Goal: Task Accomplishment & Management: Use online tool/utility

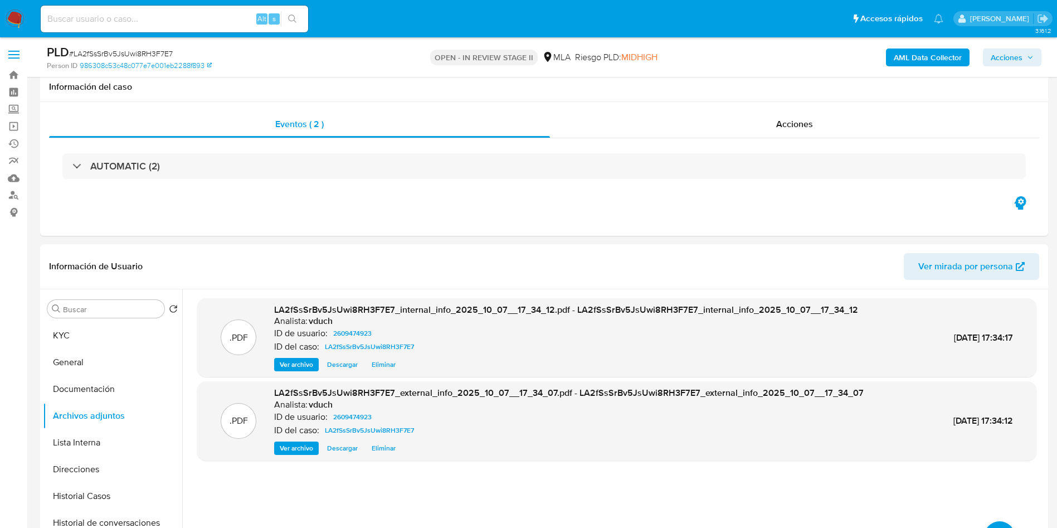
select select "10"
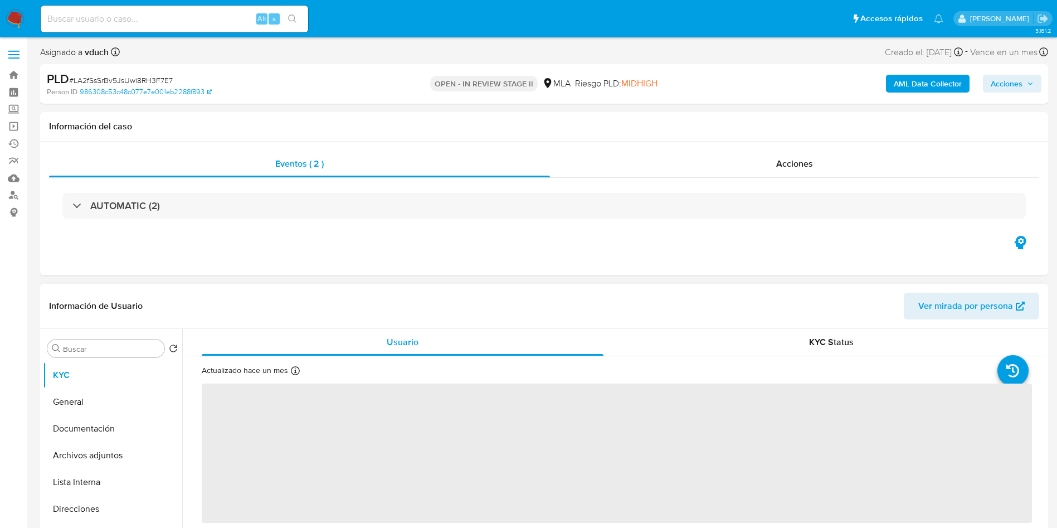
select select "10"
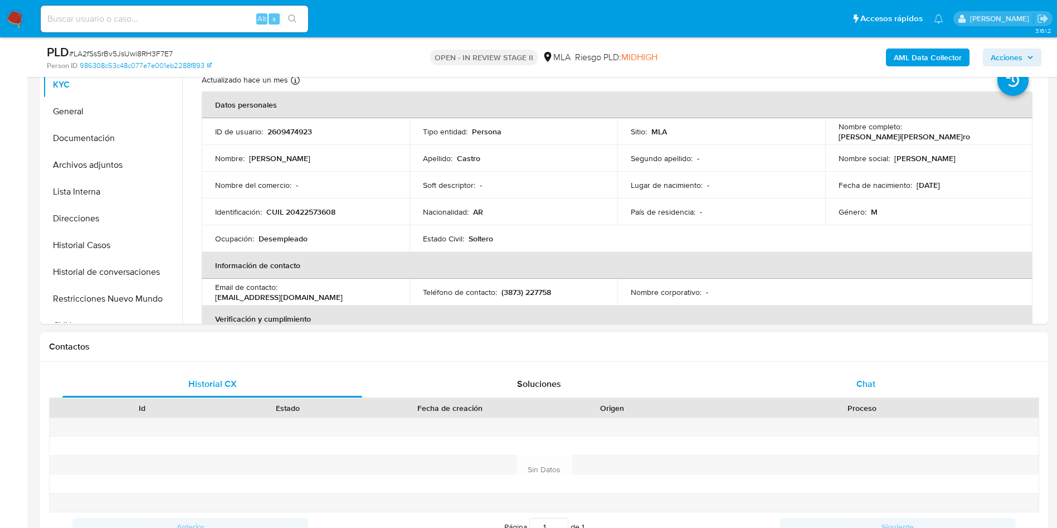
click at [861, 389] on span "Chat" at bounding box center [865, 383] width 19 height 13
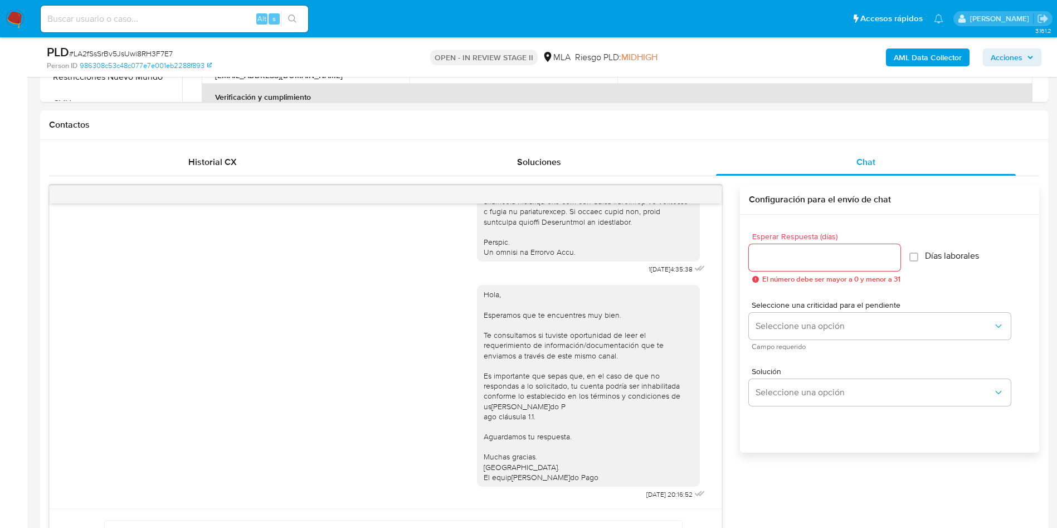
scroll to position [251, 0]
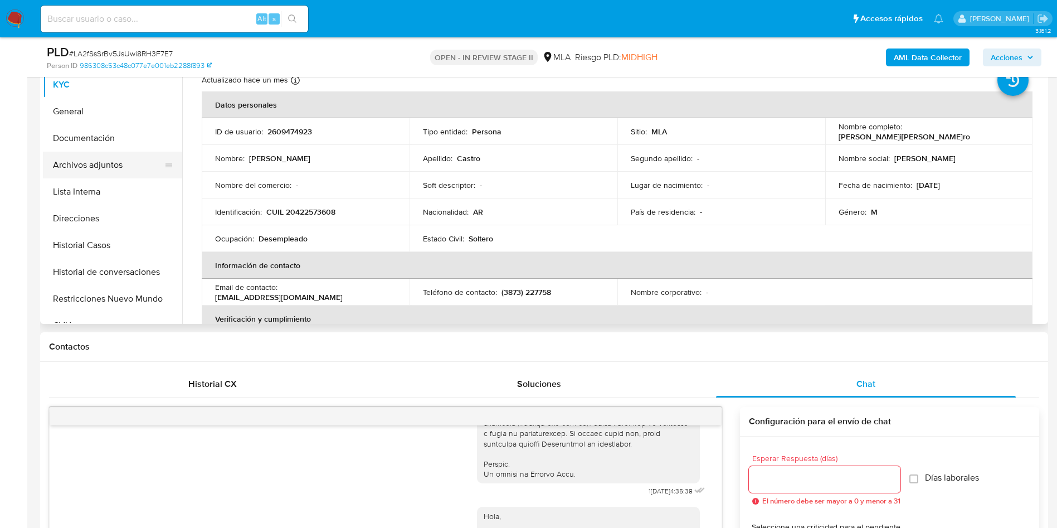
click at [164, 154] on div at bounding box center [168, 165] width 9 height 25
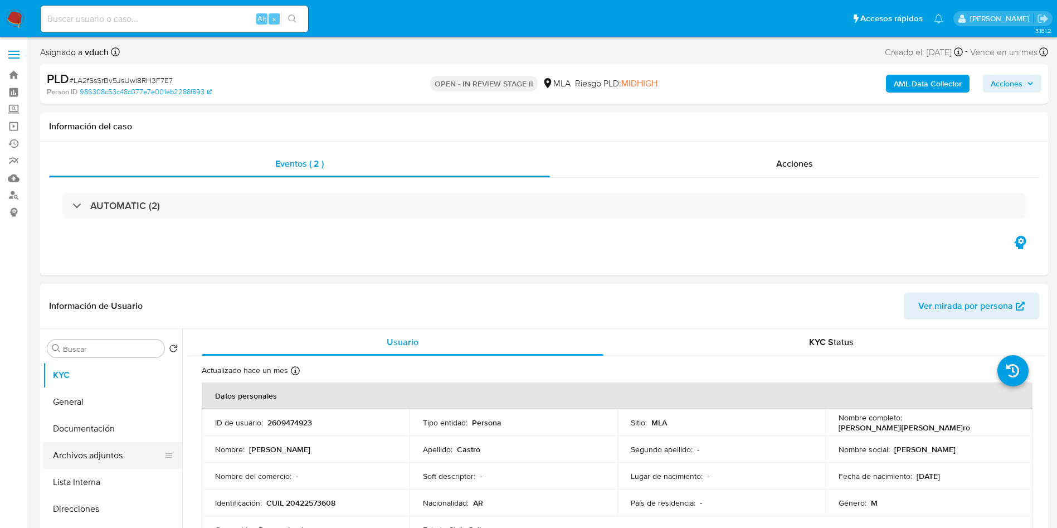
click at [159, 454] on button "Archivos adjuntos" at bounding box center [108, 455] width 130 height 27
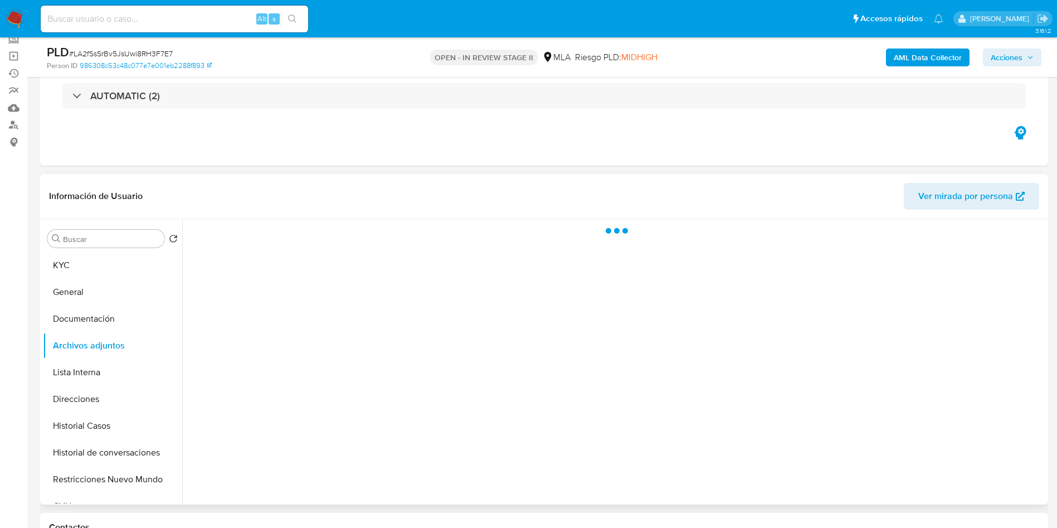
scroll to position [167, 0]
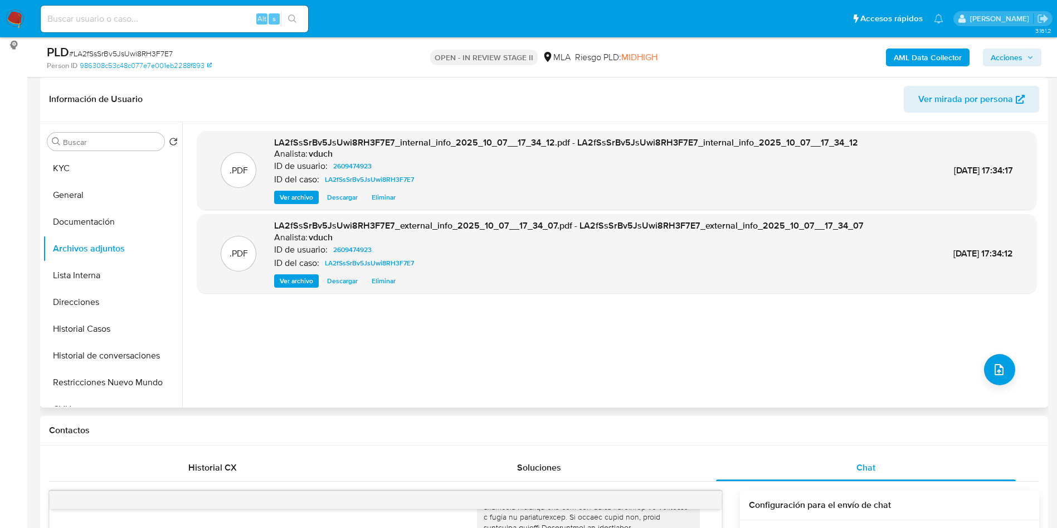
drag, startPoint x: 314, startPoint y: 342, endPoint x: 425, endPoint y: 231, distance: 156.4
click at [315, 342] on div ".PDF LA2fSsSrBv5JsUwi8RH3F7E7_internal_info_2025_10_07__17_34_12.pdf - LA2fSsSr…" at bounding box center [616, 264] width 839 height 267
click at [86, 176] on button "KYC" at bounding box center [108, 168] width 130 height 27
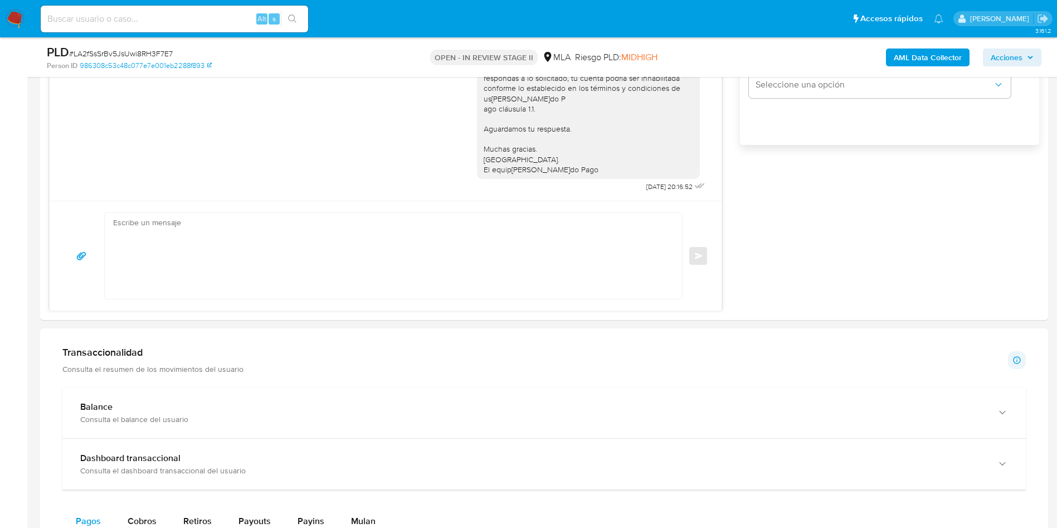
scroll to position [919, 0]
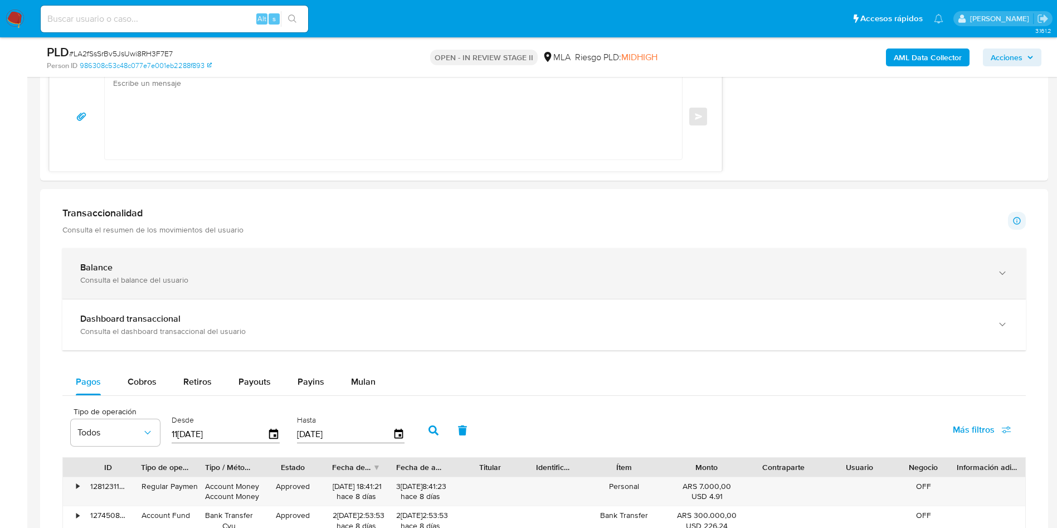
click at [117, 288] on div "Balance Consulta el balance del usuario" at bounding box center [543, 273] width 963 height 51
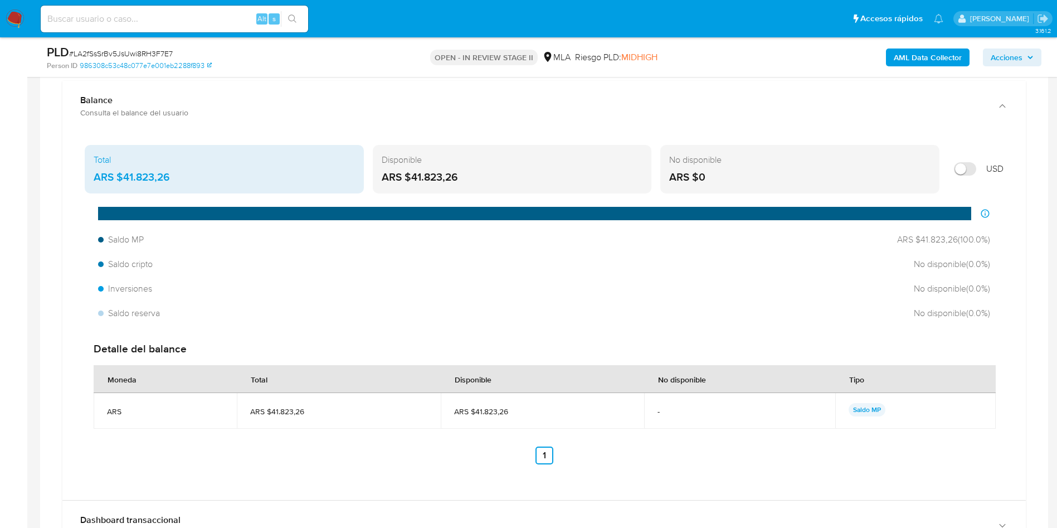
scroll to position [1421, 0]
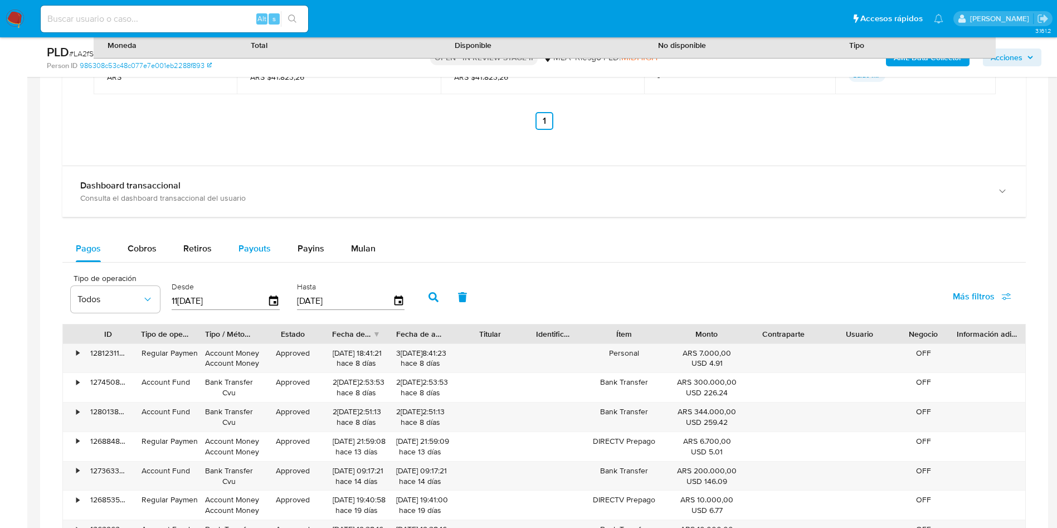
click at [258, 244] on span "Payouts" at bounding box center [254, 248] width 32 height 13
select select "10"
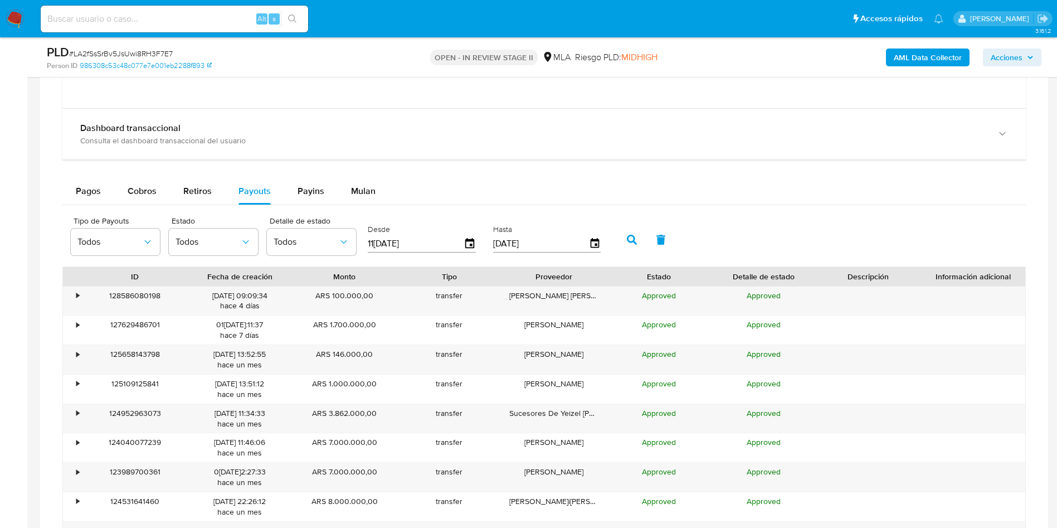
scroll to position [1504, 0]
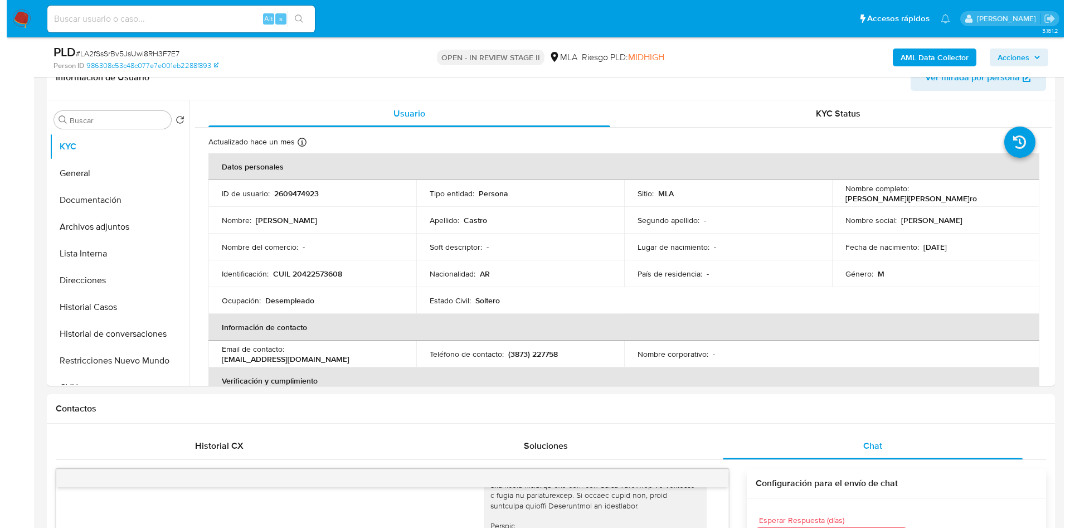
scroll to position [167, 0]
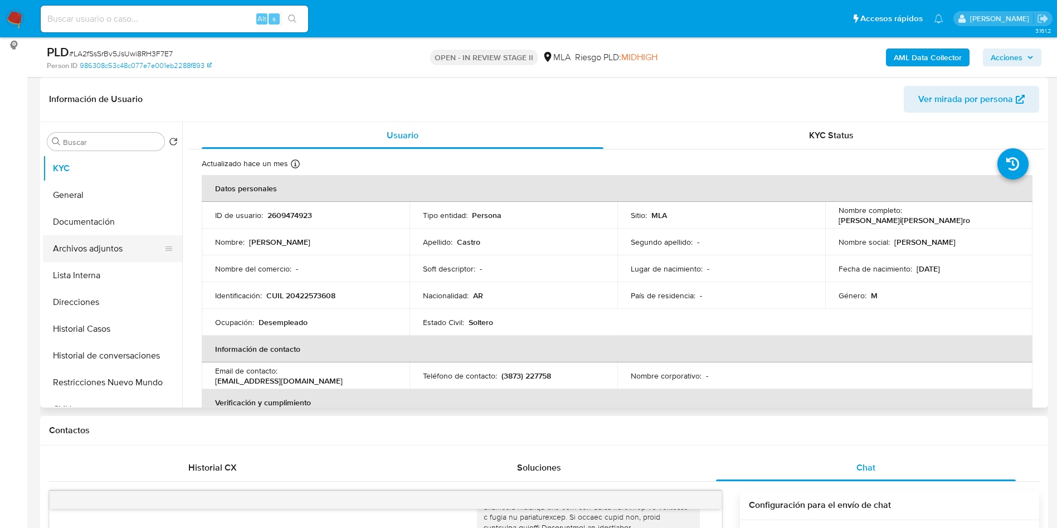
click at [87, 253] on button "Archivos adjuntos" at bounding box center [108, 248] width 130 height 27
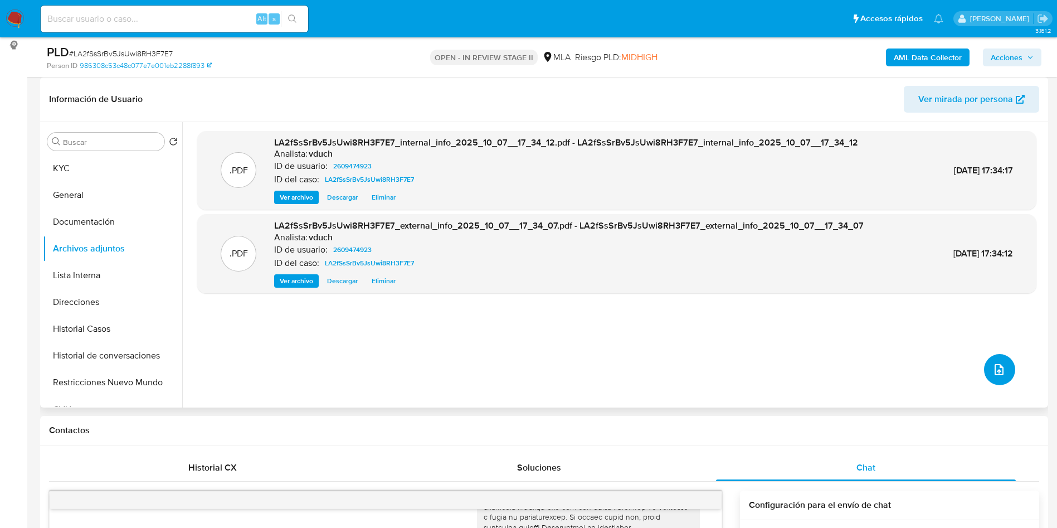
click at [986, 369] on button "upload-file" at bounding box center [999, 369] width 31 height 31
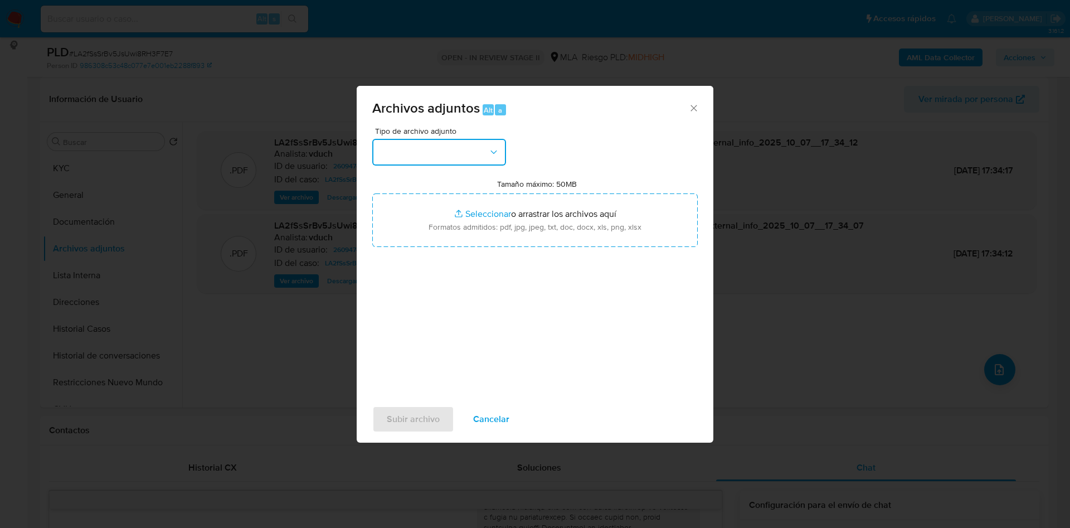
click at [452, 144] on button "button" at bounding box center [439, 152] width 134 height 27
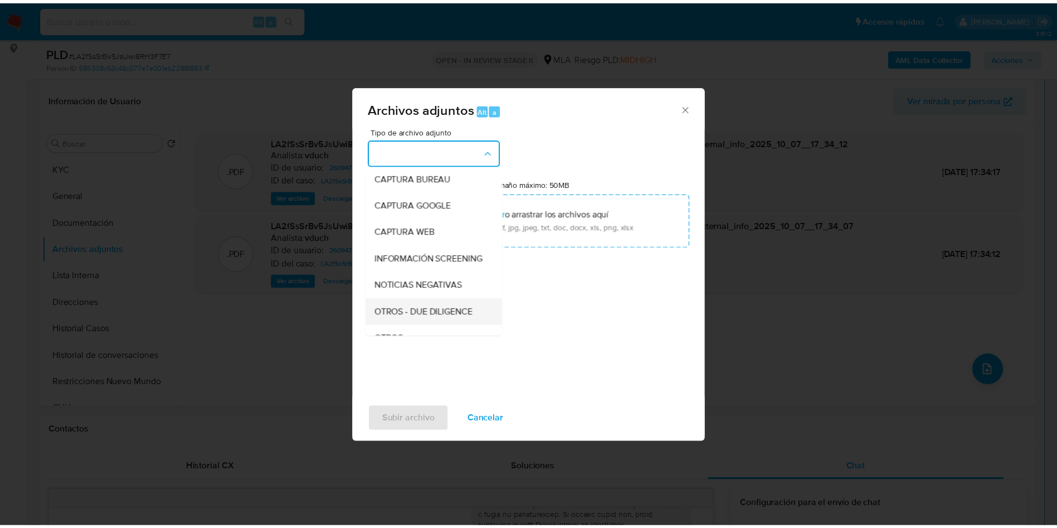
scroll to position [84, 0]
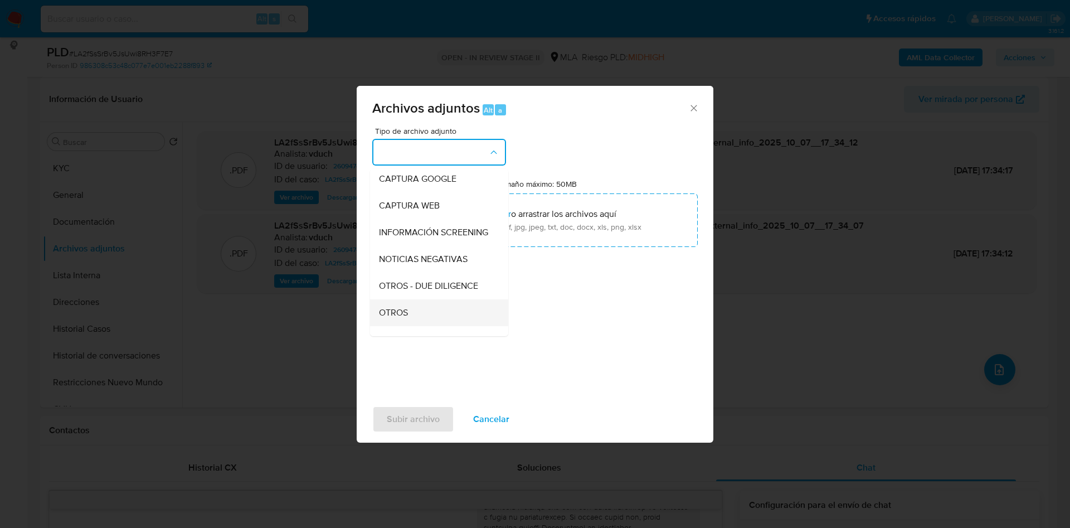
click at [422, 319] on div "OTROS" at bounding box center [436, 312] width 114 height 27
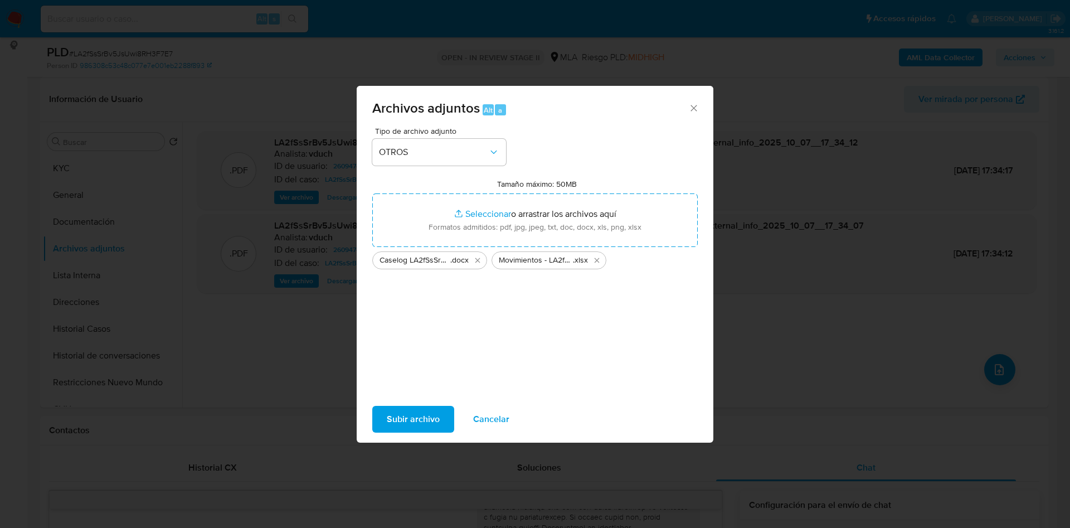
click at [425, 423] on span "Subir archivo" at bounding box center [413, 419] width 53 height 25
click at [511, 413] on button "Cancelar" at bounding box center [491, 419] width 65 height 27
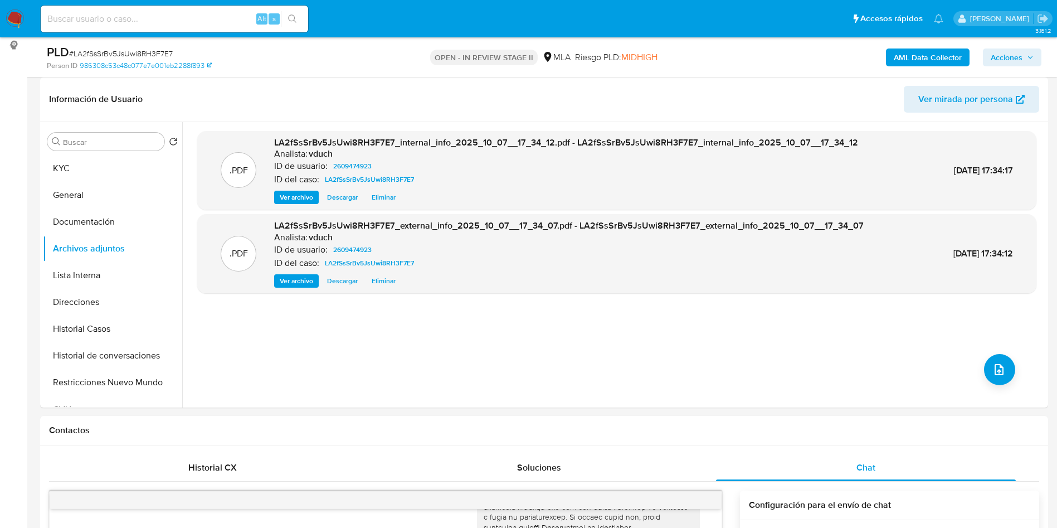
click at [128, 48] on span "# LA2fSsSrBv5JsUwi8RH3F7E7" at bounding box center [121, 53] width 104 height 11
copy span "LA2fSsSrBv5JsUwi8RH3F7E7"
click at [222, 26] on div "Alt s" at bounding box center [174, 19] width 267 height 27
click at [205, 26] on div "Alt s" at bounding box center [174, 19] width 267 height 27
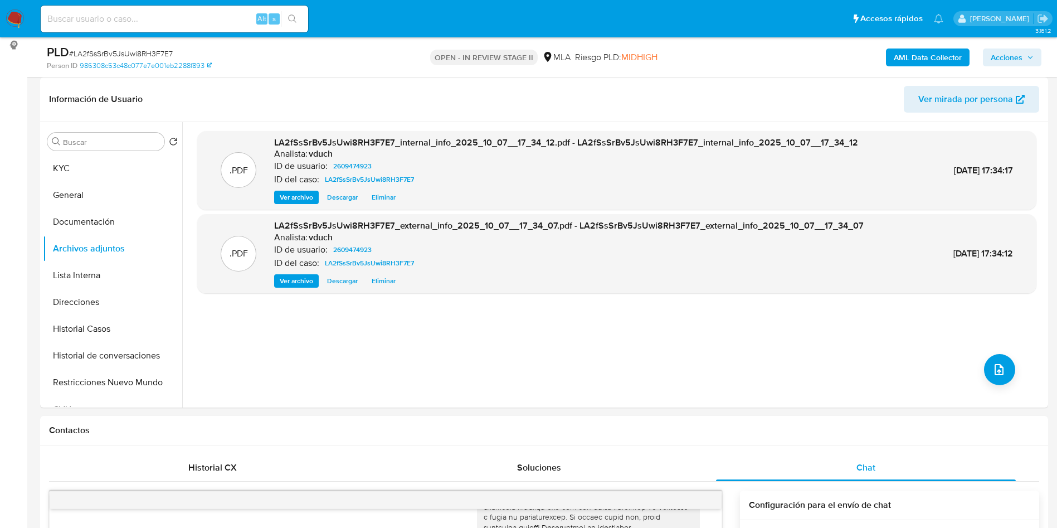
click at [212, 16] on input at bounding box center [174, 19] width 267 height 14
click at [210, 25] on input at bounding box center [174, 19] width 267 height 14
paste input "FwhSgWZhlwUCbMZltE6zbNJZ"
type input "FwhSgWZhlwUCbMZltE6zbNJZ"
click at [301, 22] on button "search-icon" at bounding box center [292, 19] width 23 height 16
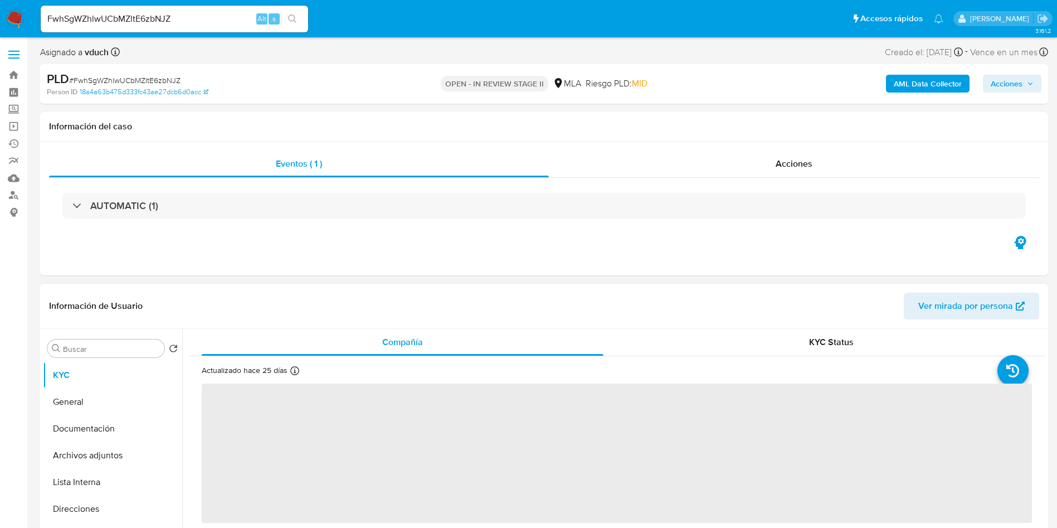
select select "10"
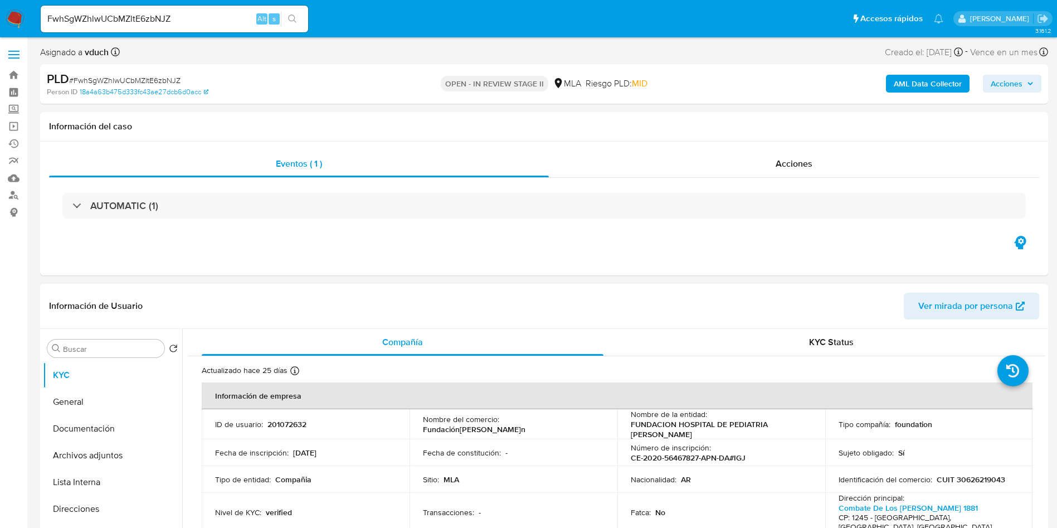
click at [284, 424] on p "201072632" at bounding box center [286, 424] width 39 height 10
copy p "201072632"
click at [598, 423] on div "Nombre del comercio : Fundación Garrahan" at bounding box center [513, 424] width 181 height 20
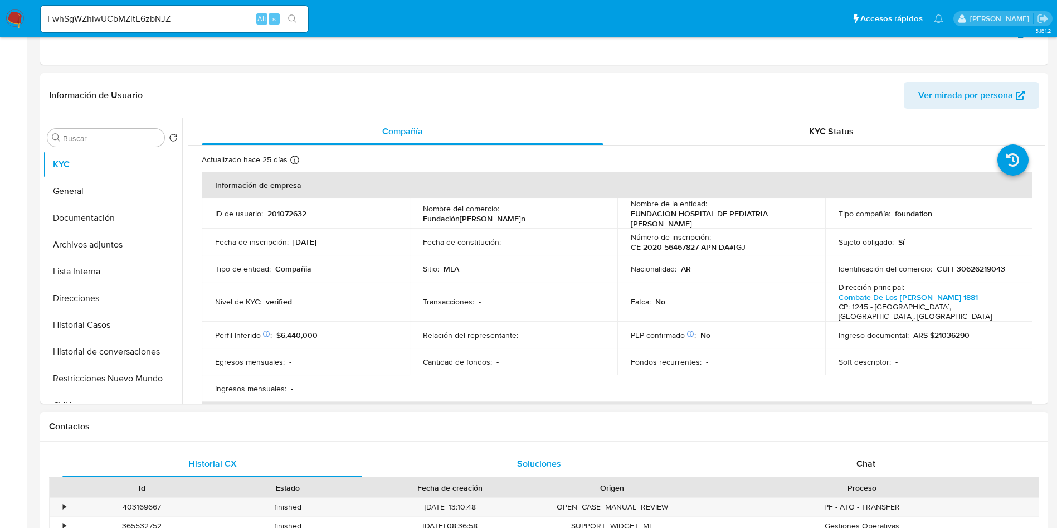
scroll to position [334, 0]
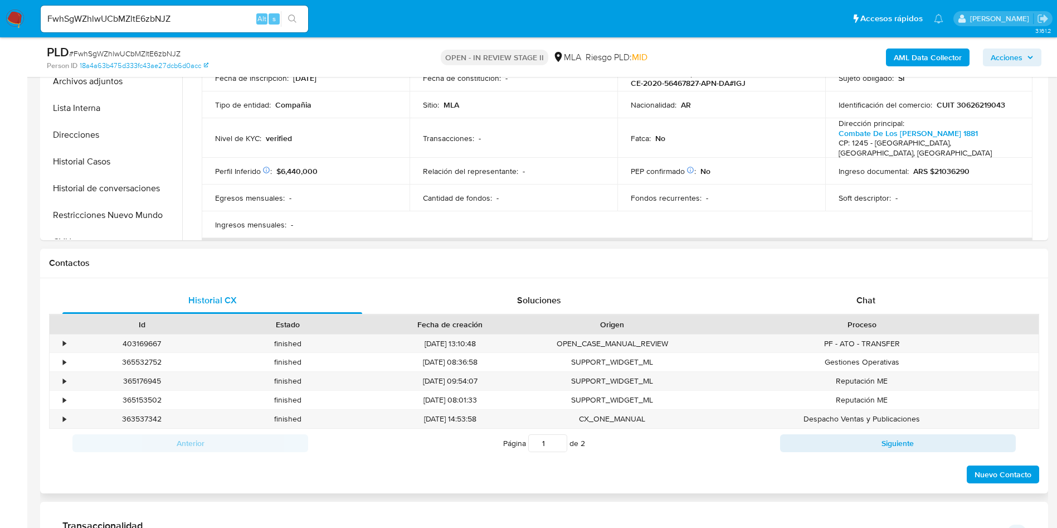
click at [782, 286] on div "Historial CX Soluciones Chat Id Estado Fecha de creación Origen Proceso • 40316…" at bounding box center [544, 385] width 1008 height 215
click at [779, 298] on div "Chat" at bounding box center [866, 300] width 300 height 27
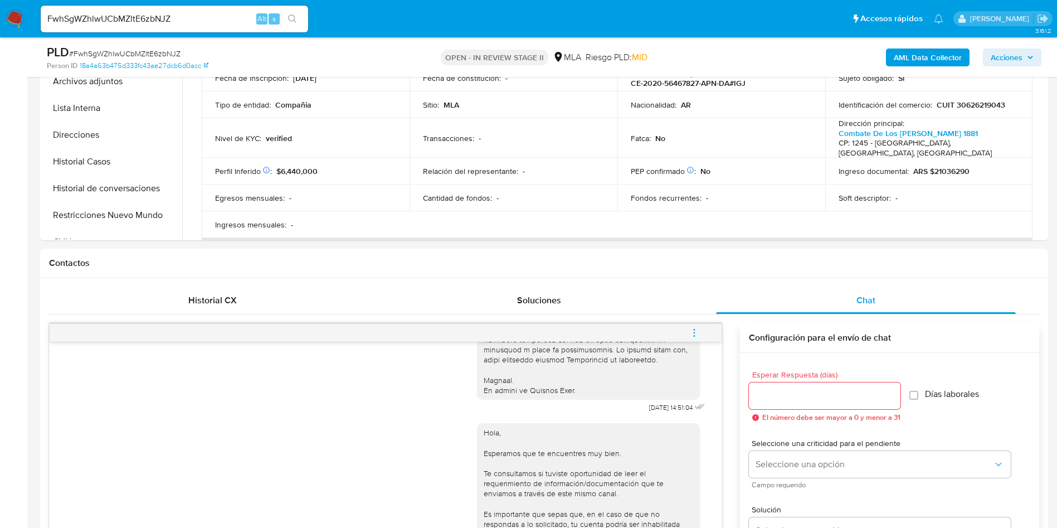
click at [695, 328] on icon "menu-action" at bounding box center [694, 333] width 10 height 10
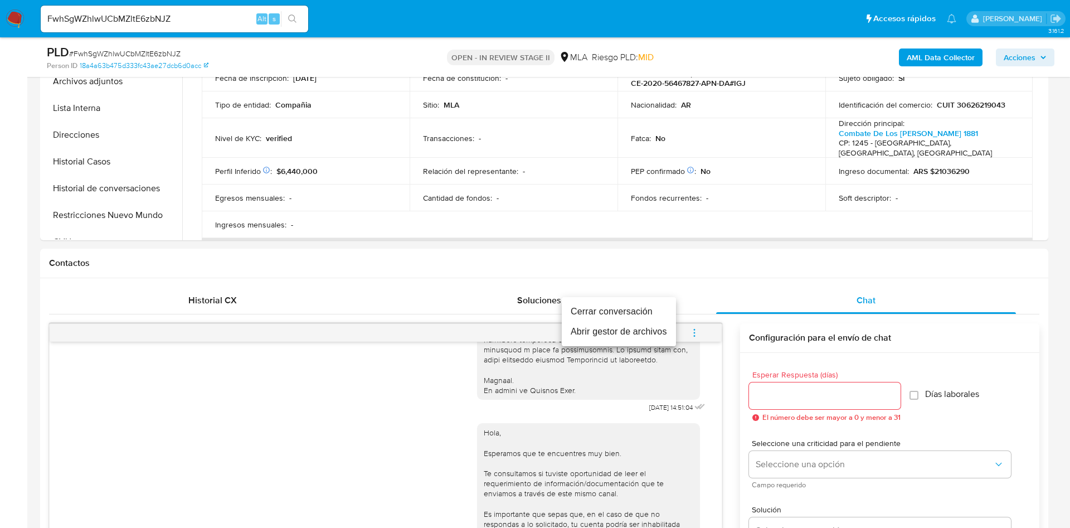
click at [659, 303] on li "Cerrar conversación" at bounding box center [619, 311] width 114 height 20
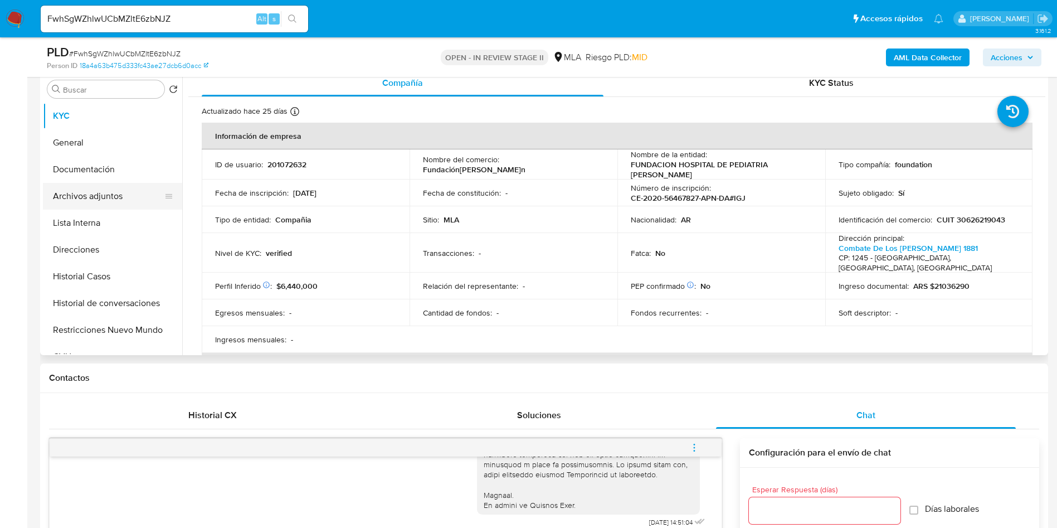
scroll to position [167, 0]
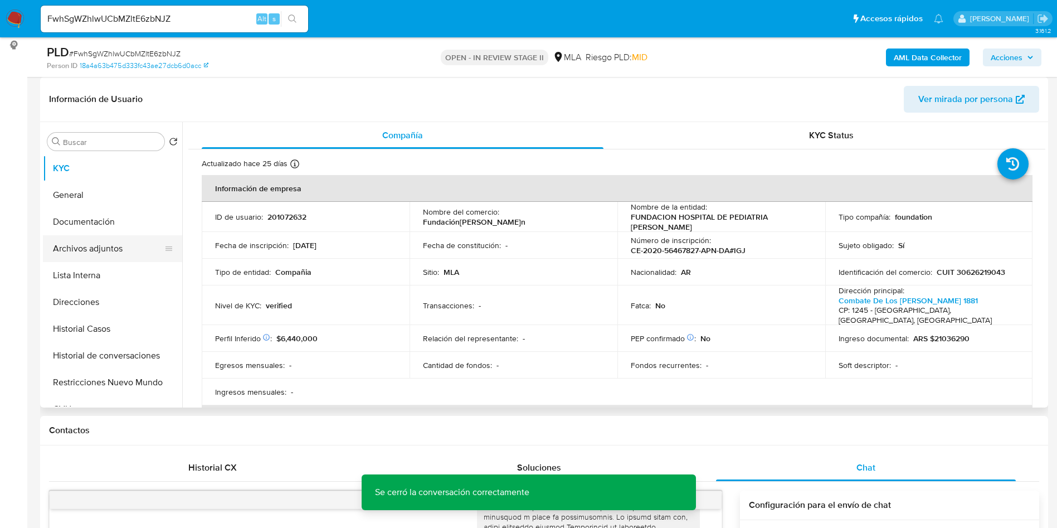
click at [147, 253] on button "Archivos adjuntos" at bounding box center [108, 248] width 130 height 27
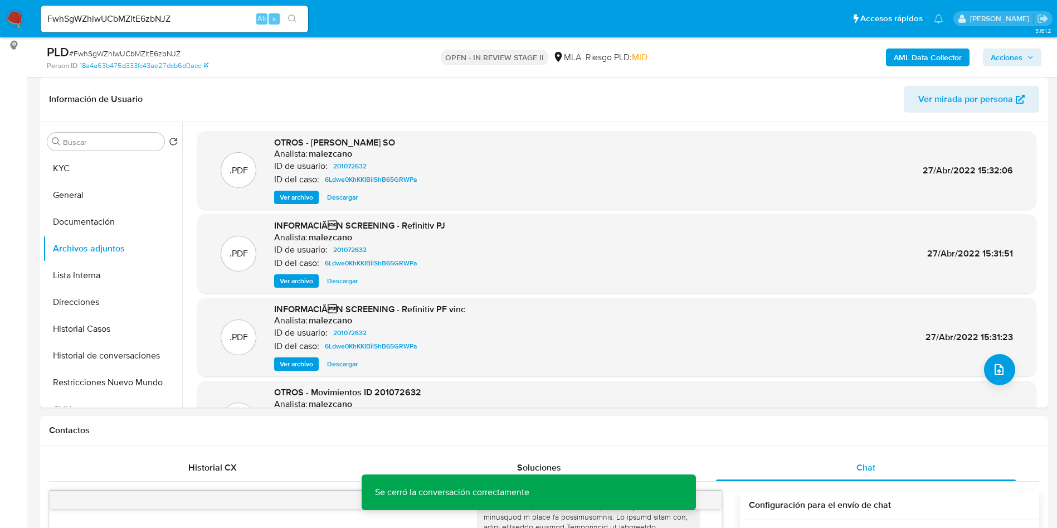
click at [923, 52] on b "AML Data Collector" at bounding box center [928, 57] width 68 height 18
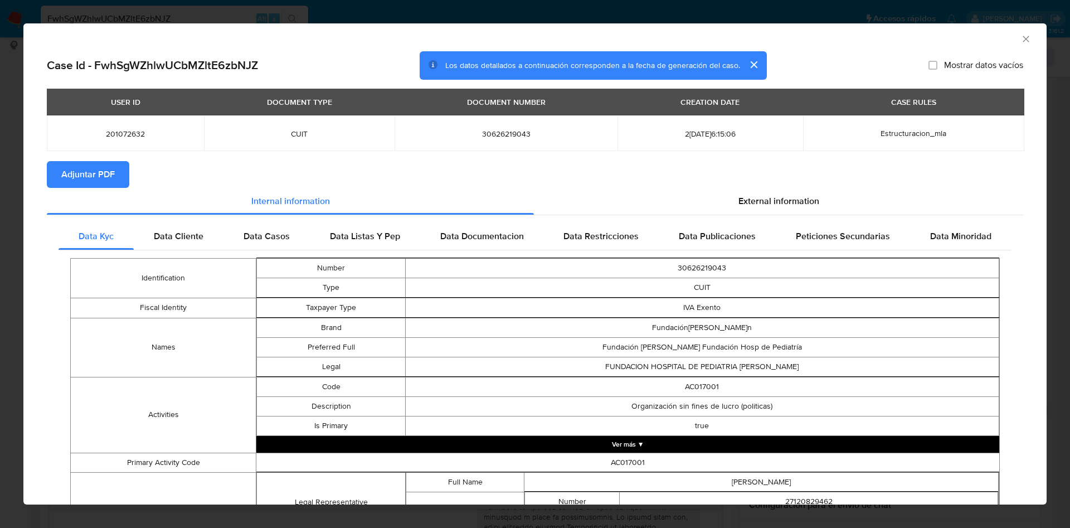
click at [120, 177] on button "Adjuntar PDF" at bounding box center [88, 174] width 82 height 27
click at [1022, 38] on icon "Cerrar ventana" at bounding box center [1025, 39] width 6 height 6
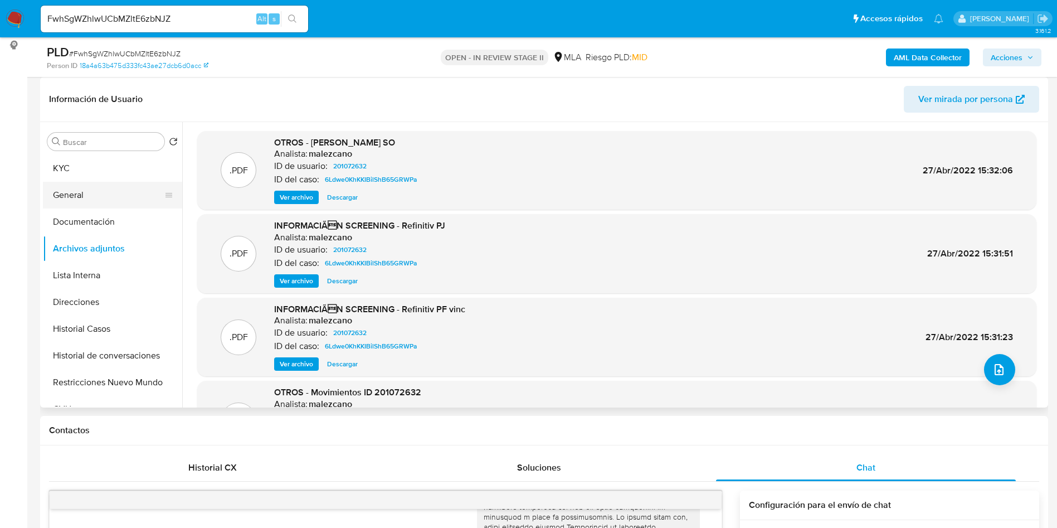
click at [81, 187] on button "General" at bounding box center [108, 195] width 130 height 27
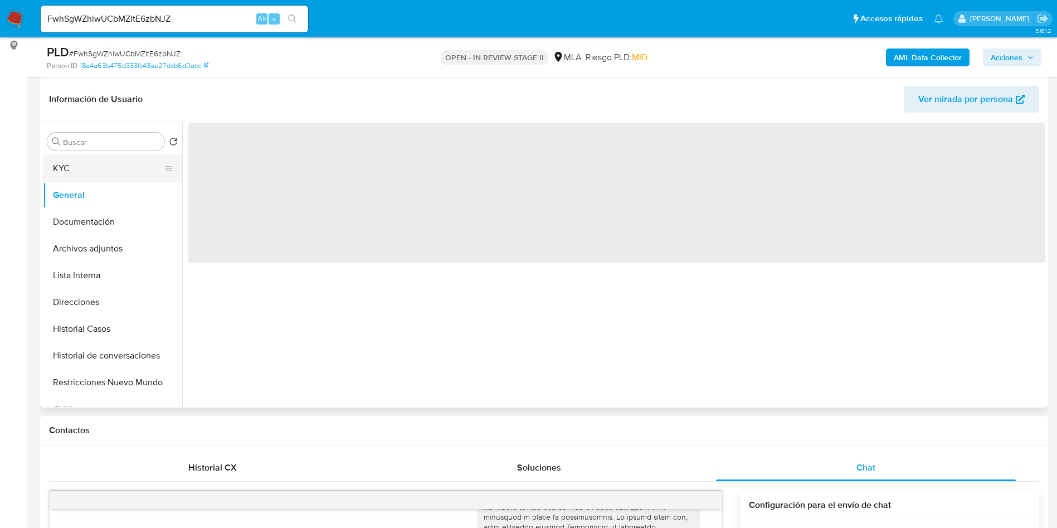
click at [87, 174] on button "KYC" at bounding box center [108, 168] width 130 height 27
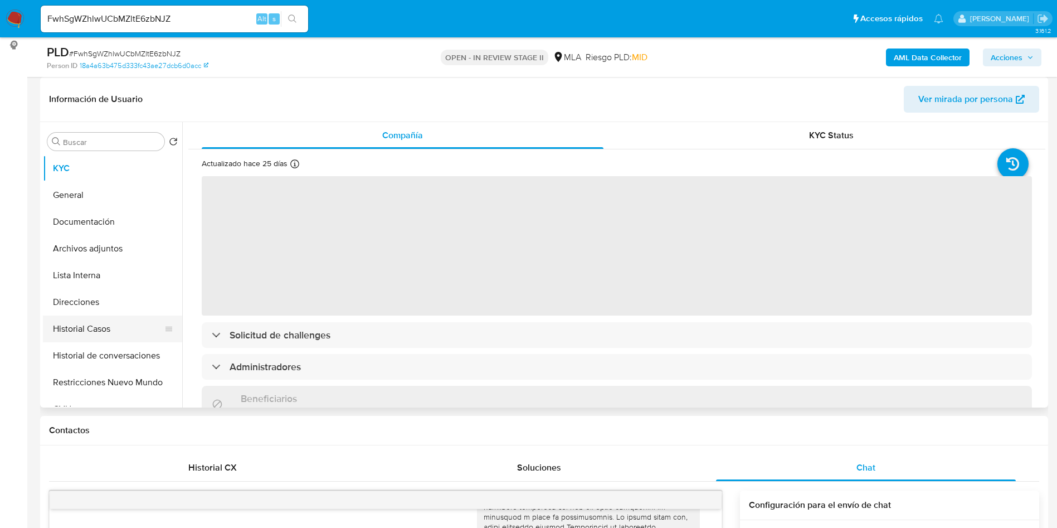
click at [91, 315] on button "Historial Casos" at bounding box center [108, 328] width 130 height 27
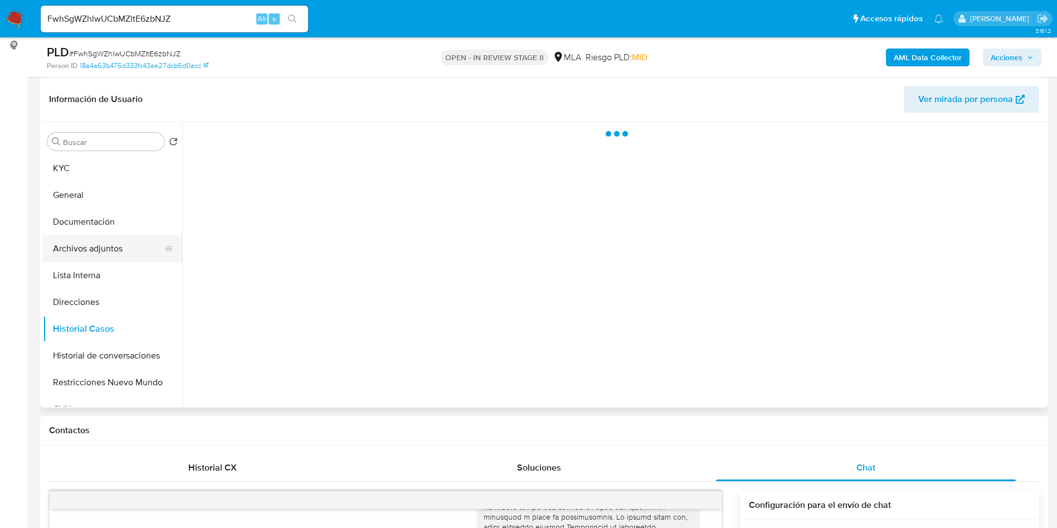
click at [109, 260] on button "Archivos adjuntos" at bounding box center [108, 248] width 130 height 27
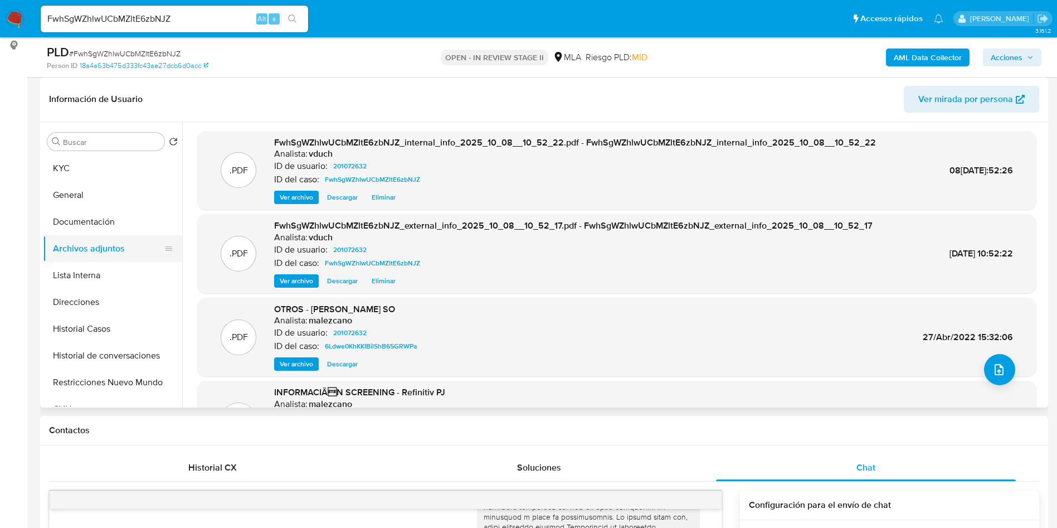
click at [139, 257] on button "Archivos adjuntos" at bounding box center [108, 248] width 130 height 27
click at [89, 168] on button "KYC" at bounding box center [108, 168] width 130 height 27
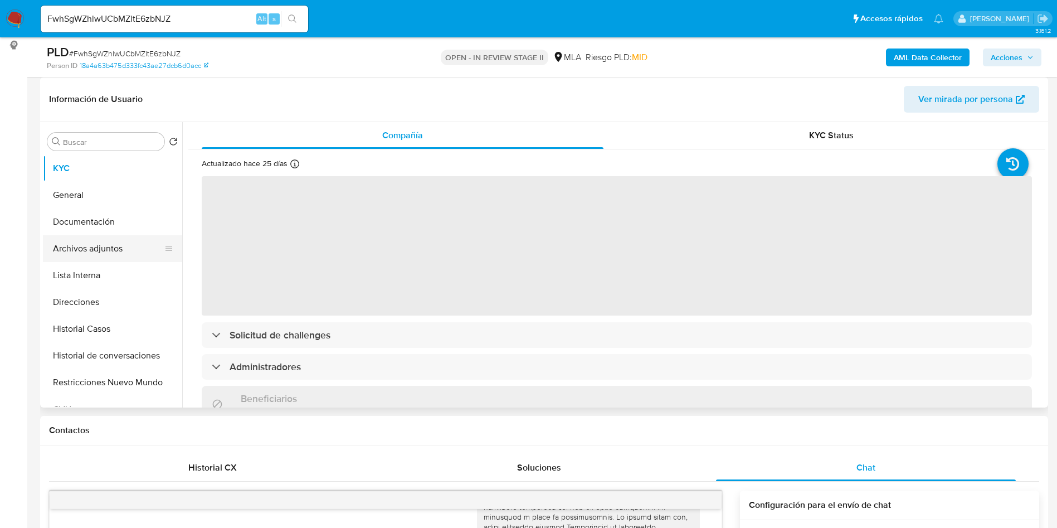
click at [103, 246] on button "Archivos adjuntos" at bounding box center [108, 248] width 130 height 27
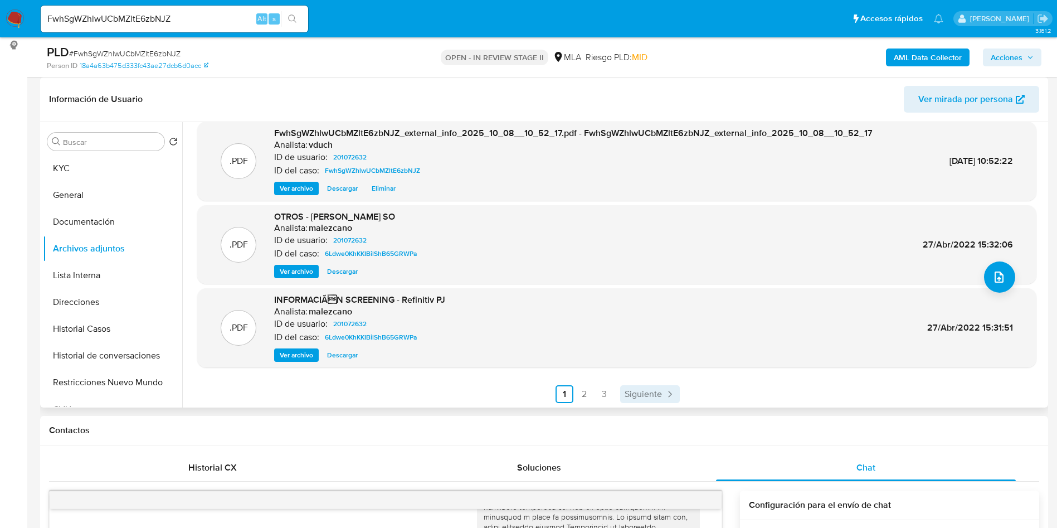
scroll to position [94, 0]
click at [633, 399] on link "Siguiente" at bounding box center [650, 393] width 60 height 18
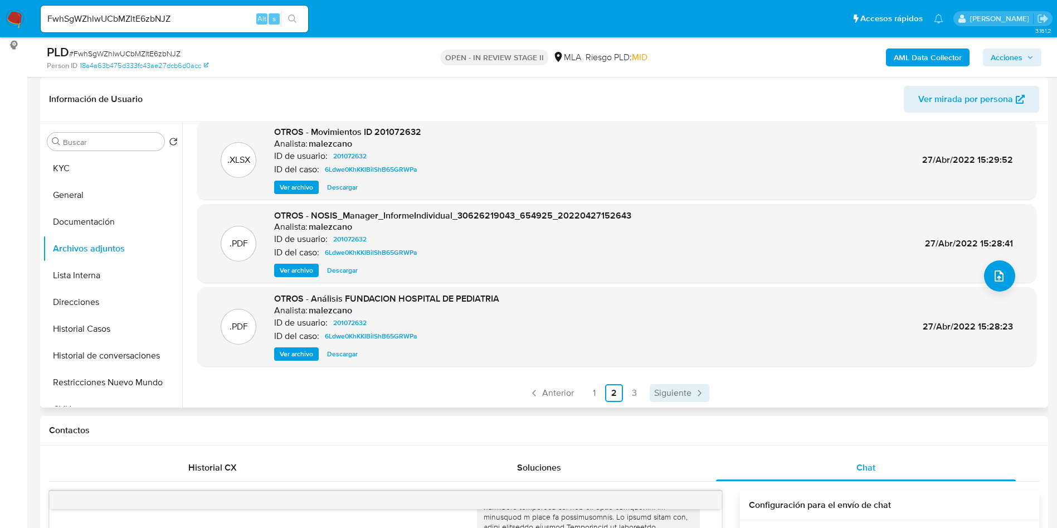
click at [693, 384] on link "Siguiente" at bounding box center [680, 393] width 60 height 18
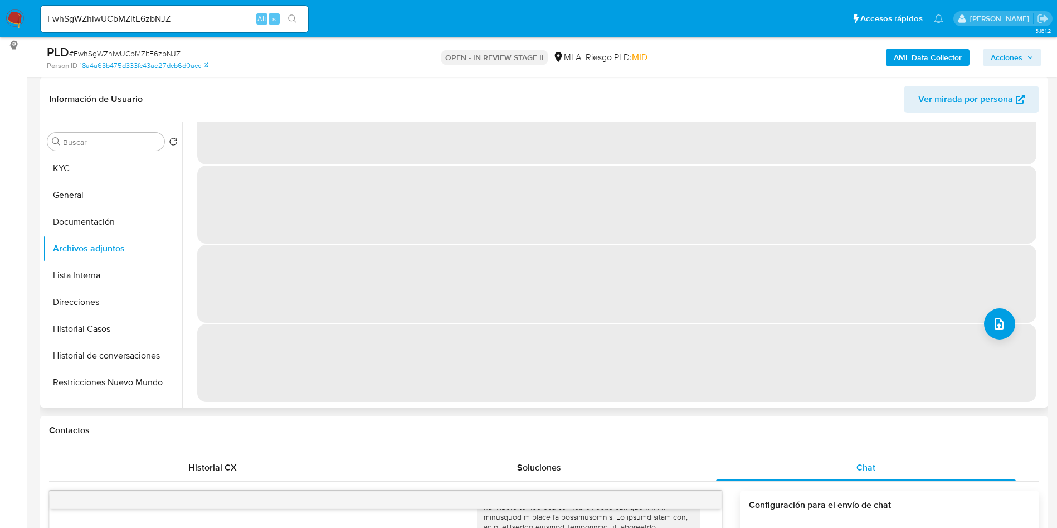
scroll to position [0, 0]
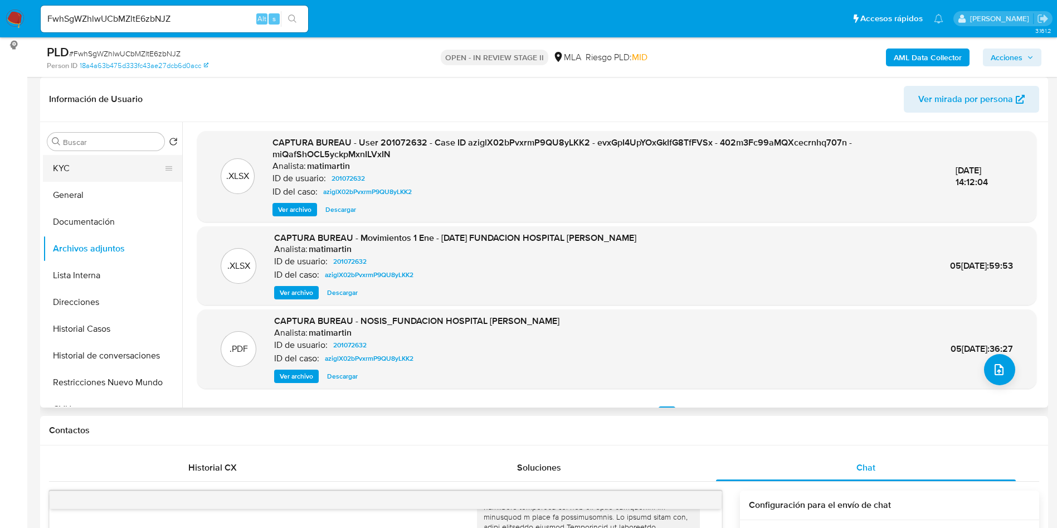
click at [109, 174] on button "KYC" at bounding box center [108, 168] width 130 height 27
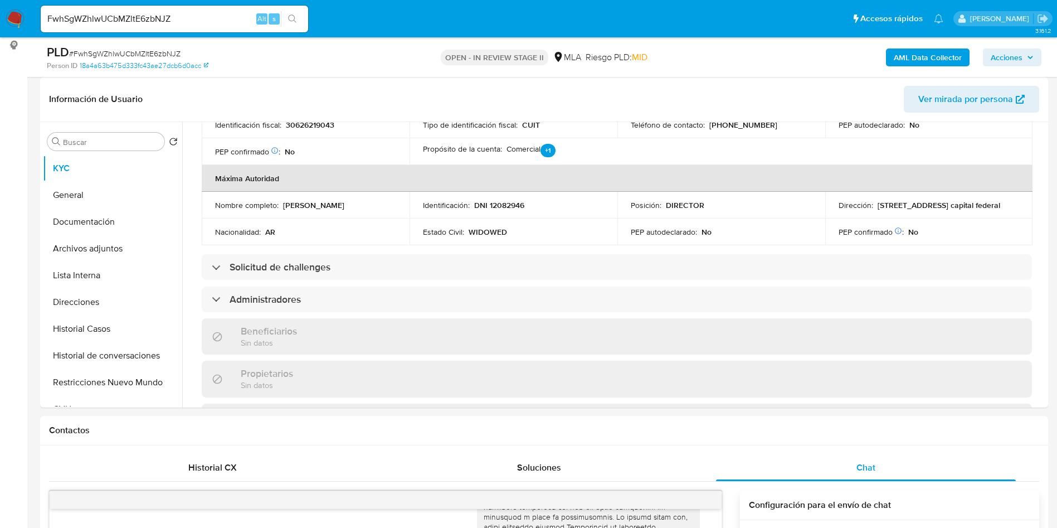
scroll to position [167, 0]
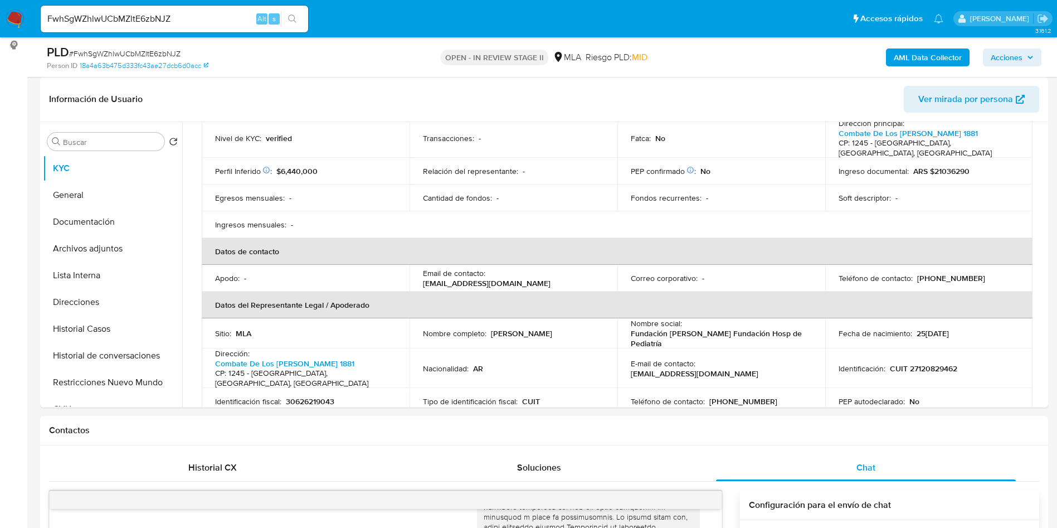
click at [702, 339] on p "Fundación Garrahan Fundación Hosp de Pediatría" at bounding box center [719, 338] width 177 height 20
click at [702, 338] on p "Fundación Garrahan Fundación Hosp de Pediatría" at bounding box center [719, 338] width 177 height 20
click at [779, 298] on th "Datos del Representante Legal / Apoderado" at bounding box center [617, 304] width 831 height 27
click at [802, 335] on div "Nombre social : Fundación Garrahan Fundación Hosp de Pediatría" at bounding box center [721, 333] width 181 height 30
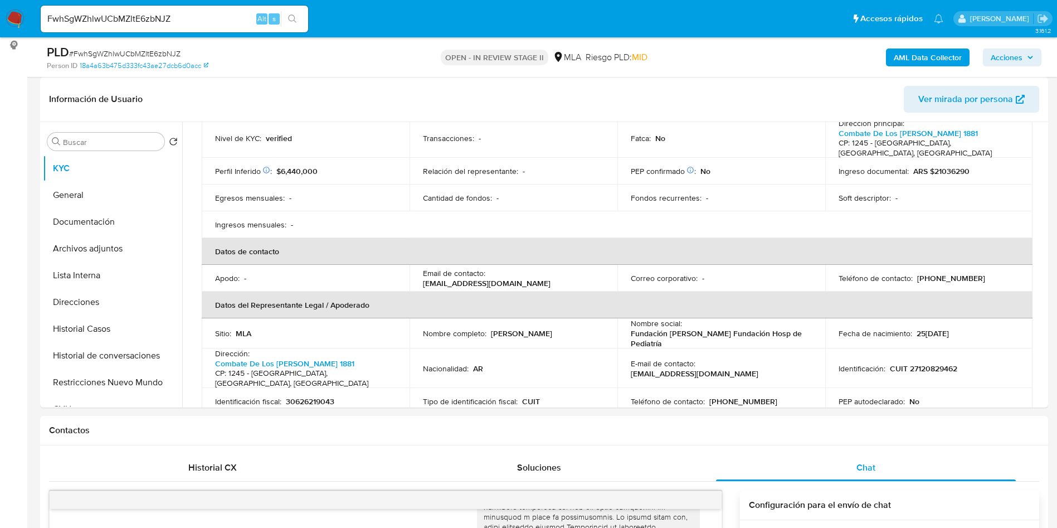
scroll to position [0, 0]
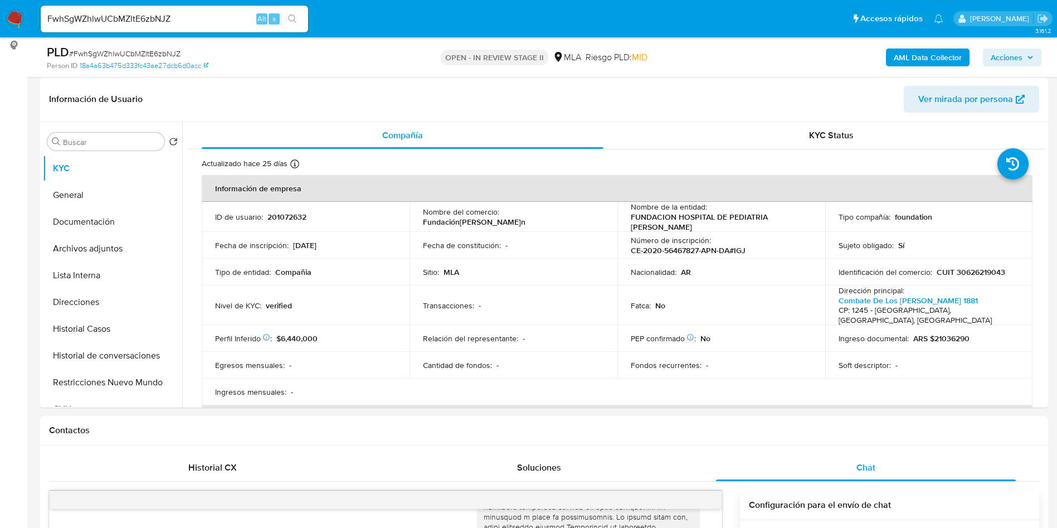
drag, startPoint x: 719, startPoint y: 231, endPoint x: 626, endPoint y: 221, distance: 93.6
click at [626, 221] on td "Nombre de la entidad : FUNDACION HOSPITAL DE PEDIATRIA PROF. JUAN P. GARRAHAN" at bounding box center [721, 217] width 208 height 30
copy p "FUNDACION HOSPITAL DE PEDIATRIA PROF. JUAN P. GARRAHAN"
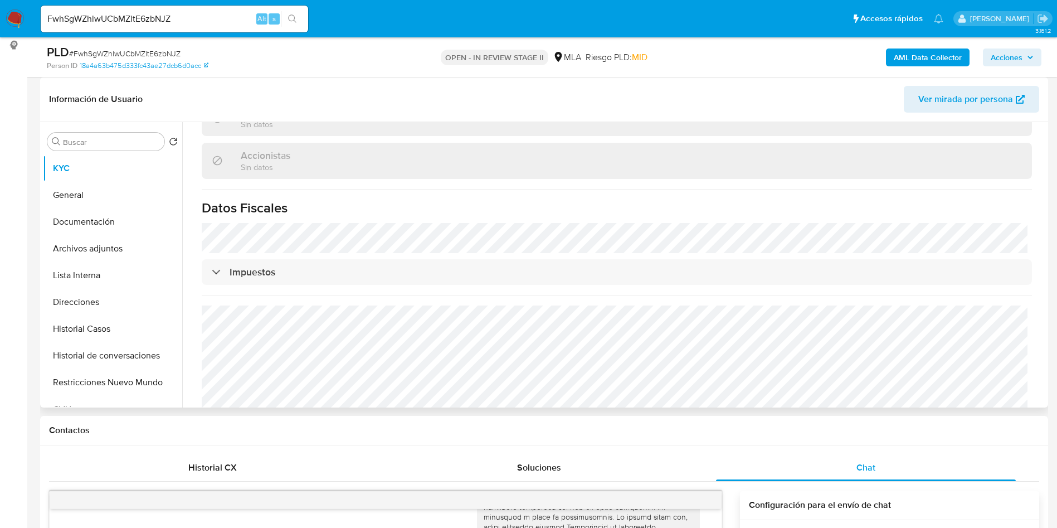
scroll to position [788, 0]
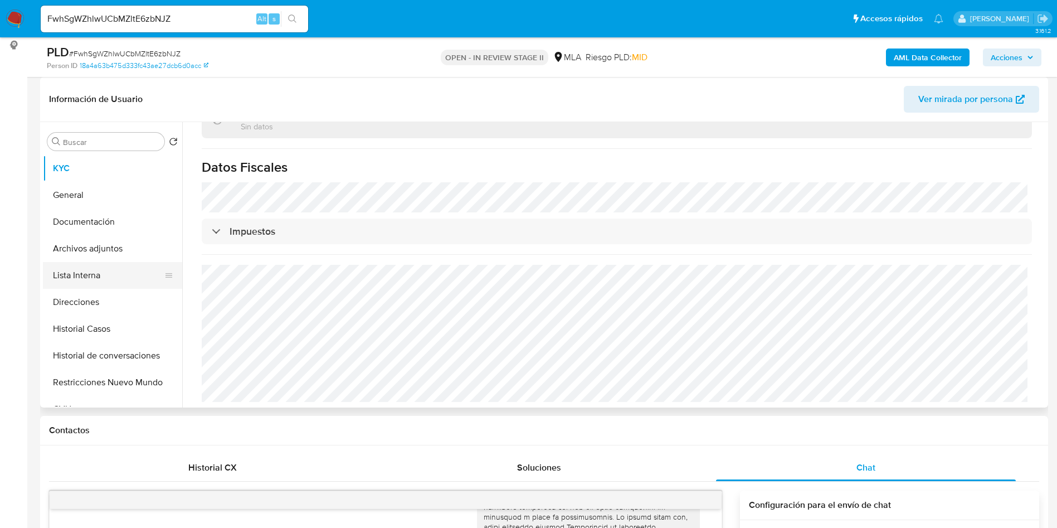
click at [67, 279] on button "Lista Interna" at bounding box center [108, 275] width 130 height 27
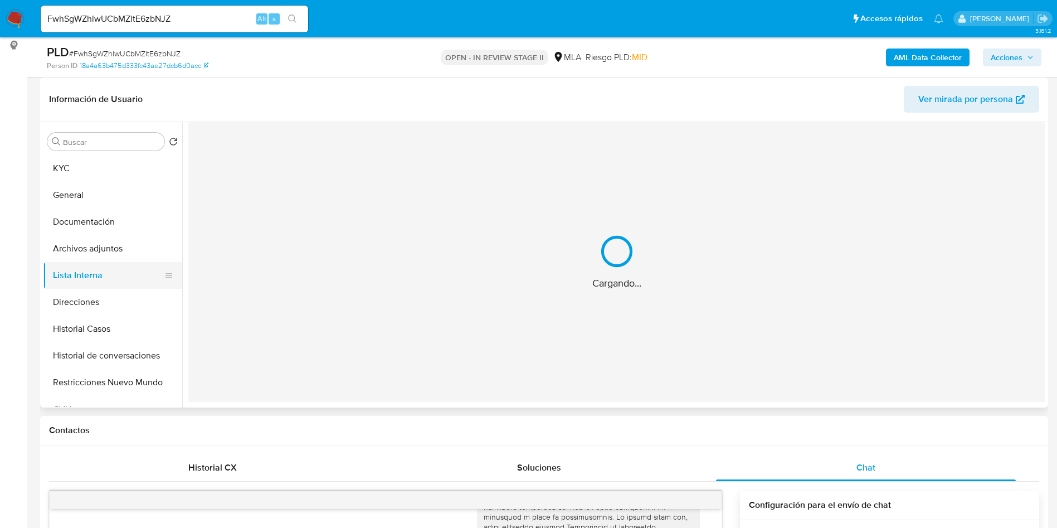
scroll to position [0, 0]
click at [75, 285] on button "Lista Interna" at bounding box center [108, 275] width 130 height 27
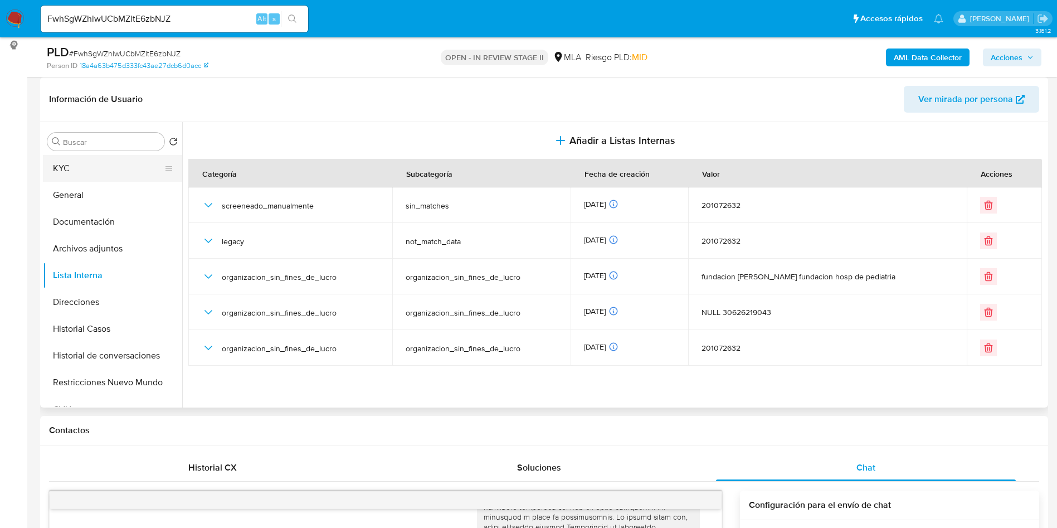
click at [105, 165] on button "KYC" at bounding box center [108, 168] width 130 height 27
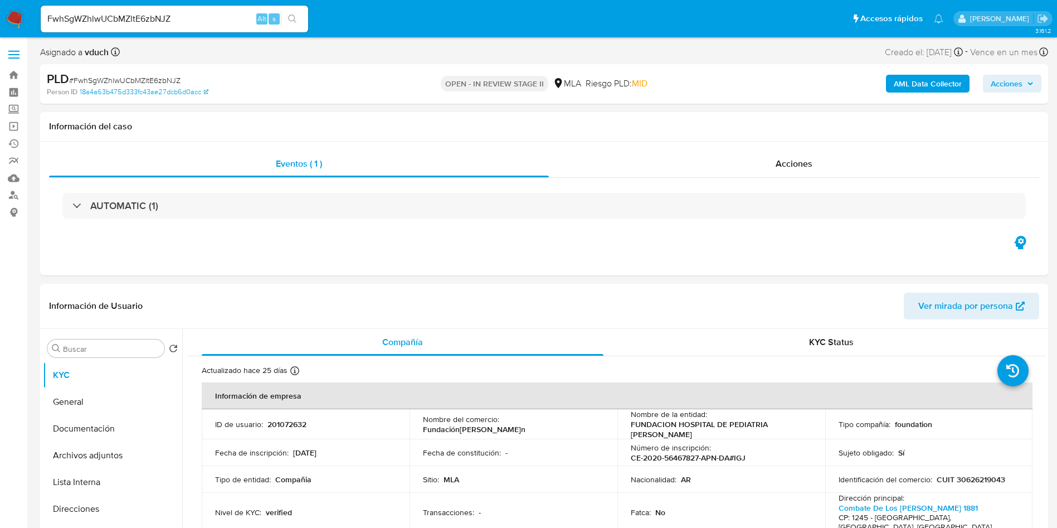
click at [651, 3] on nav "Pausado Ver notificaciones FwhSgWZhlwUCbMZltE6zbNJZ Alt s Accesos rápidos Presi…" at bounding box center [528, 18] width 1057 height 37
click at [591, 48] on div "Asignado a vduch Asignado el: 17/09/2025 10:45:16 Creado el: 12/09/2025 Creado …" at bounding box center [544, 55] width 1008 height 20
click at [108, 438] on button "Documentación" at bounding box center [108, 428] width 130 height 27
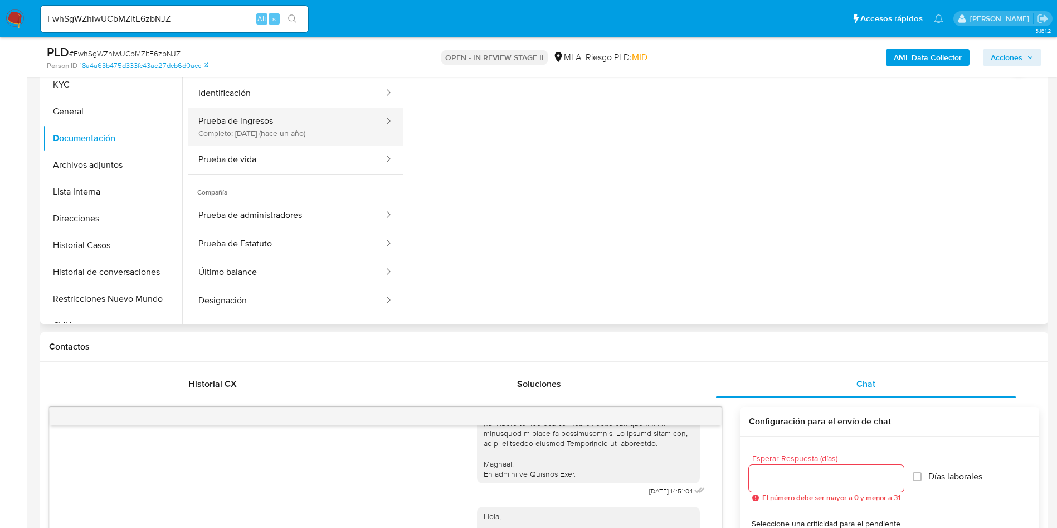
click at [337, 134] on button "Prueba de ingresos Completo: 20/08/2024 (hace un año)" at bounding box center [286, 127] width 197 height 38
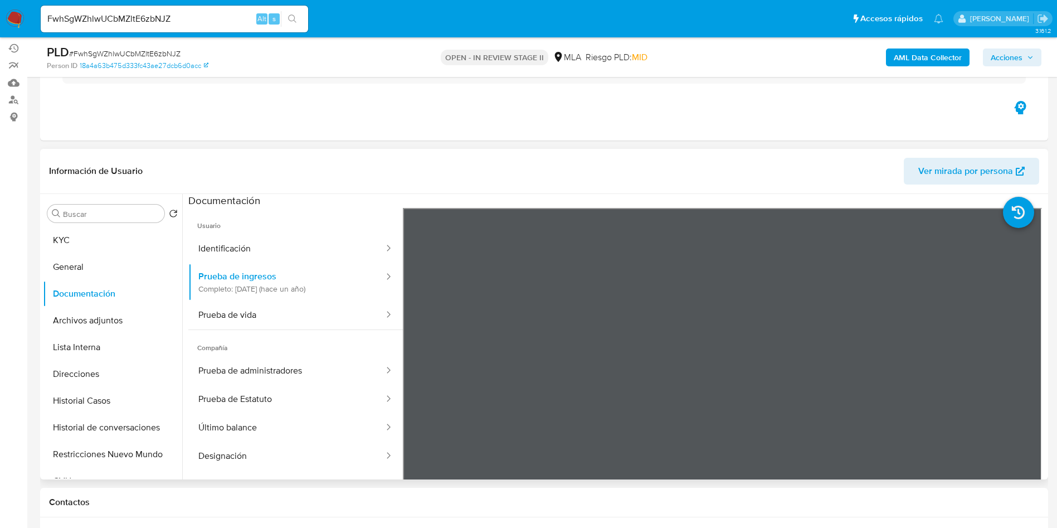
scroll to position [167, 0]
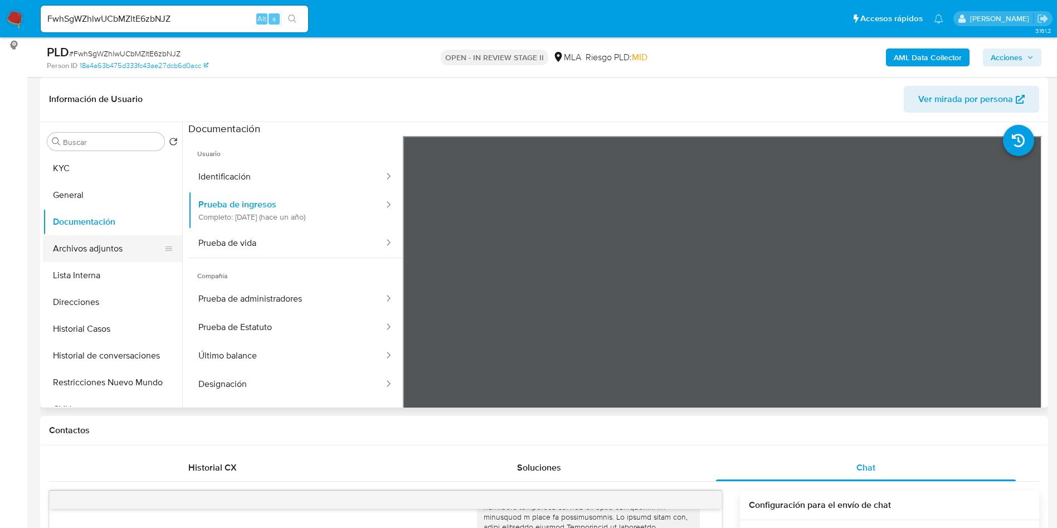
click at [145, 251] on button "Archivos adjuntos" at bounding box center [108, 248] width 130 height 27
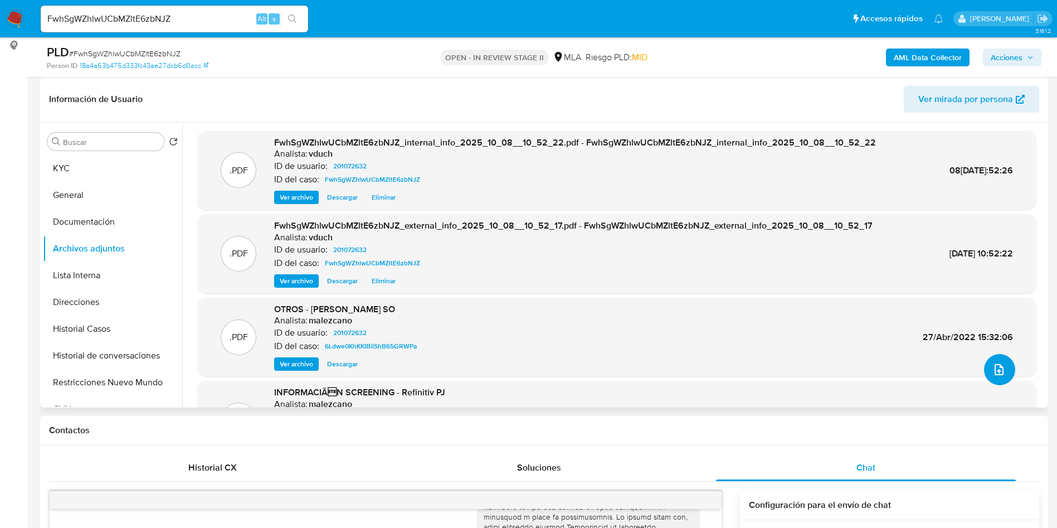
click at [995, 370] on icon "upload-file" at bounding box center [999, 369] width 9 height 11
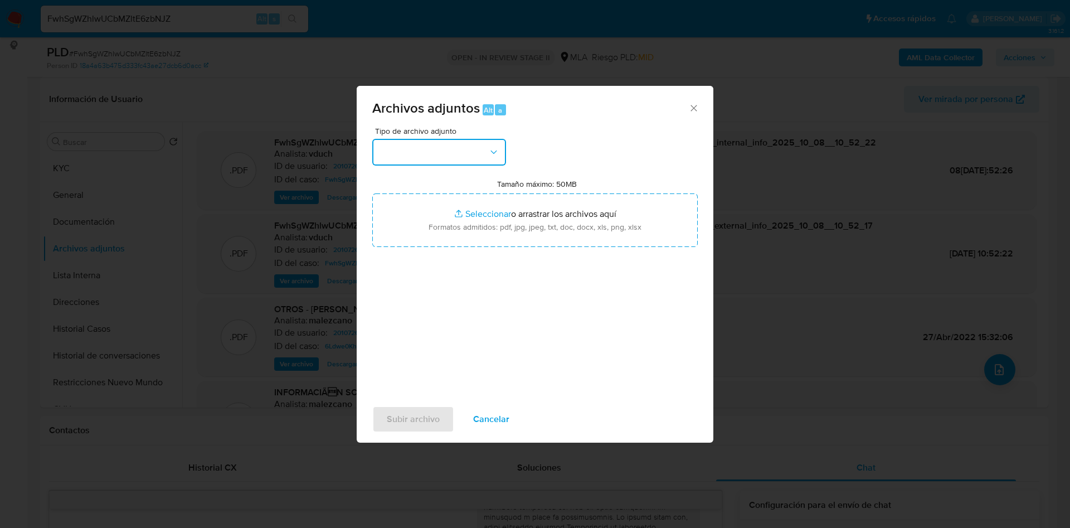
click at [452, 161] on button "button" at bounding box center [439, 152] width 134 height 27
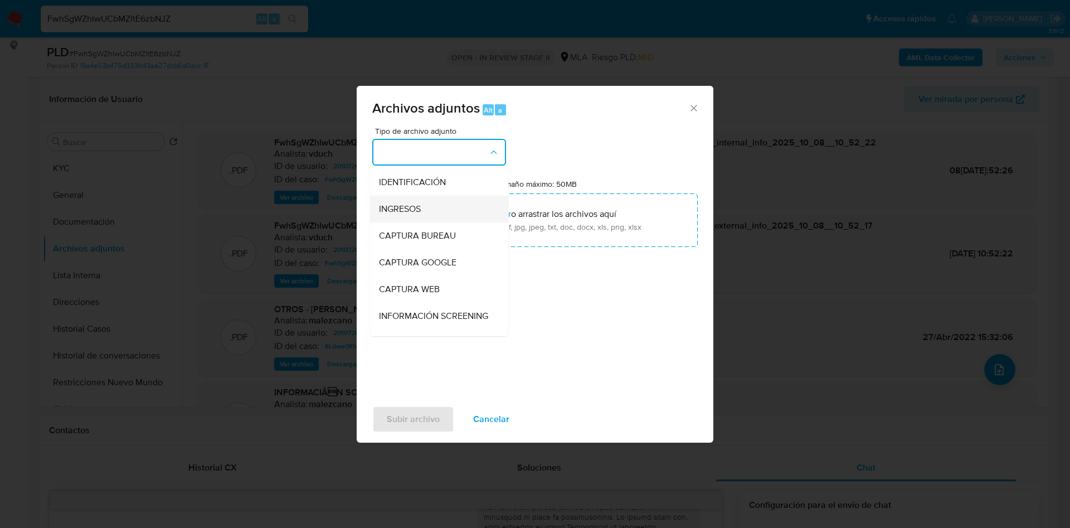
click at [436, 212] on div "INGRESOS" at bounding box center [436, 209] width 114 height 27
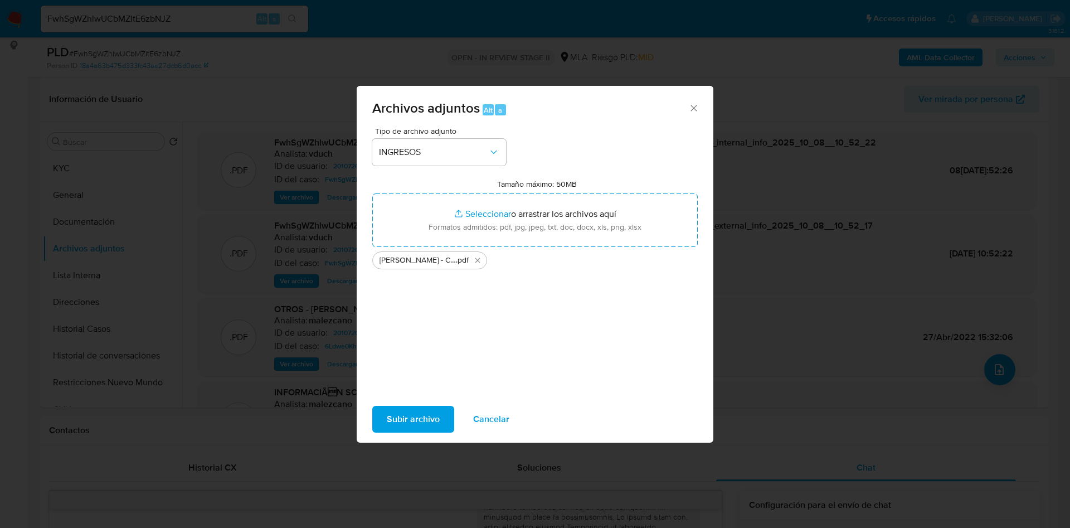
click at [418, 407] on span "Subir archivo" at bounding box center [413, 419] width 53 height 25
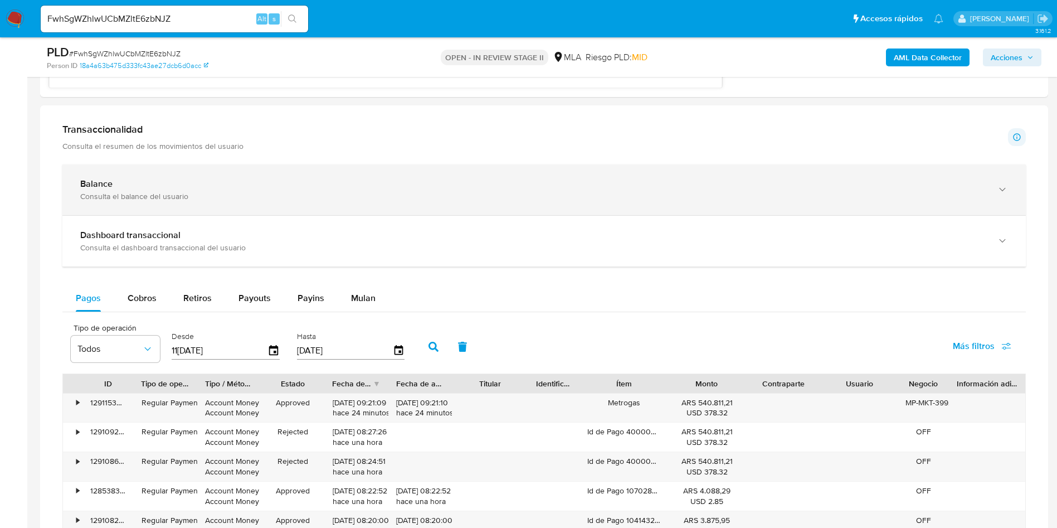
click at [141, 194] on div "Consulta el balance del usuario" at bounding box center [532, 196] width 905 height 10
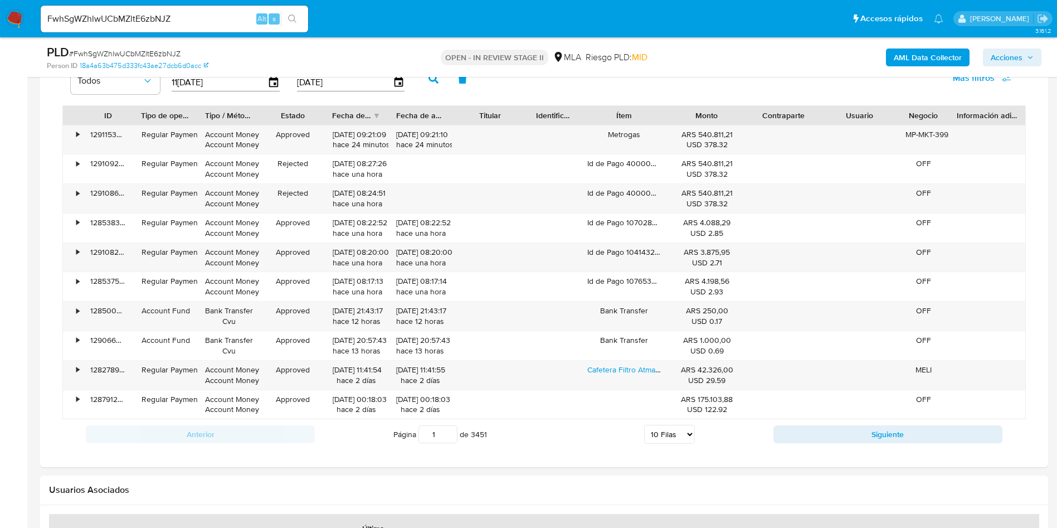
scroll to position [1588, 0]
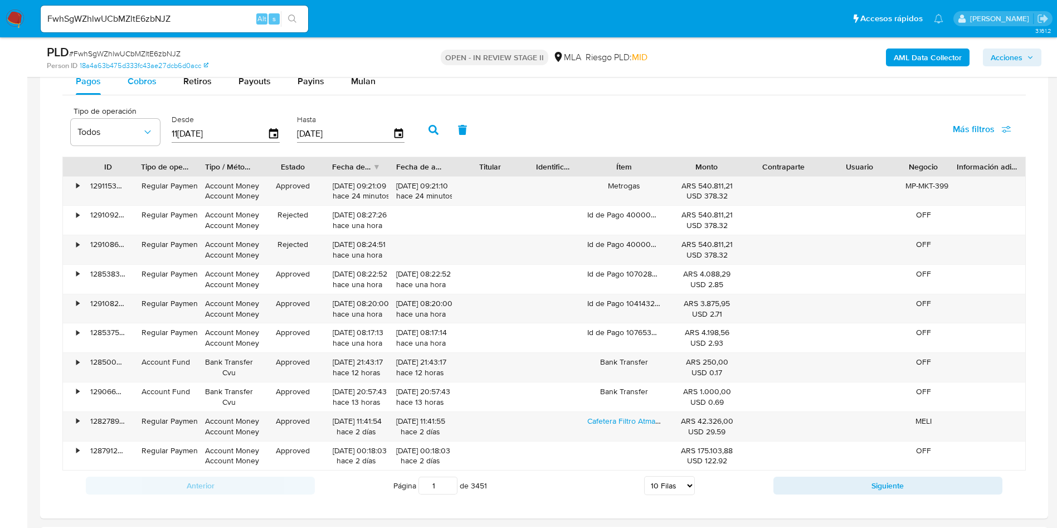
click at [124, 79] on button "Cobros" at bounding box center [142, 81] width 56 height 27
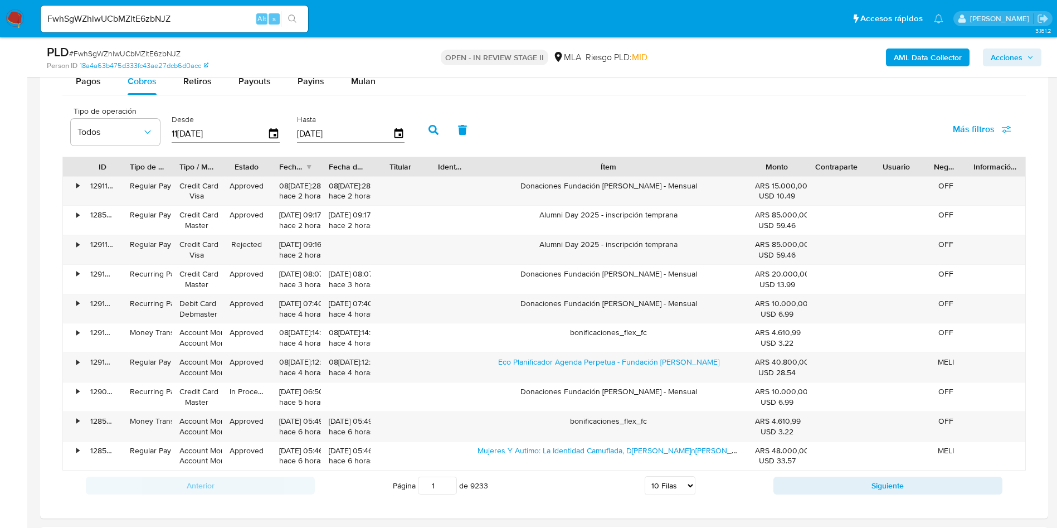
drag, startPoint x: 662, startPoint y: 172, endPoint x: 851, endPoint y: 161, distance: 188.6
click at [851, 161] on div "ID Tipo de operación Tipo / Método Estado Fecha de creación Fecha de aprobación…" at bounding box center [544, 166] width 962 height 19
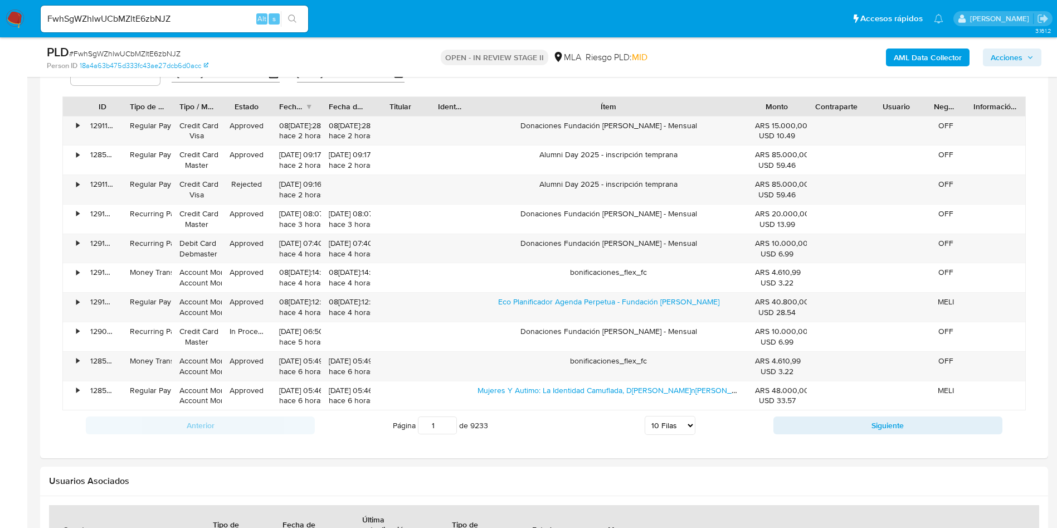
scroll to position [1671, 0]
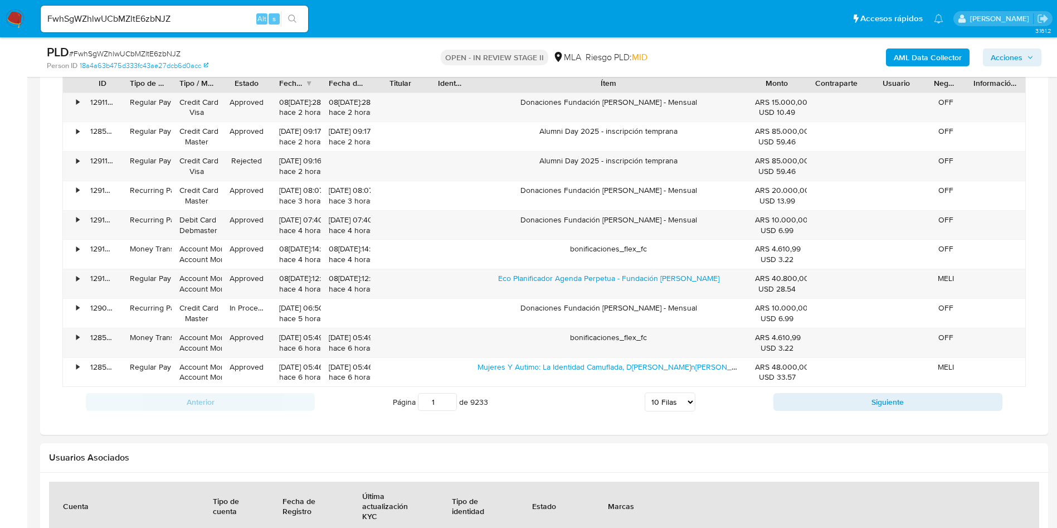
click at [674, 405] on select "5 Filas 10 Filas 20 Filas 25 Filas 50 Filas 100 Filas" at bounding box center [670, 401] width 51 height 19
click at [675, 394] on select "5 Filas 10 Filas 20 Filas 25 Filas 50 Filas 100 Filas" at bounding box center [670, 401] width 51 height 19
click at [669, 396] on select "5 Filas 10 Filas 20 Filas 25 Filas 50 Filas 100 Filas" at bounding box center [670, 401] width 51 height 19
select select "100"
click at [645, 392] on select "5 Filas 10 Filas 20 Filas 25 Filas 50 Filas 100 Filas" at bounding box center [670, 401] width 51 height 19
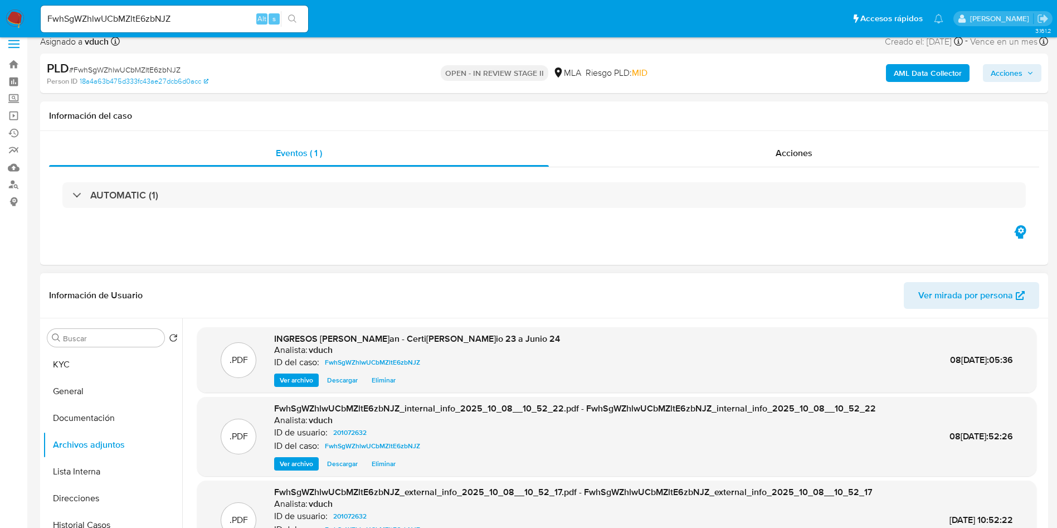
scroll to position [0, 0]
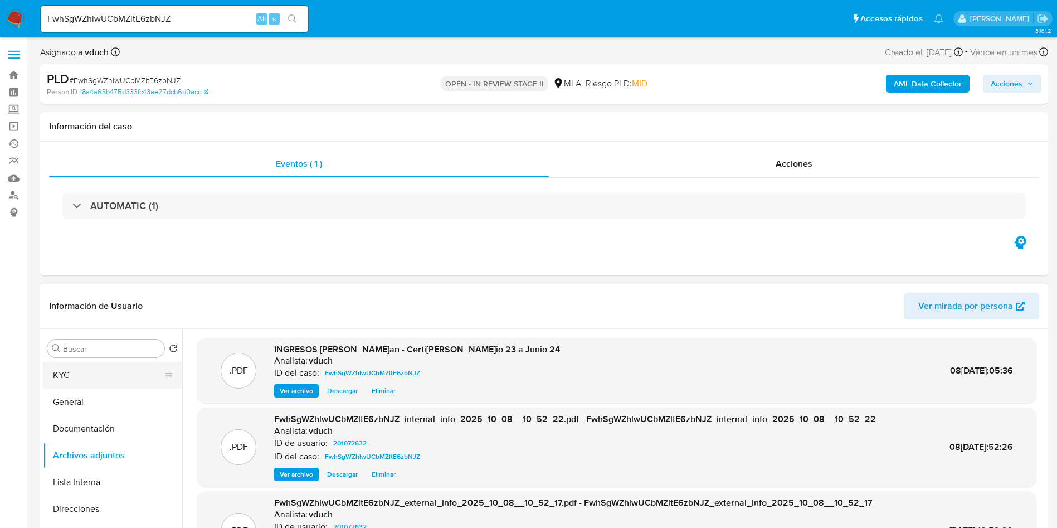
click at [86, 384] on button "KYC" at bounding box center [108, 375] width 130 height 27
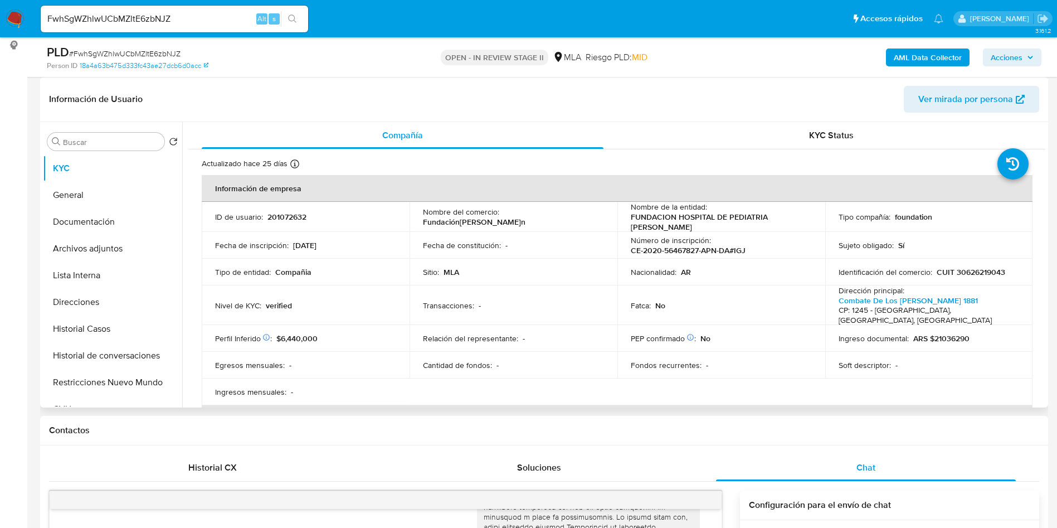
click at [990, 271] on p "CUIT 30626219043" at bounding box center [971, 272] width 69 height 10
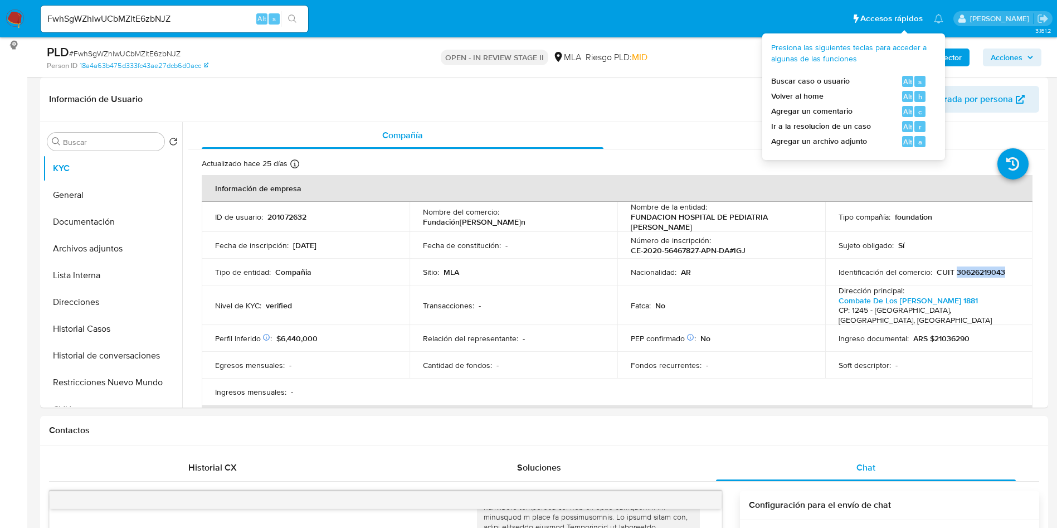
copy p "30626219043"
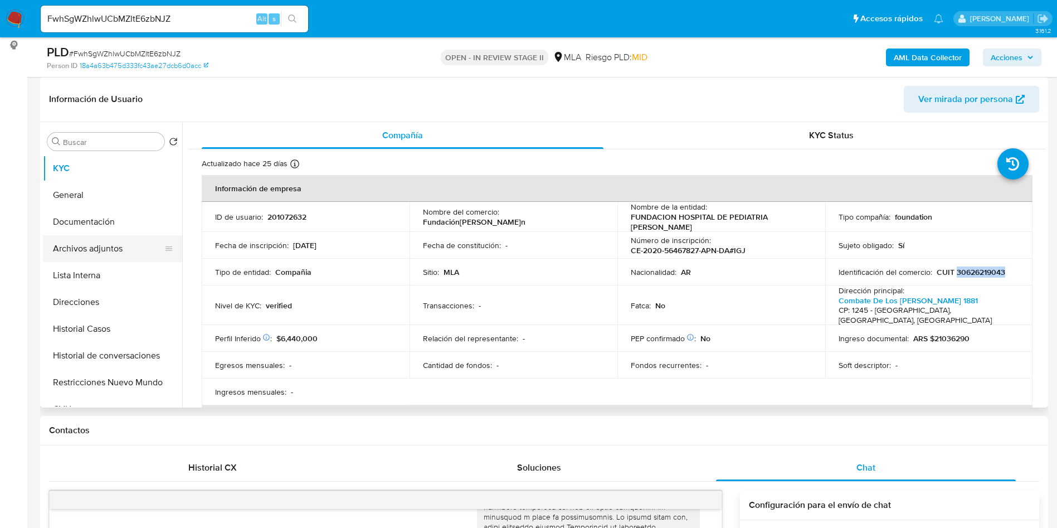
click at [110, 255] on button "Archivos adjuntos" at bounding box center [108, 248] width 130 height 27
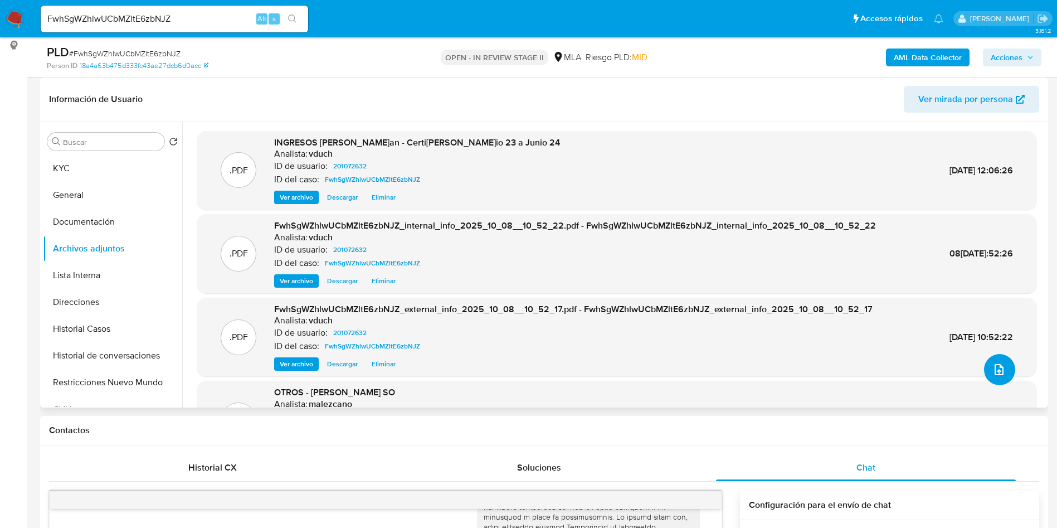
click at [993, 371] on icon "upload-file" at bounding box center [998, 369] width 13 height 13
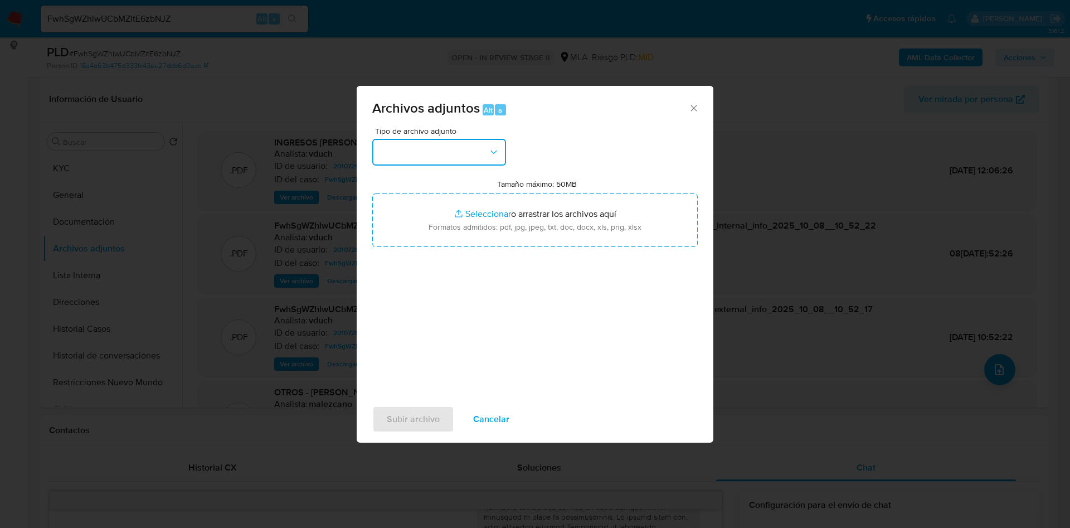
click at [425, 153] on button "button" at bounding box center [439, 152] width 134 height 27
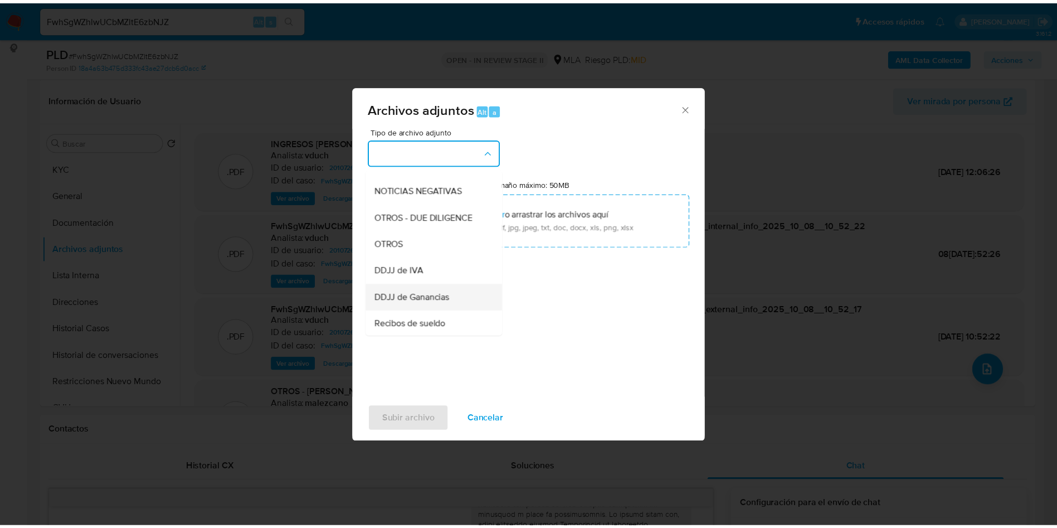
scroll to position [167, 0]
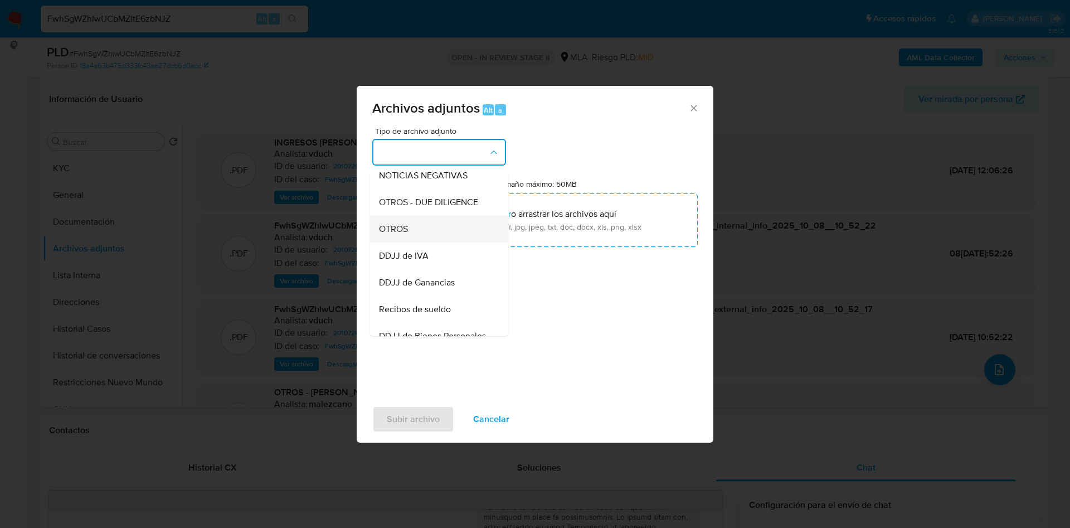
click at [420, 232] on div "OTROS" at bounding box center [436, 229] width 114 height 27
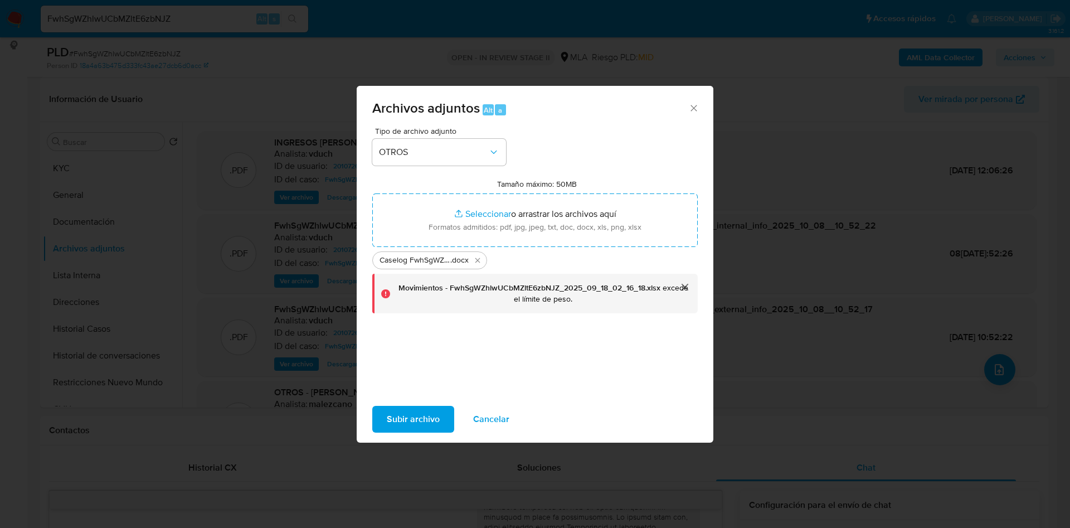
click at [417, 416] on span "Subir archivo" at bounding box center [413, 419] width 53 height 25
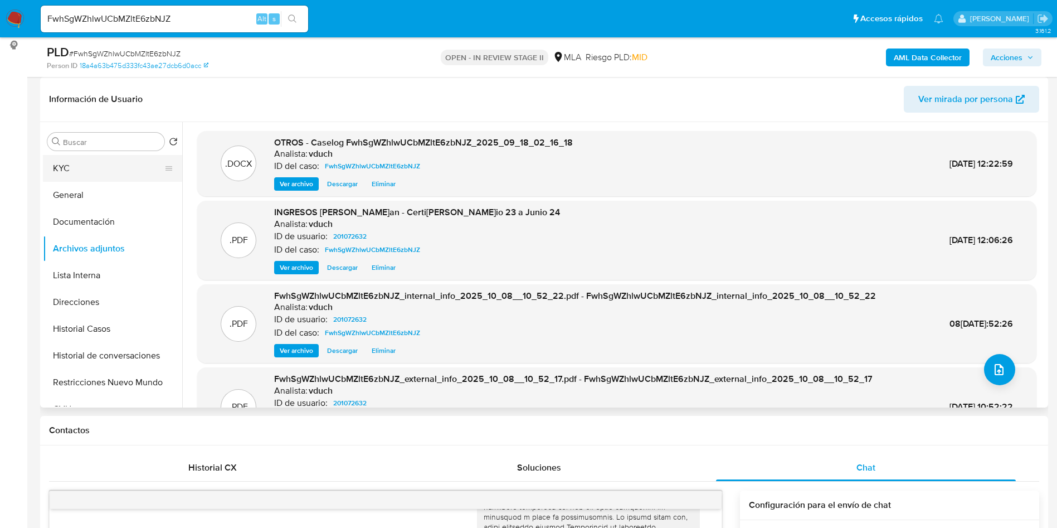
click at [55, 156] on button "KYC" at bounding box center [108, 168] width 130 height 27
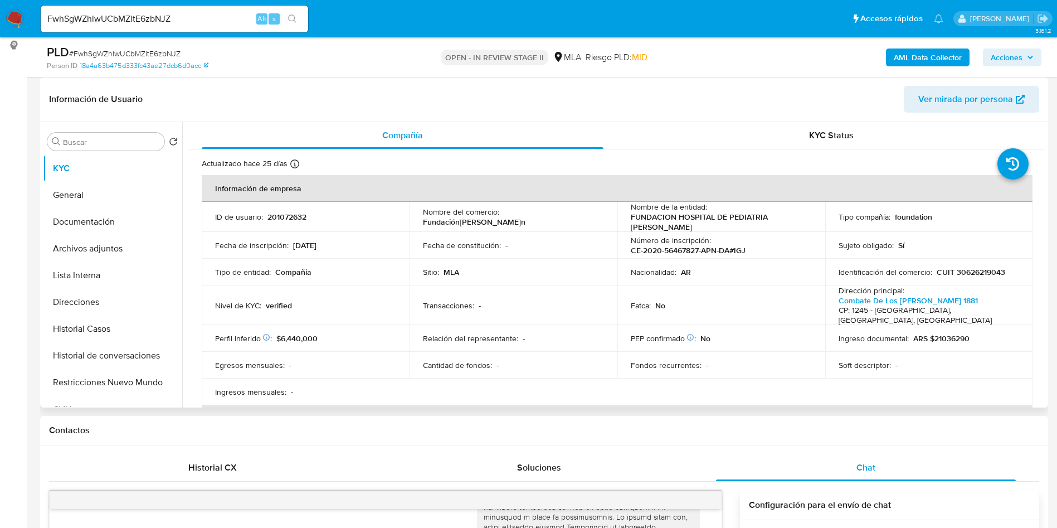
drag, startPoint x: 626, startPoint y: 221, endPoint x: 705, endPoint y: 228, distance: 79.4
click at [705, 228] on td "Nombre de la entidad : FUNDACION HOSPITAL DE PEDIATRIA PROF. JUAN P. GARRAHAN" at bounding box center [721, 217] width 208 height 30
copy p "FUNDACION HOSPITAL DE PEDIATRIA PROF. JUAN P. GARRAHAN"
click at [312, 298] on td "Nivel de KYC : verified" at bounding box center [306, 305] width 208 height 40
click at [991, 279] on td "Identificación del comercio : CUIT 30626219043" at bounding box center [929, 272] width 208 height 27
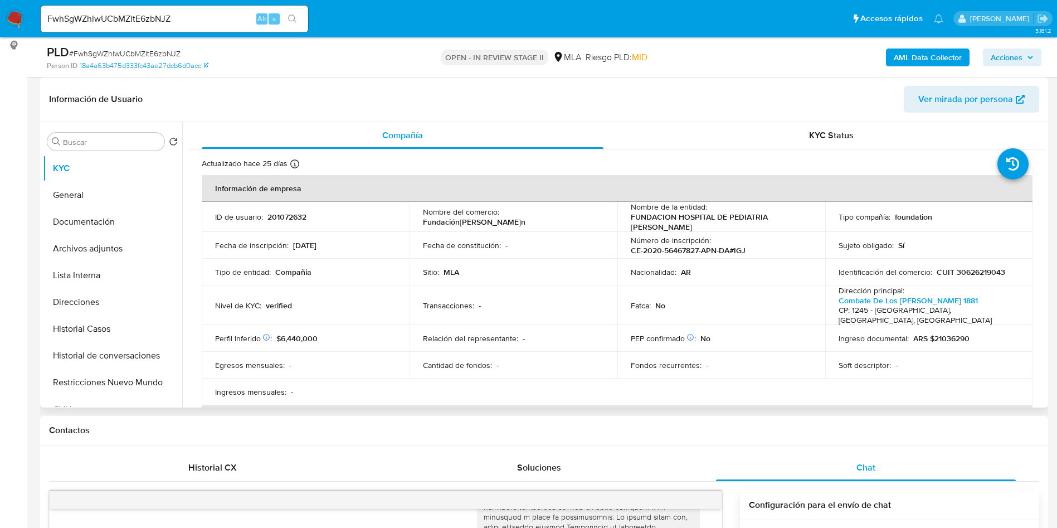
click at [991, 278] on td "Identificación del comercio : CUIT 30626219043" at bounding box center [929, 272] width 208 height 27
click at [984, 274] on p "CUIT 30626219043" at bounding box center [971, 272] width 69 height 10
copy p "30626219043"
click at [283, 212] on p "201072632" at bounding box center [286, 217] width 39 height 10
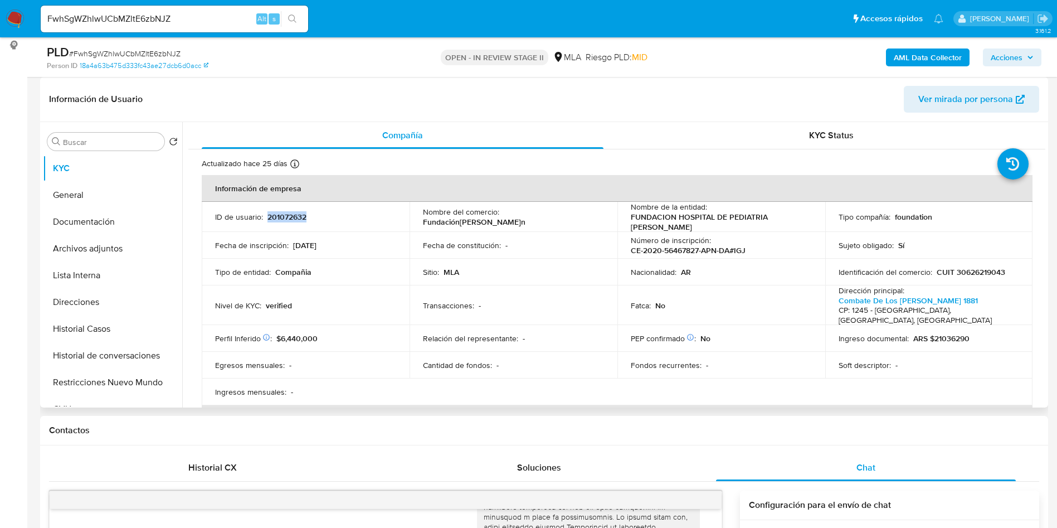
click at [283, 212] on p "201072632" at bounding box center [286, 217] width 39 height 10
copy p "201072632"
click at [117, 46] on div "PLD # FwhSgWZhlwUCbMZltE6zbNJZ" at bounding box center [211, 52] width 328 height 17
copy span "FwhSgWZhlwUCbMZltE6zbNJZ"
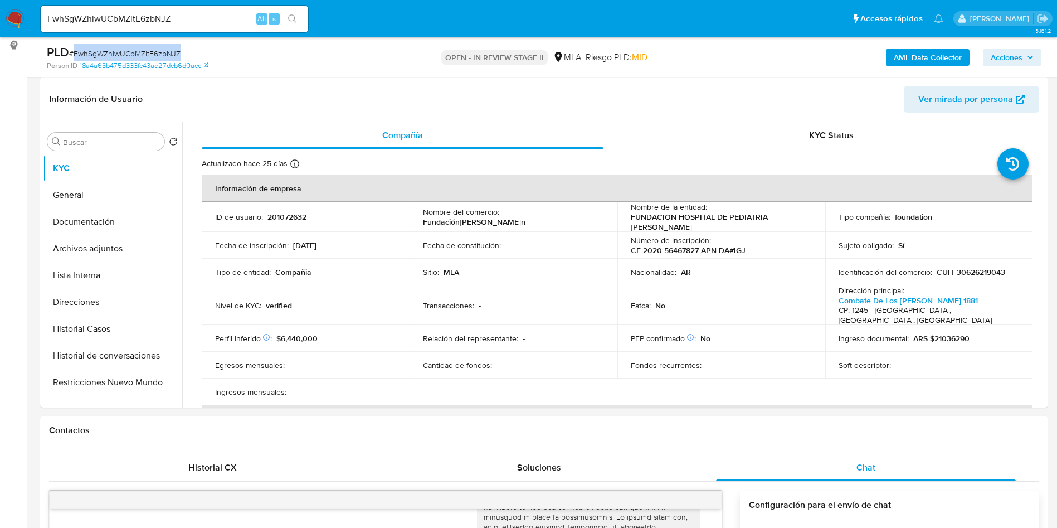
click at [125, 54] on span "# FwhSgWZhlwUCbMZltE6zbNJZ" at bounding box center [124, 53] width 111 height 11
click at [126, 51] on span "# FwhSgWZhlwUCbMZltE6zbNJZ" at bounding box center [124, 53] width 111 height 11
copy span "FwhSgWZhlwUCbMZltE6zbNJZ"
click at [1005, 58] on span "Acciones" at bounding box center [1007, 57] width 32 height 18
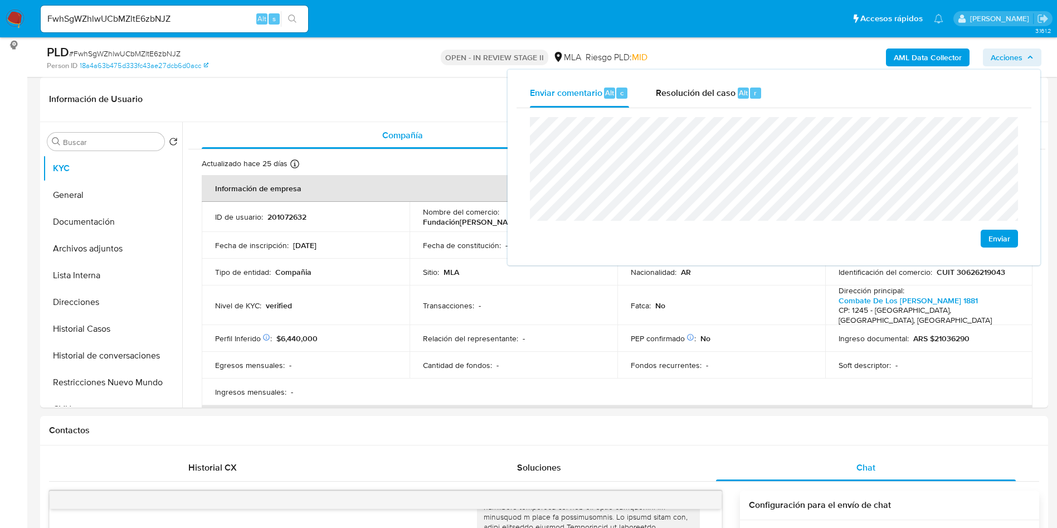
click at [989, 227] on div "Enviar" at bounding box center [774, 182] width 488 height 130
click at [996, 236] on span "Enviar" at bounding box center [999, 239] width 22 height 16
drag, startPoint x: 0, startPoint y: 239, endPoint x: 504, endPoint y: 121, distance: 517.2
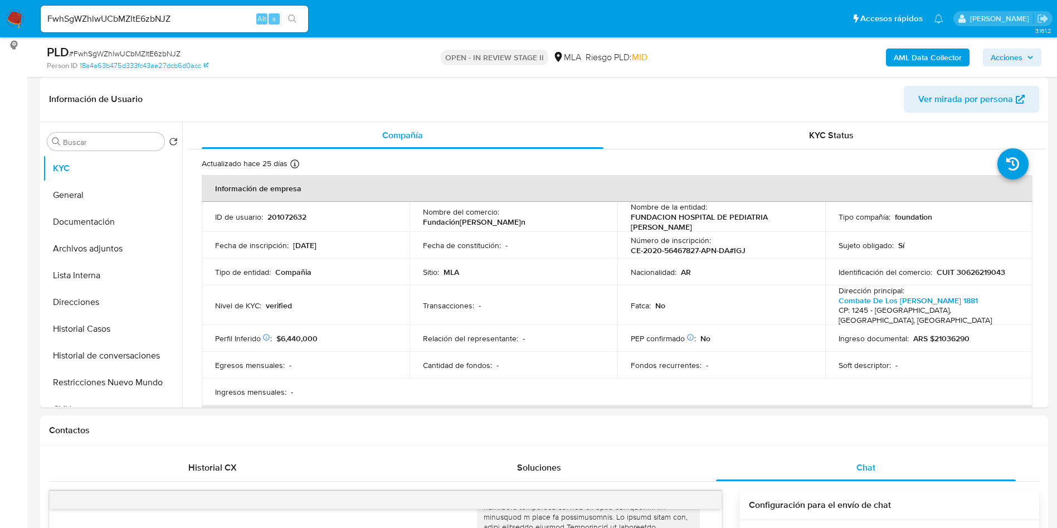
click at [1009, 66] on span "Acciones" at bounding box center [1007, 57] width 32 height 18
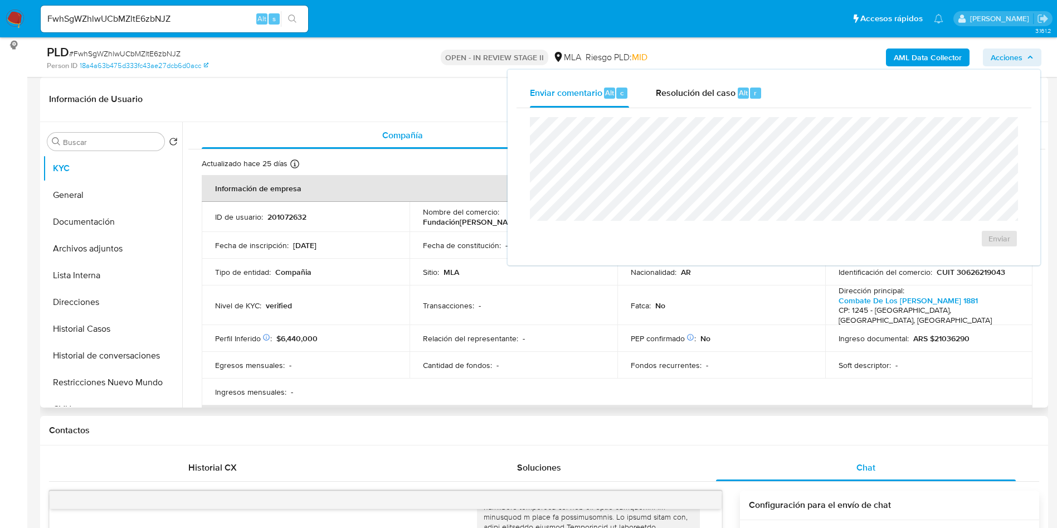
click at [404, 90] on header "Información de Usuario Ver mirada por persona" at bounding box center [544, 99] width 990 height 27
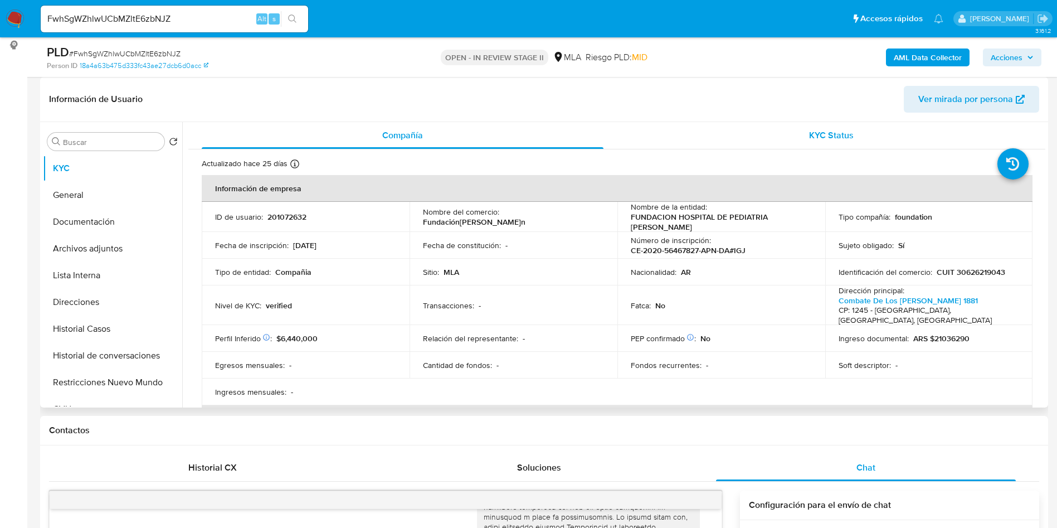
click at [771, 138] on div "KYC Status" at bounding box center [831, 135] width 402 height 27
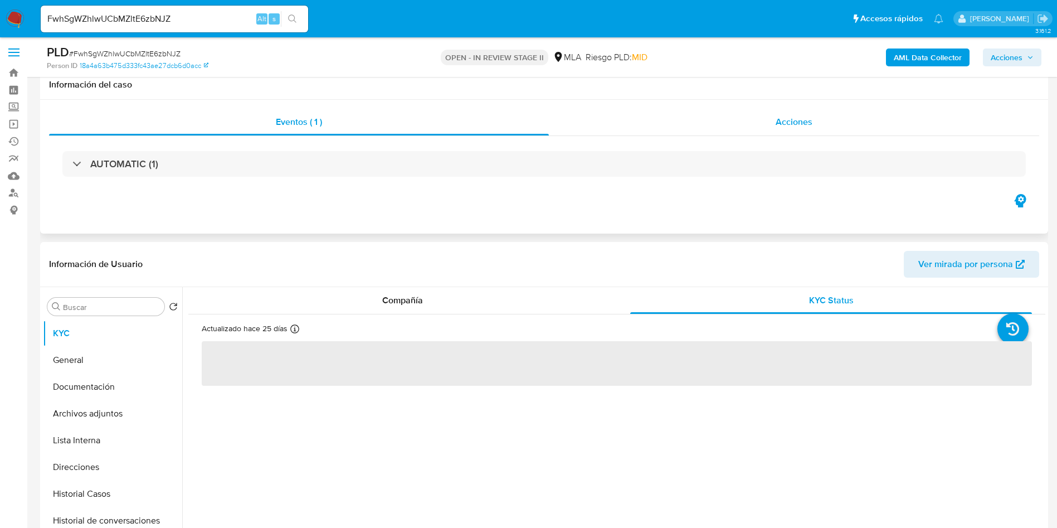
scroll to position [0, 0]
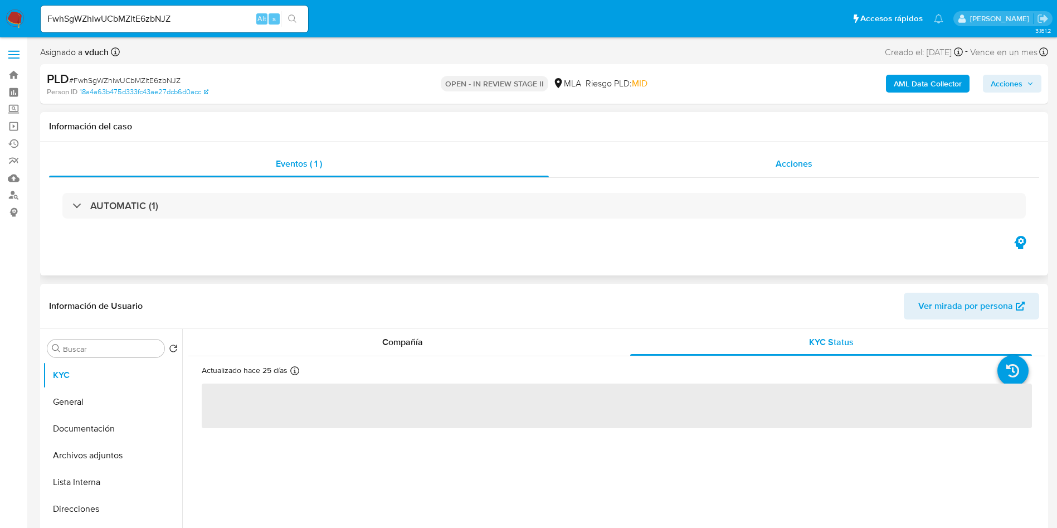
click at [799, 157] on span "Acciones" at bounding box center [794, 163] width 37 height 13
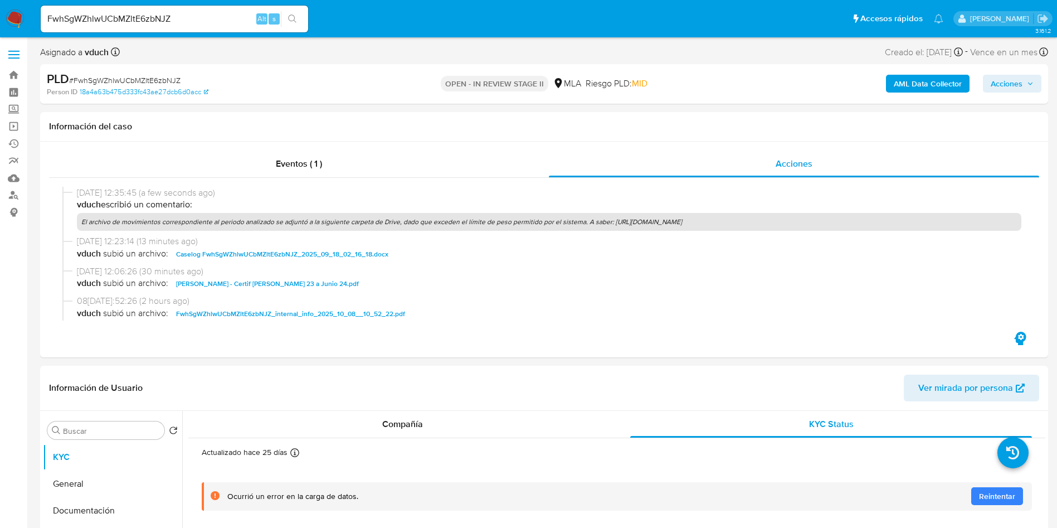
click at [1026, 84] on span "Acciones" at bounding box center [1012, 84] width 43 height 16
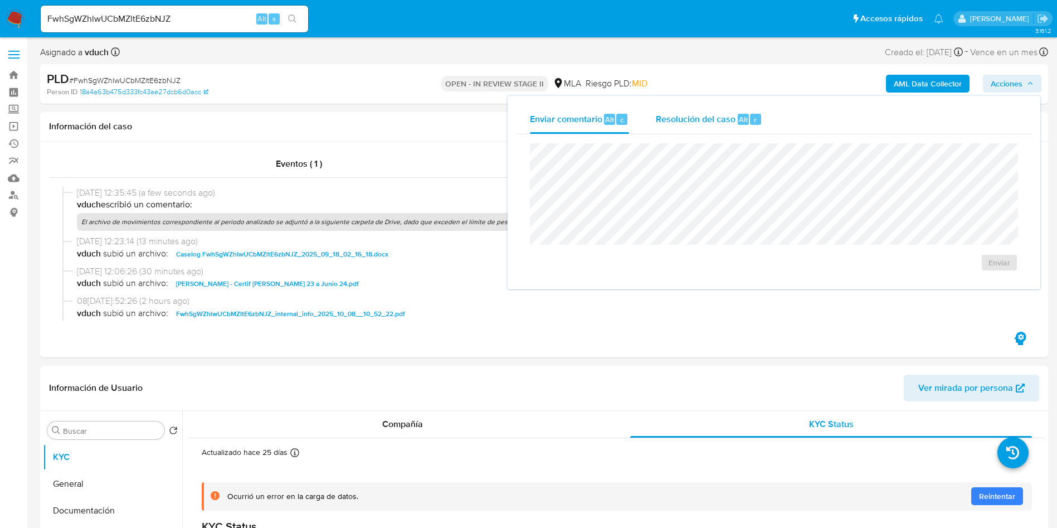
click at [739, 116] on span "Alt" at bounding box center [743, 119] width 9 height 11
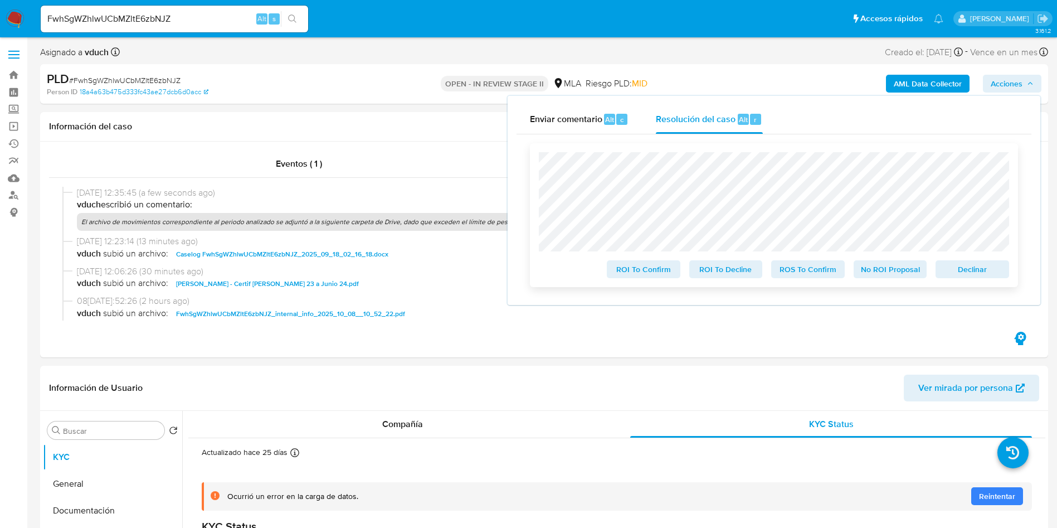
click at [908, 265] on span "No ROI Proposal" at bounding box center [890, 269] width 58 height 16
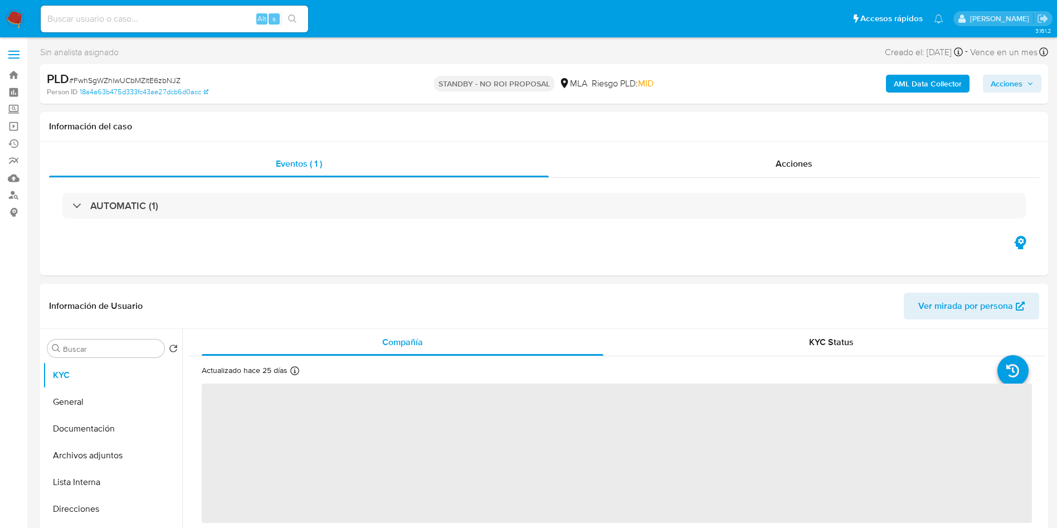
click at [225, 17] on input at bounding box center [174, 19] width 267 height 14
paste input "HzyosZ2l4JfZiT0XYCjEeqit"
type input "HzyosZ2l4JfZiT0XYCjEeqit"
select select "10"
type input "HzyosZ2l4JfZiT0XYCjEeqit"
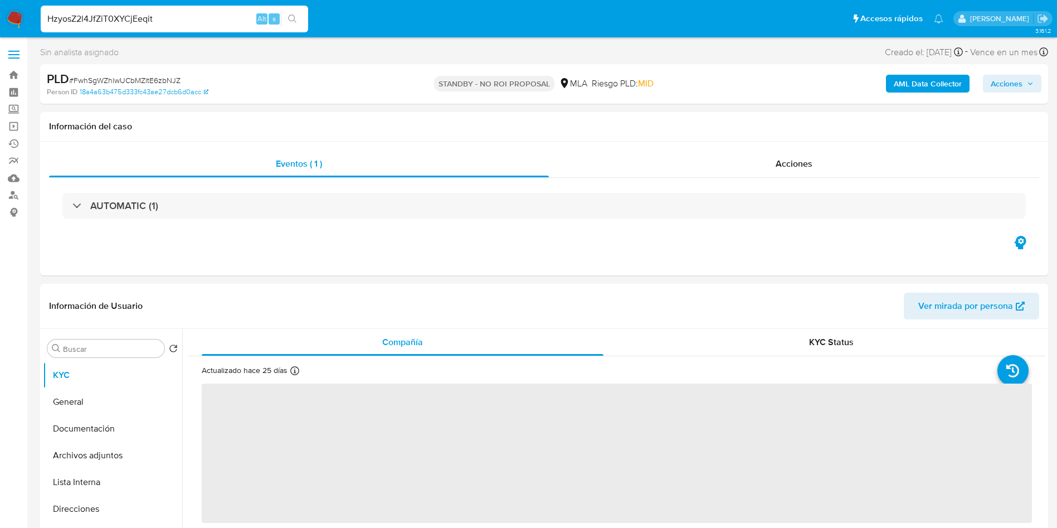
click at [291, 17] on icon "search-icon" at bounding box center [292, 18] width 9 height 9
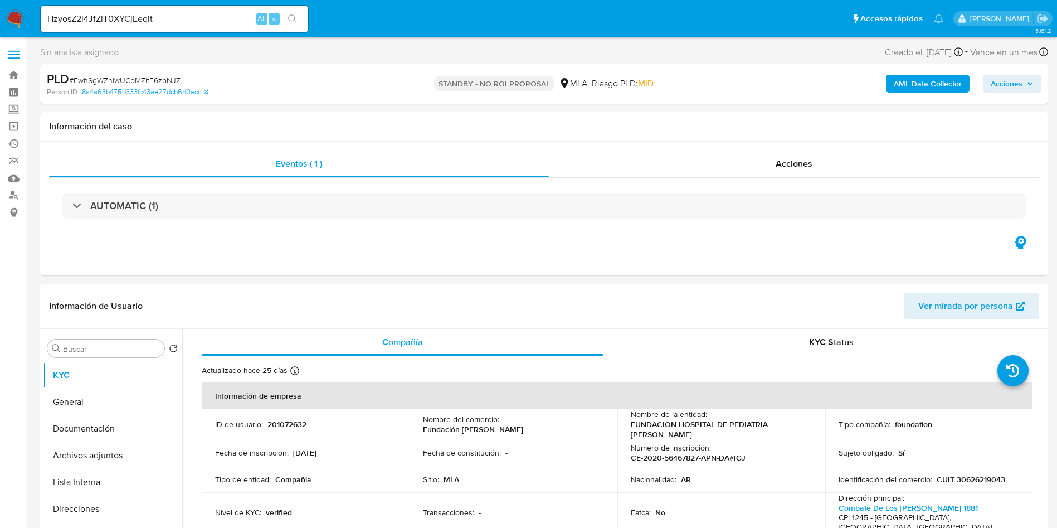
click at [291, 16] on icon "search-icon" at bounding box center [292, 18] width 9 height 9
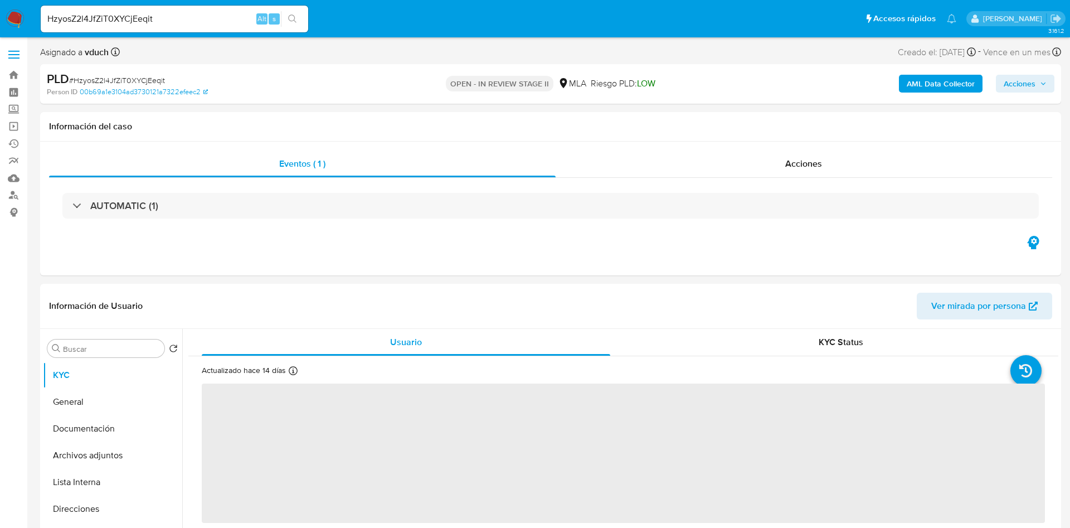
select select "10"
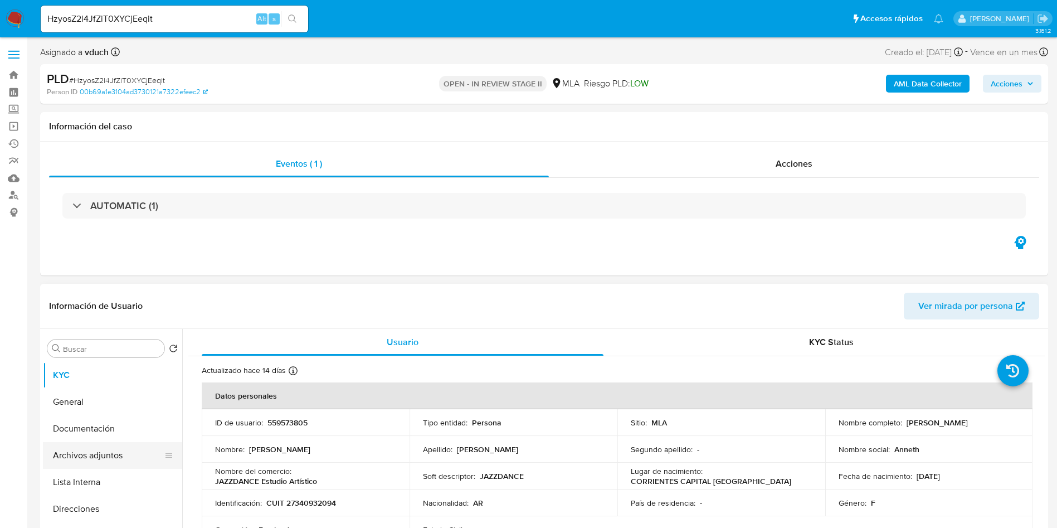
click at [115, 450] on button "Archivos adjuntos" at bounding box center [108, 455] width 130 height 27
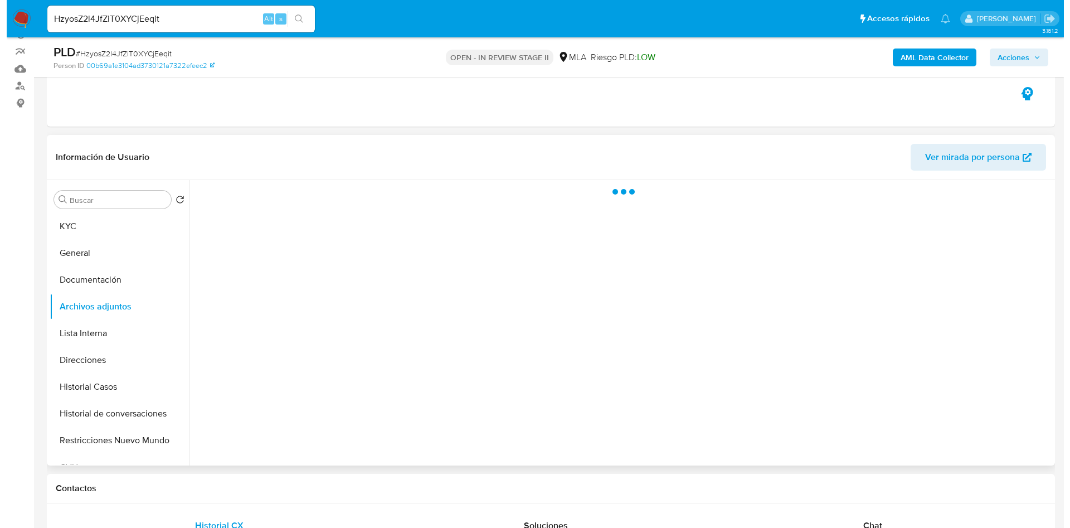
scroll to position [84, 0]
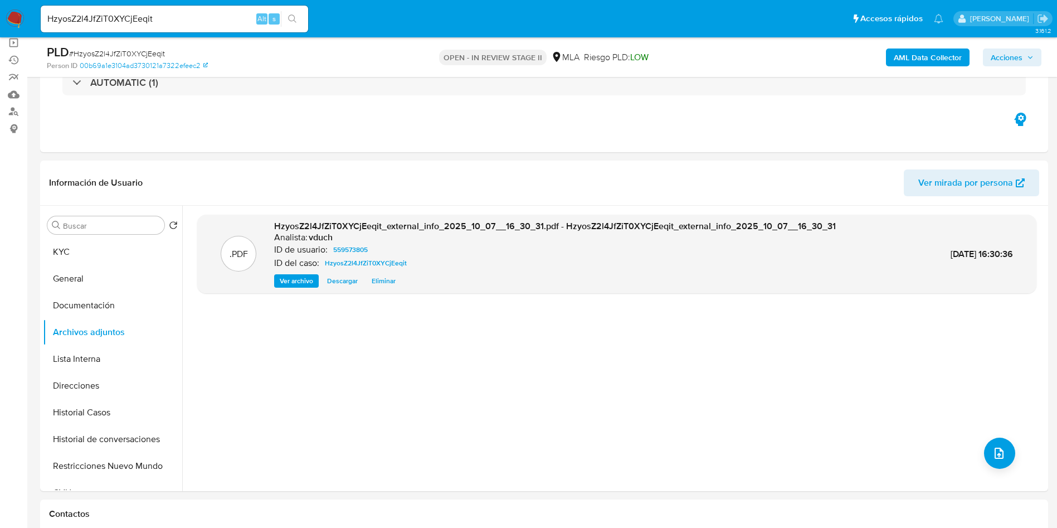
click at [977, 455] on div ".PDF HzyosZ2l4JfZiT0XYCjEeqit_external_info_2025_10_07__16_30_31.pdf - HzyosZ2l…" at bounding box center [616, 348] width 839 height 267
click at [912, 44] on div "AML Data Collector Acciones" at bounding box center [877, 57] width 329 height 26
click at [918, 62] on b "AML Data Collector" at bounding box center [928, 57] width 68 height 18
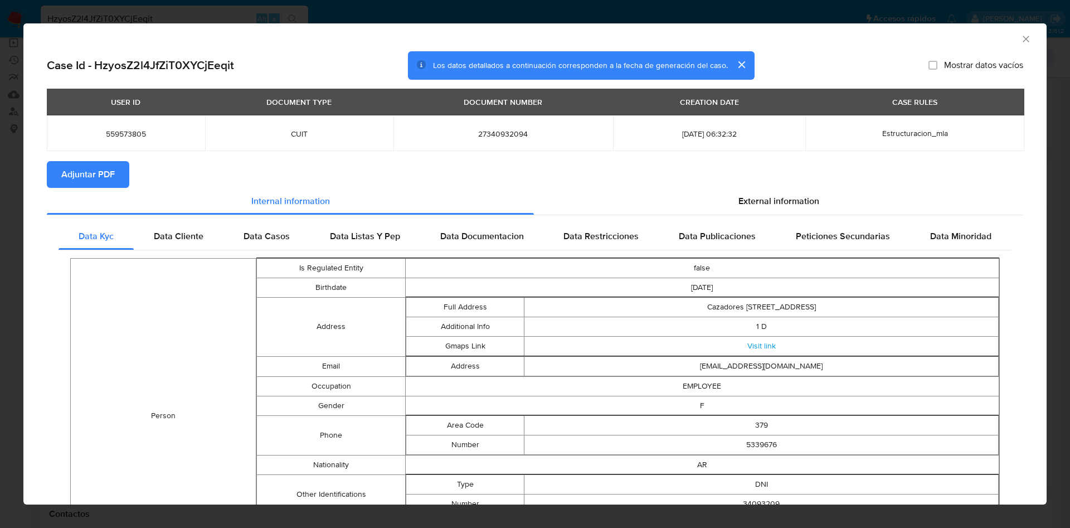
click at [77, 176] on span "Adjuntar PDF" at bounding box center [87, 174] width 53 height 25
click at [1009, 31] on div "AML Data Collector" at bounding box center [534, 37] width 1023 height 28
click at [1020, 33] on icon "Cerrar ventana" at bounding box center [1025, 38] width 11 height 11
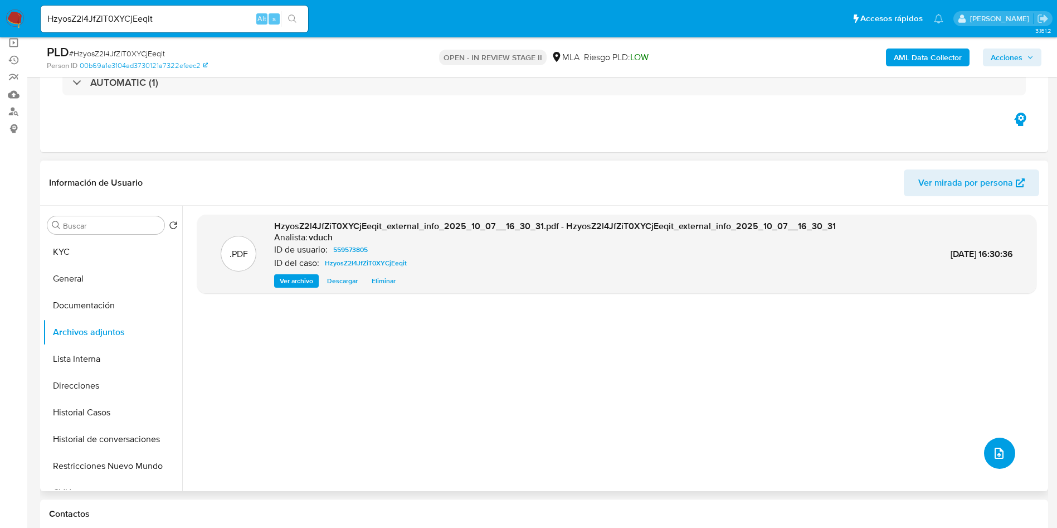
click at [984, 445] on button "upload-file" at bounding box center [999, 452] width 31 height 31
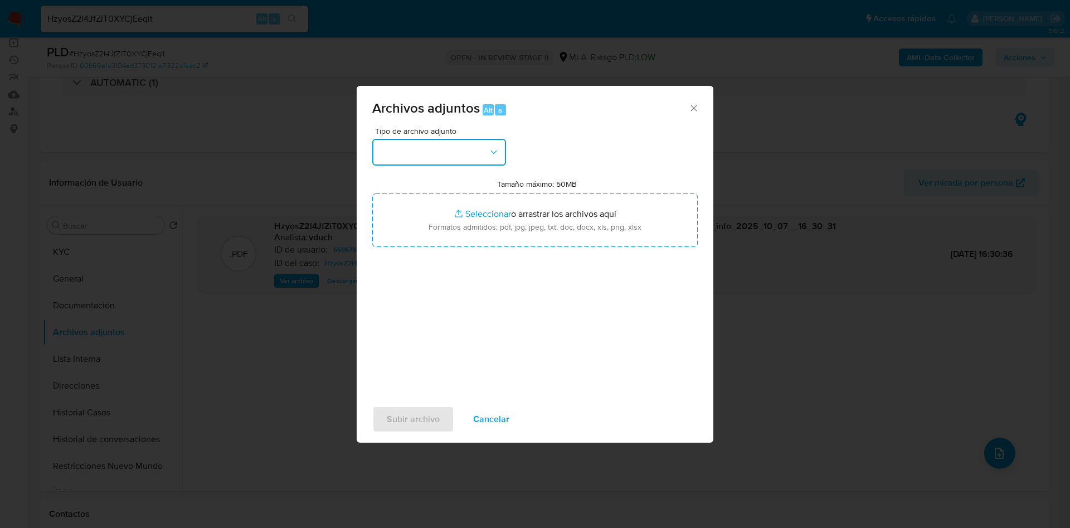
click at [504, 148] on button "button" at bounding box center [439, 152] width 134 height 27
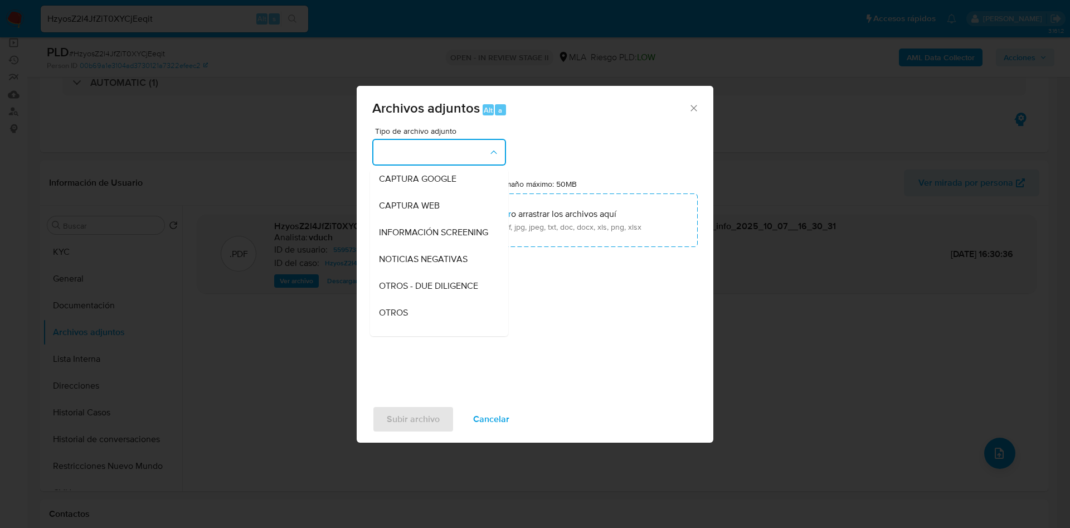
drag, startPoint x: 408, startPoint y: 320, endPoint x: 471, endPoint y: 373, distance: 82.6
click at [407, 318] on span "OTROS" at bounding box center [393, 312] width 29 height 11
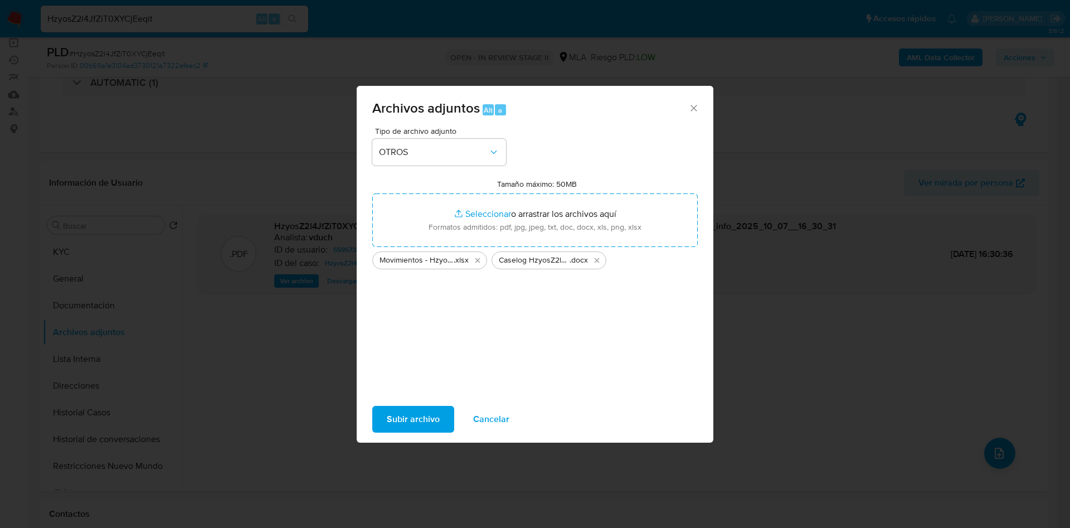
click at [425, 413] on span "Subir archivo" at bounding box center [413, 419] width 53 height 25
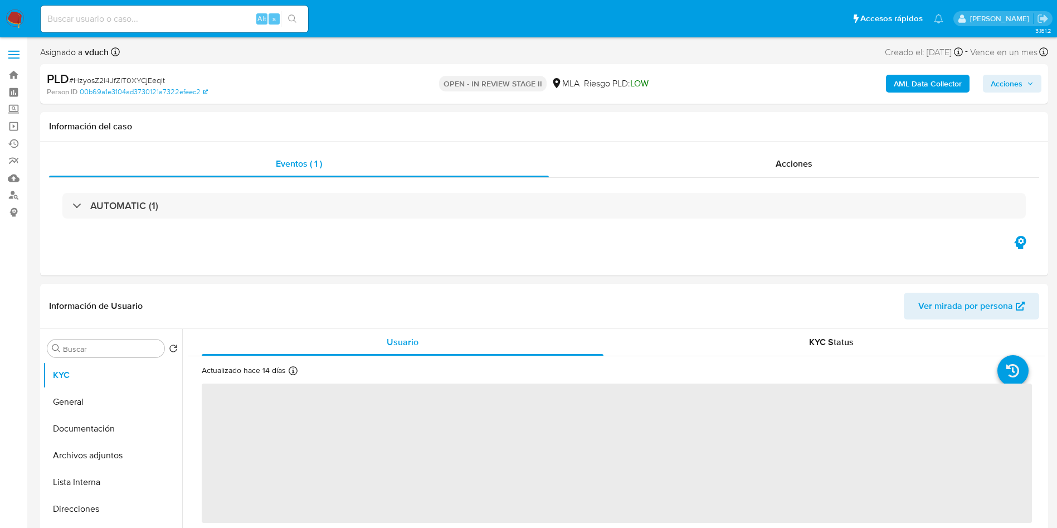
select select "10"
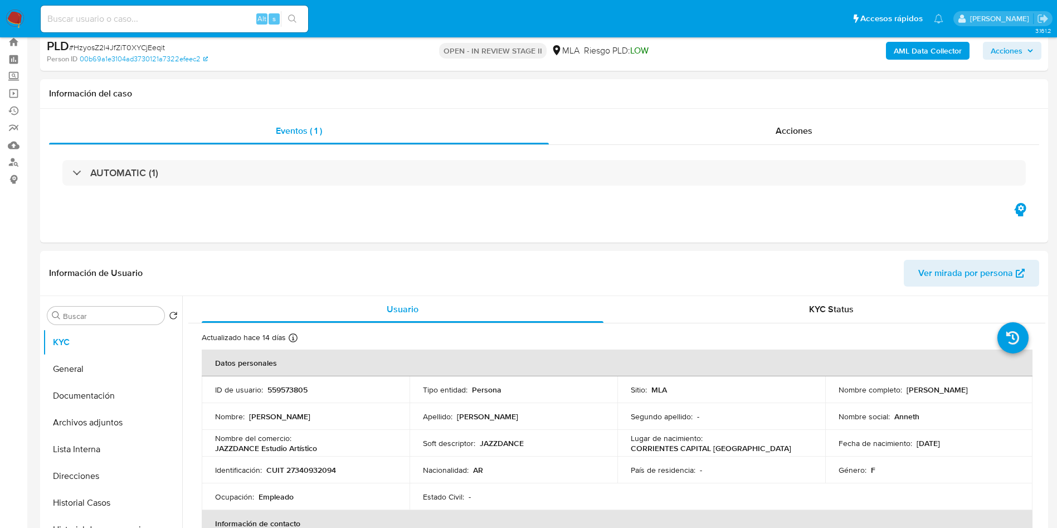
scroll to position [84, 0]
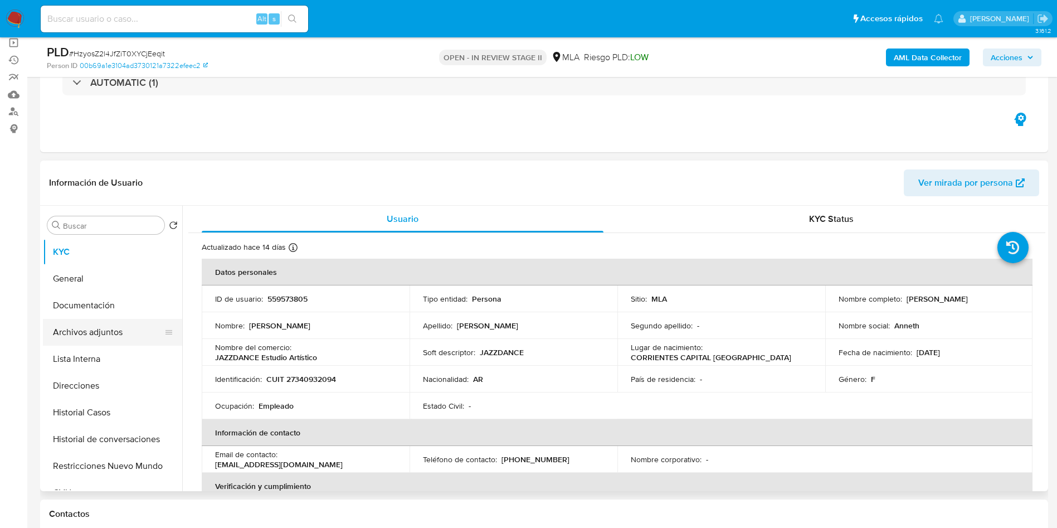
click at [95, 320] on button "Archivos adjuntos" at bounding box center [108, 332] width 130 height 27
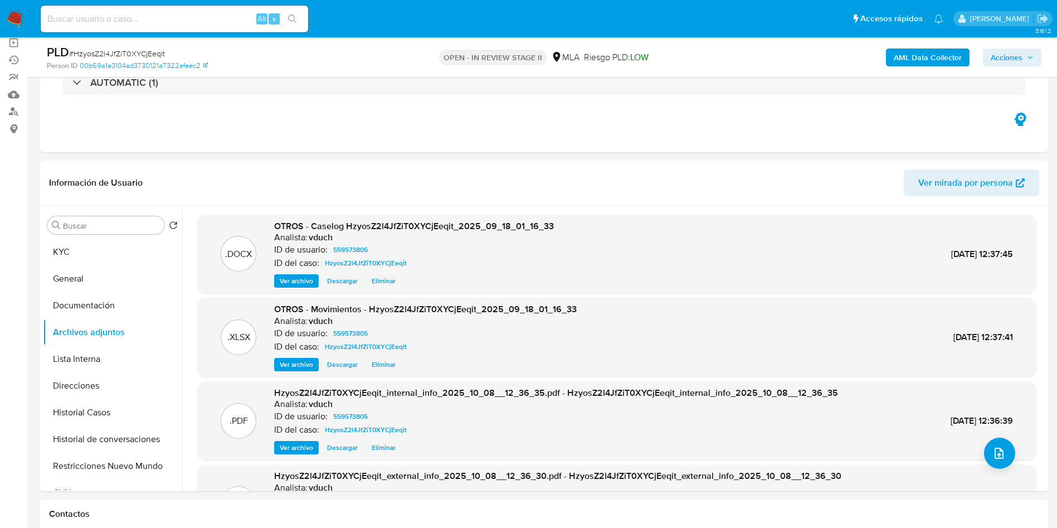
click at [993, 55] on span "Acciones" at bounding box center [1007, 57] width 32 height 18
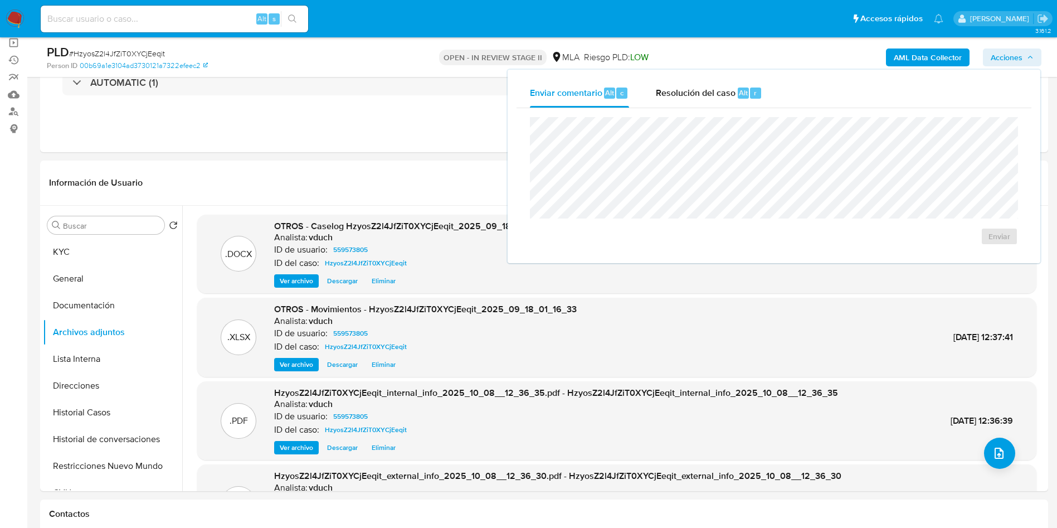
drag, startPoint x: 721, startPoint y: 95, endPoint x: 719, endPoint y: 112, distance: 17.4
click at [720, 94] on span "Resolución del caso" at bounding box center [696, 92] width 80 height 13
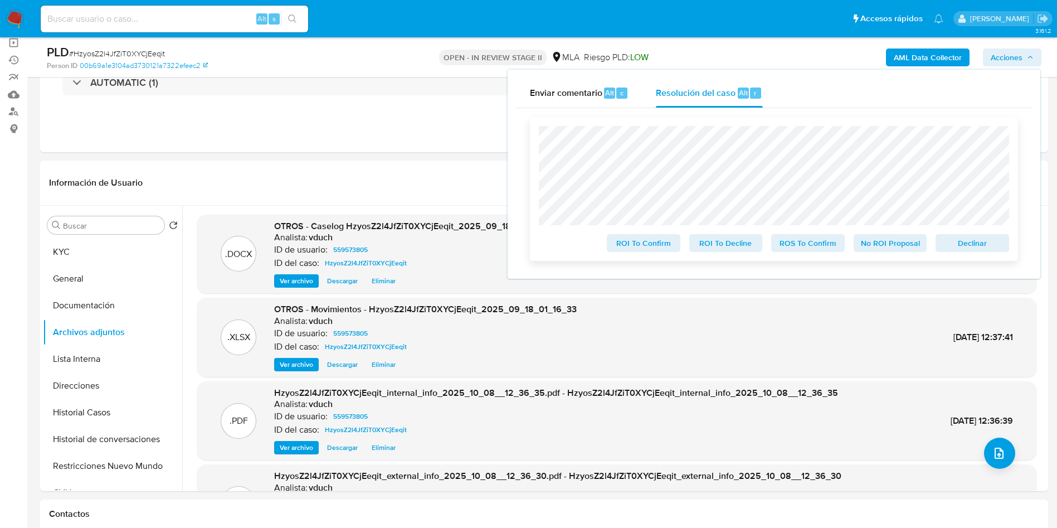
click at [886, 242] on span "No ROI Proposal" at bounding box center [890, 243] width 58 height 16
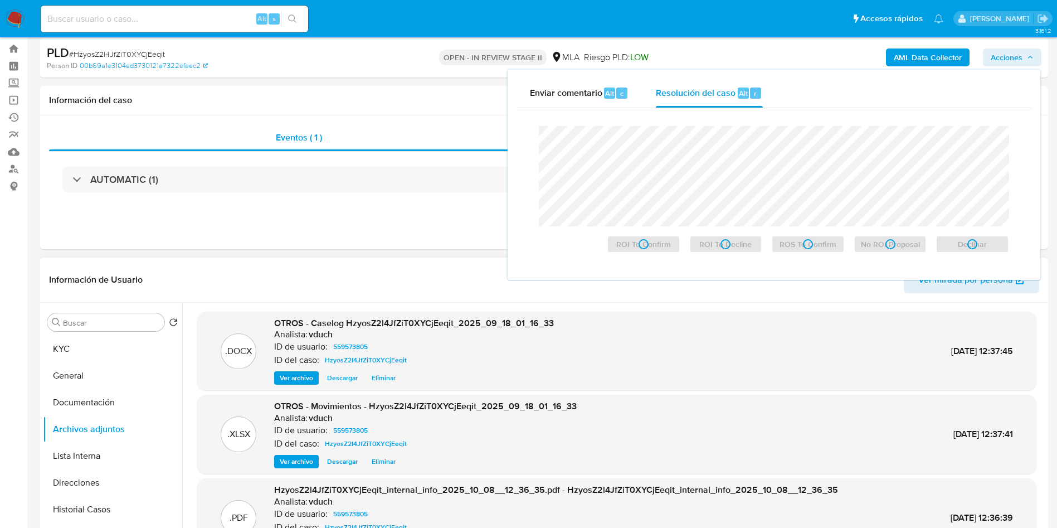
scroll to position [0, 0]
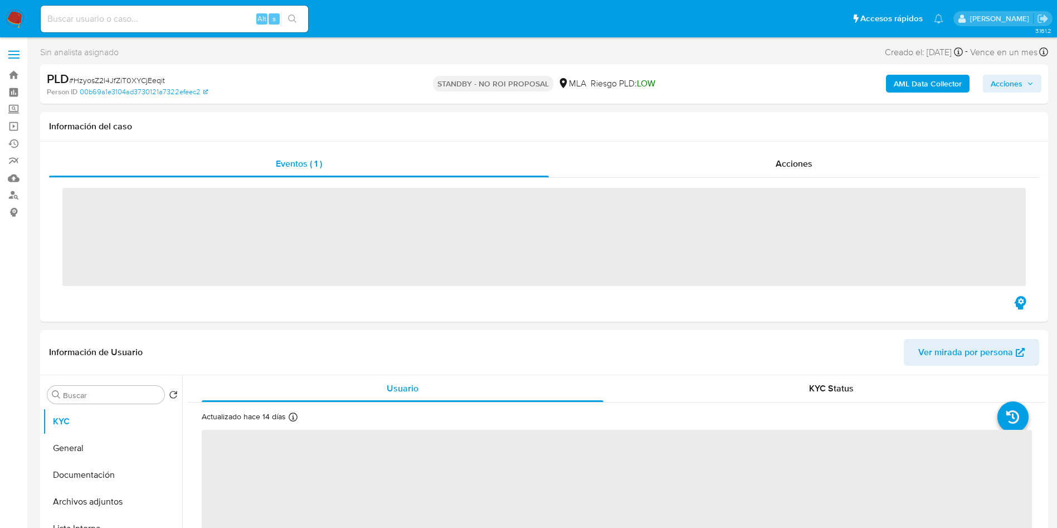
drag, startPoint x: 166, startPoint y: 18, endPoint x: 219, endPoint y: 13, distance: 53.2
click at [165, 18] on input at bounding box center [174, 19] width 267 height 14
paste input "LA2fSsSrBv5JsUwi8RH3F7E7"
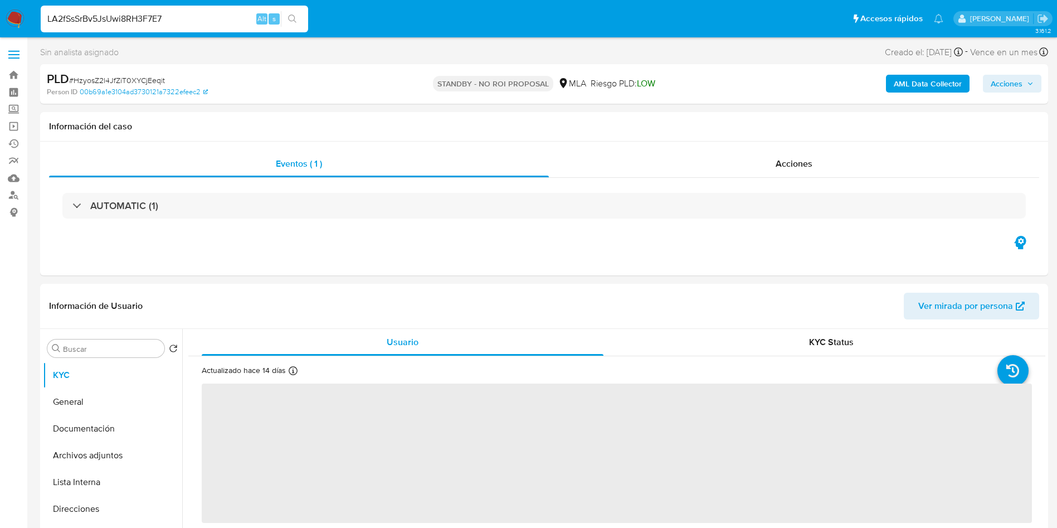
type input "LA2fSsSrBv5JsUwi8RH3F7E7"
click at [295, 23] on button "search-icon" at bounding box center [292, 19] width 23 height 16
select select "10"
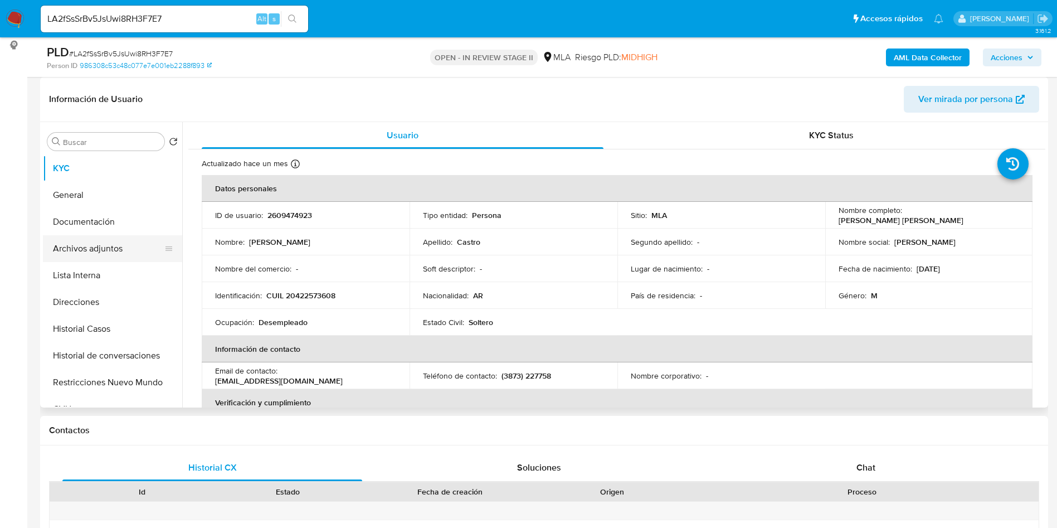
click at [65, 237] on button "Archivos adjuntos" at bounding box center [108, 248] width 130 height 27
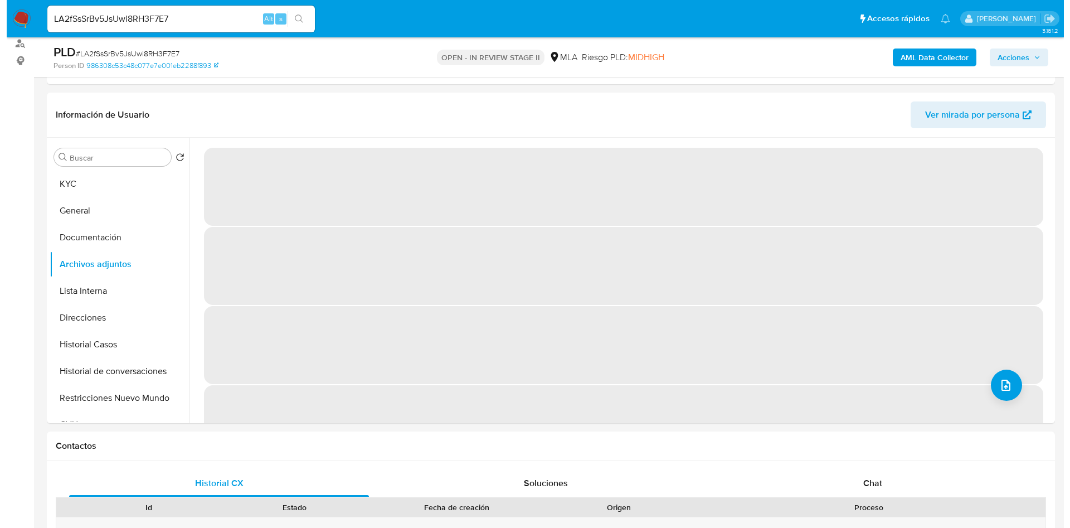
scroll to position [167, 0]
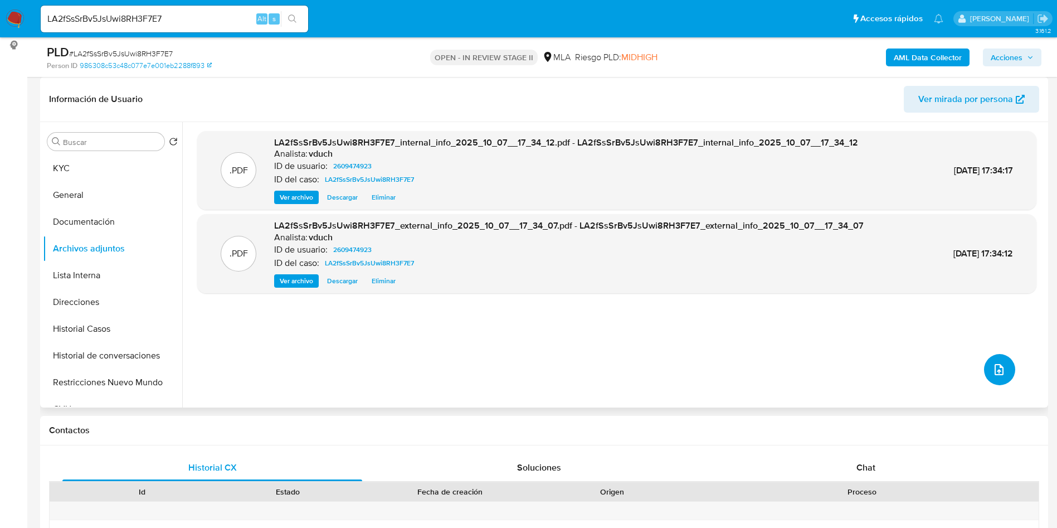
click at [999, 367] on icon "upload-file" at bounding box center [998, 369] width 13 height 13
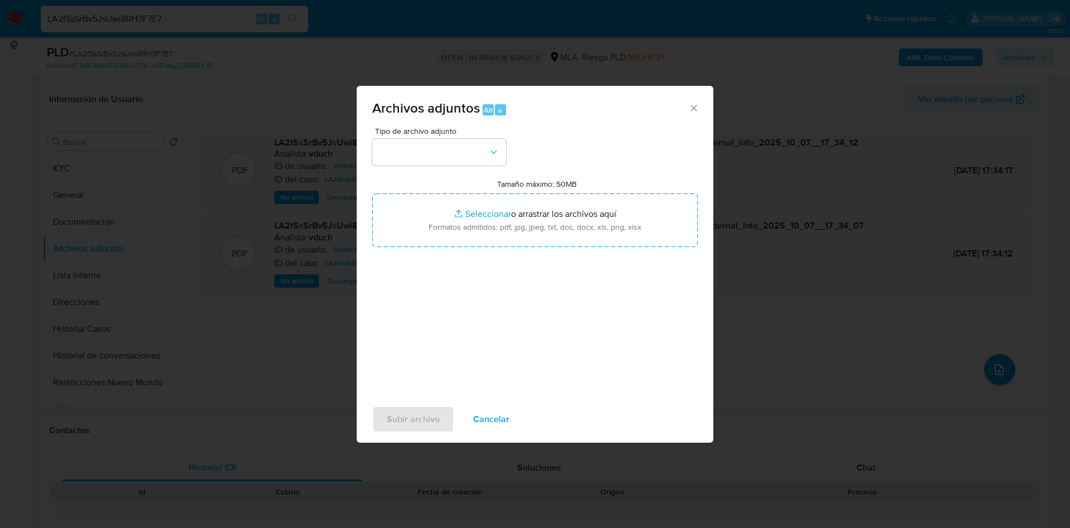
click at [448, 134] on span "Tipo de archivo adjunto" at bounding box center [442, 131] width 134 height 8
click at [445, 151] on button "button" at bounding box center [439, 152] width 134 height 27
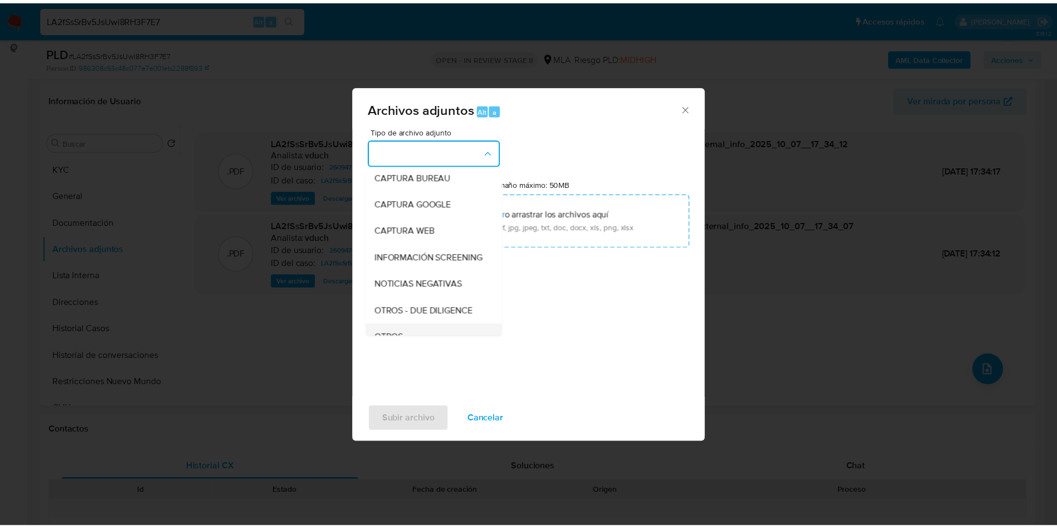
scroll to position [84, 0]
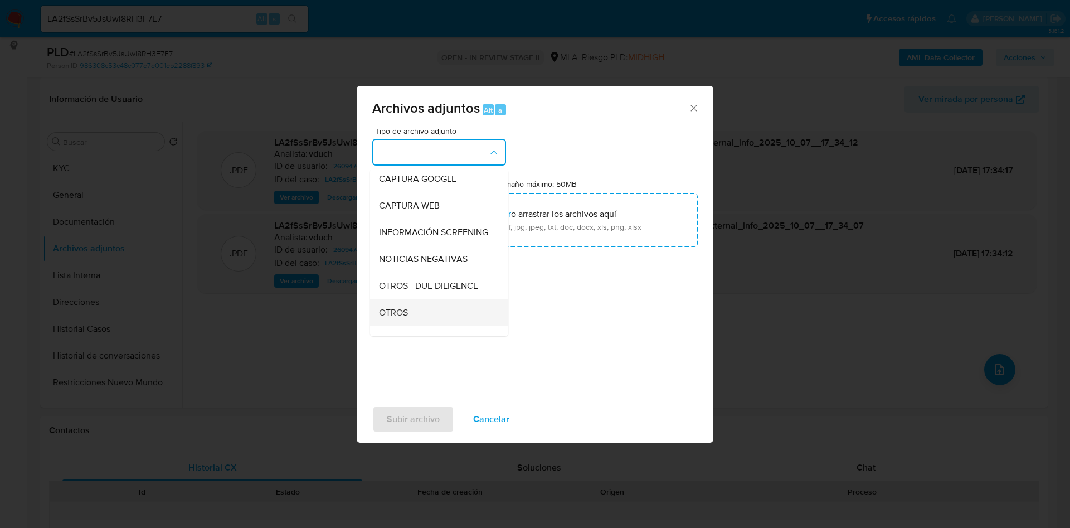
click at [417, 313] on div "OTROS" at bounding box center [436, 312] width 114 height 27
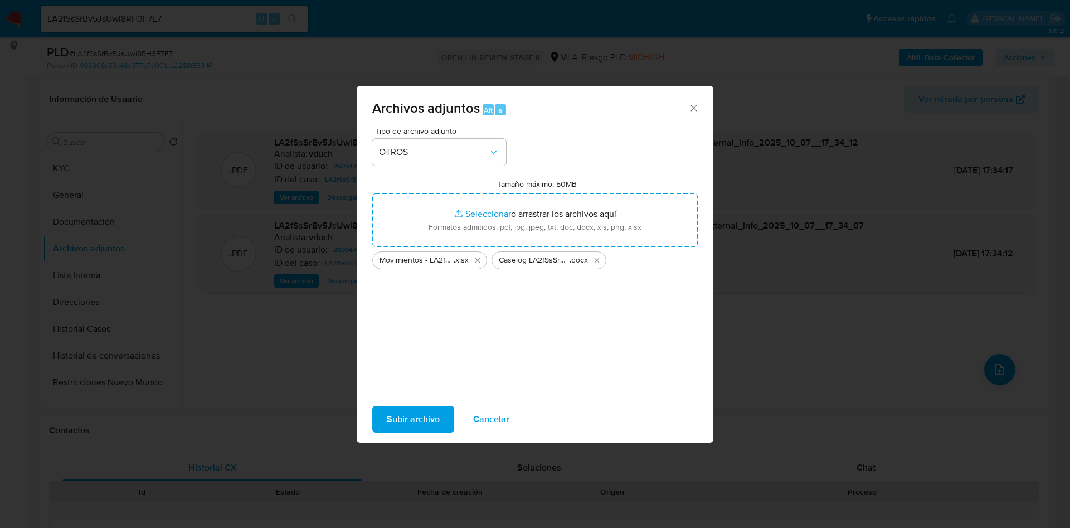
click at [420, 420] on span "Subir archivo" at bounding box center [413, 419] width 53 height 25
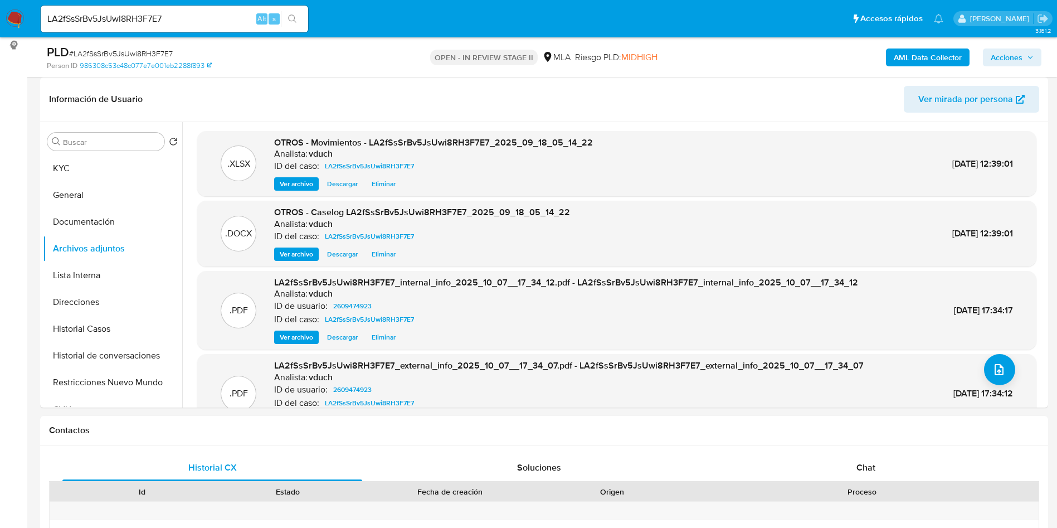
click at [1005, 58] on span "Acciones" at bounding box center [1007, 57] width 32 height 18
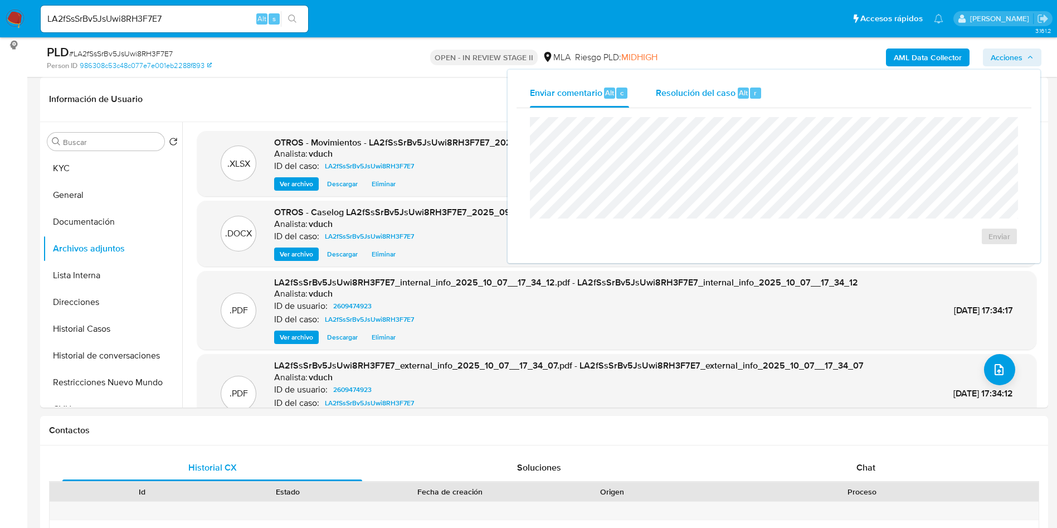
click at [684, 103] on div "Resolución del caso Alt r" at bounding box center [709, 93] width 106 height 29
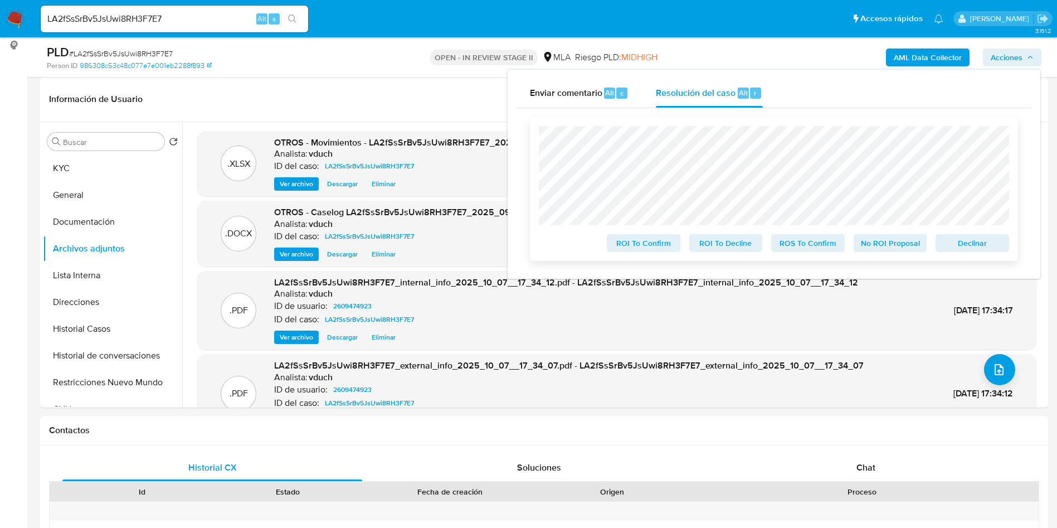
click at [890, 238] on span "No ROI Proposal" at bounding box center [890, 243] width 58 height 16
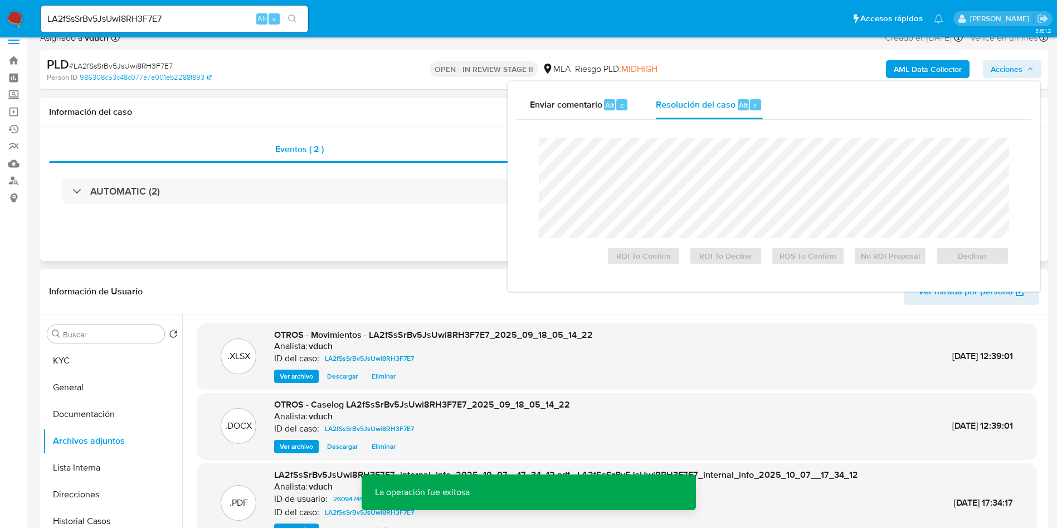
scroll to position [0, 0]
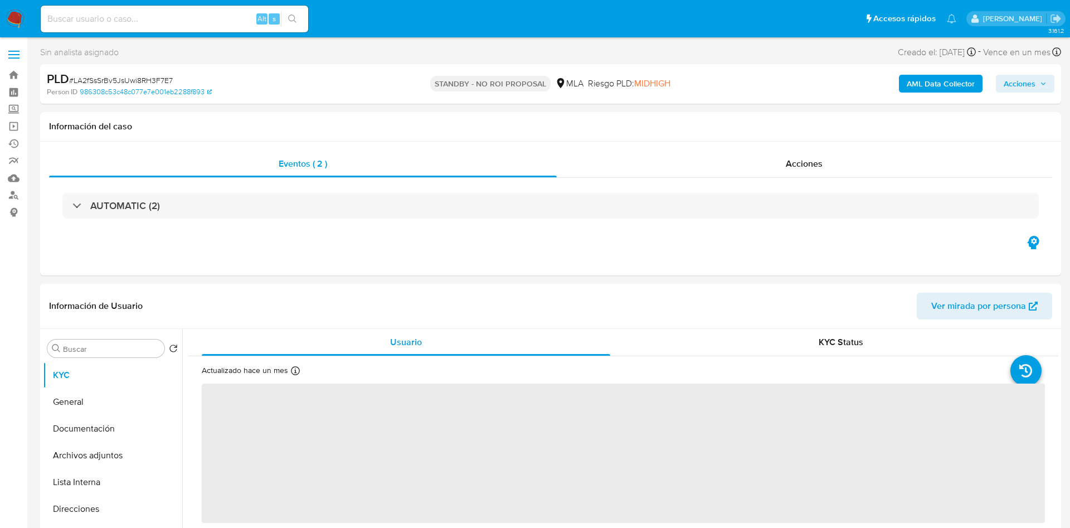
select select "10"
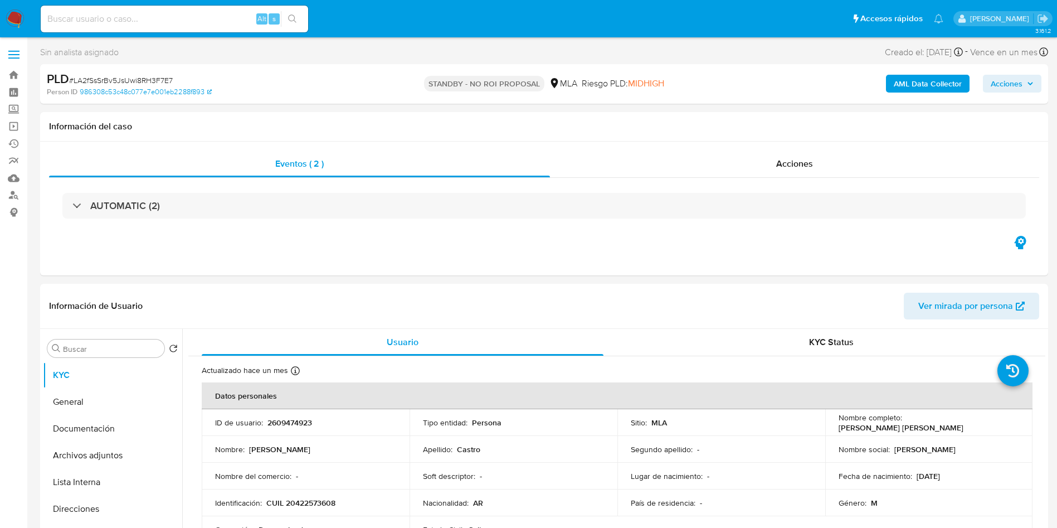
click at [256, 33] on div "Alt s" at bounding box center [174, 18] width 267 height 31
click at [222, 12] on input at bounding box center [174, 19] width 267 height 14
paste input "yjxiyMeM4Eh4S86eGGyoLfKK"
type input "yjxiyMeM4Eh4S86eGGyoLfKK"
click at [289, 18] on icon "search-icon" at bounding box center [292, 18] width 8 height 8
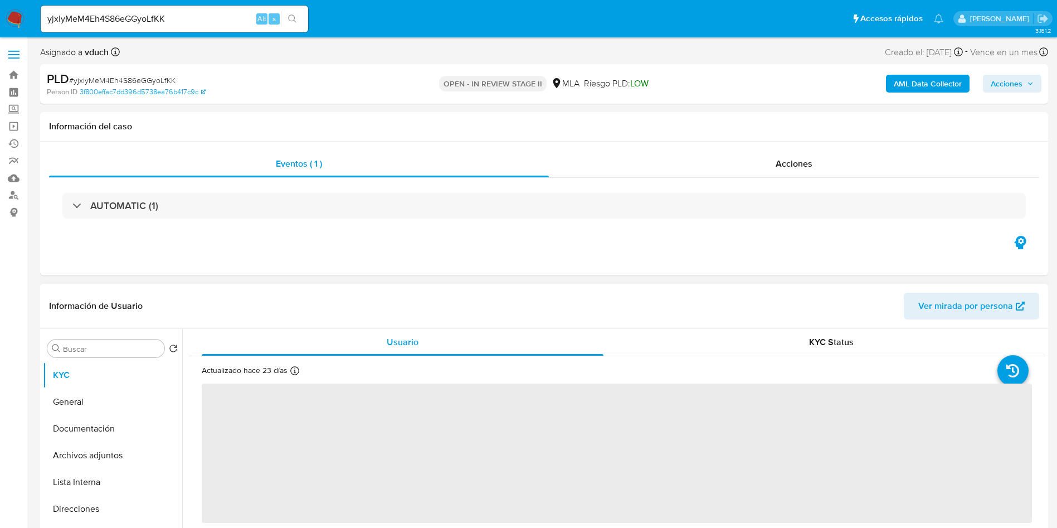
select select "10"
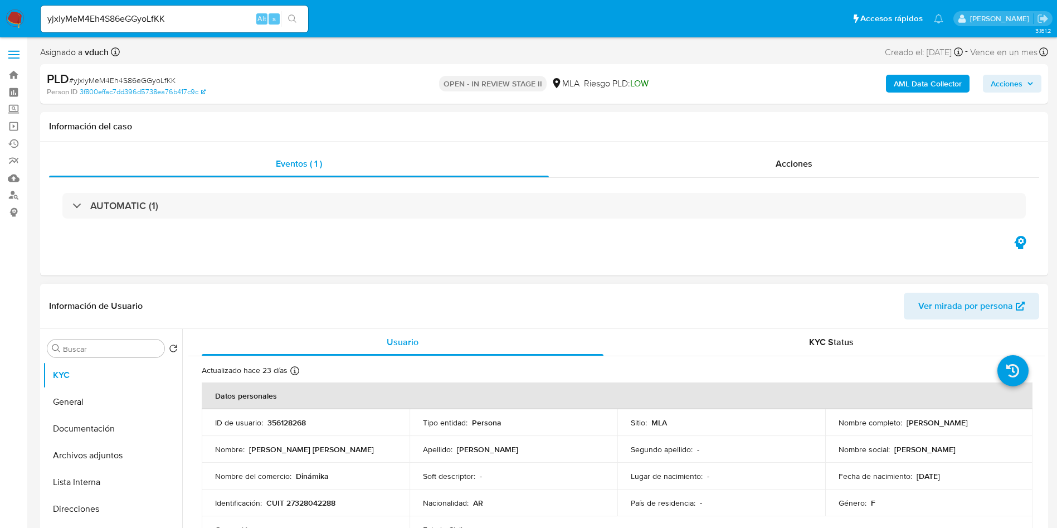
click at [291, 426] on p "356128268" at bounding box center [286, 422] width 38 height 10
copy p "356128268"
